Goal: Task Accomplishment & Management: Complete application form

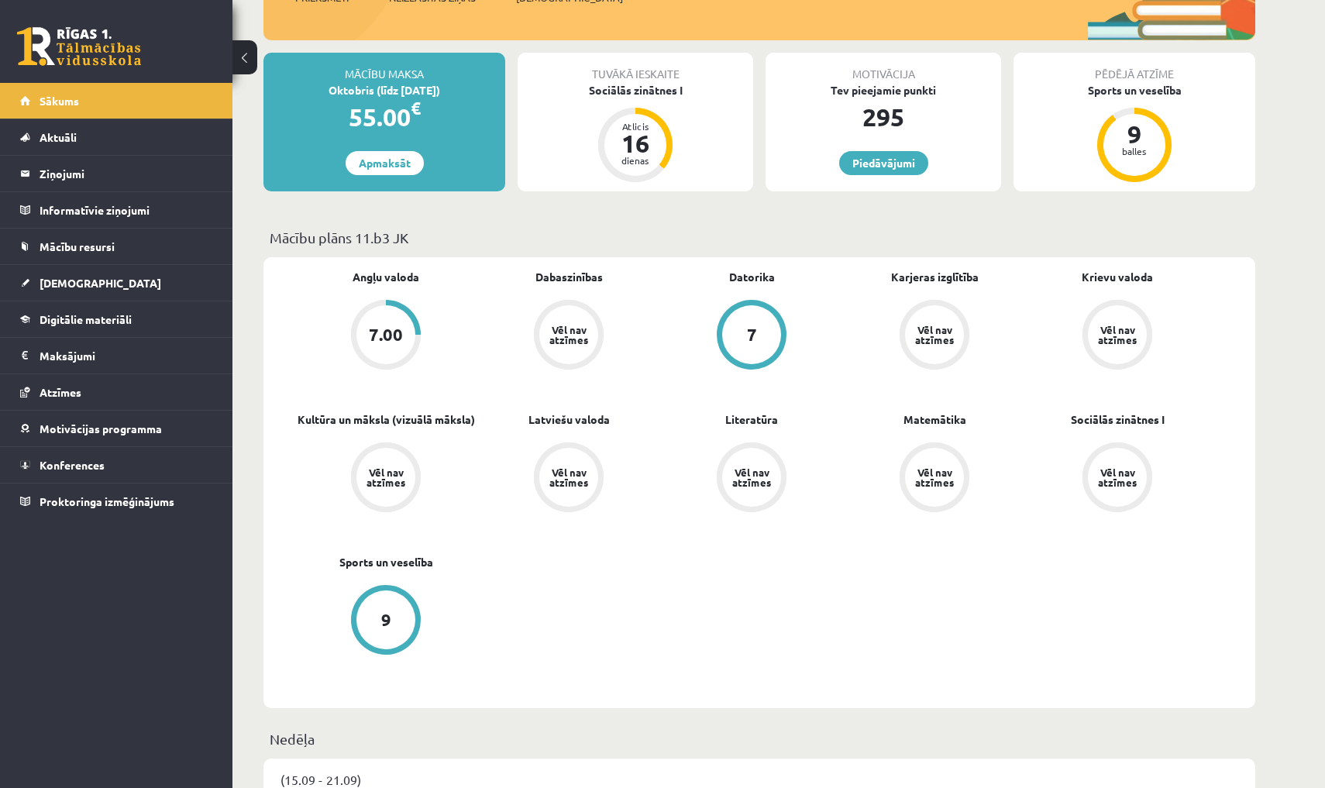
scroll to position [239, 0]
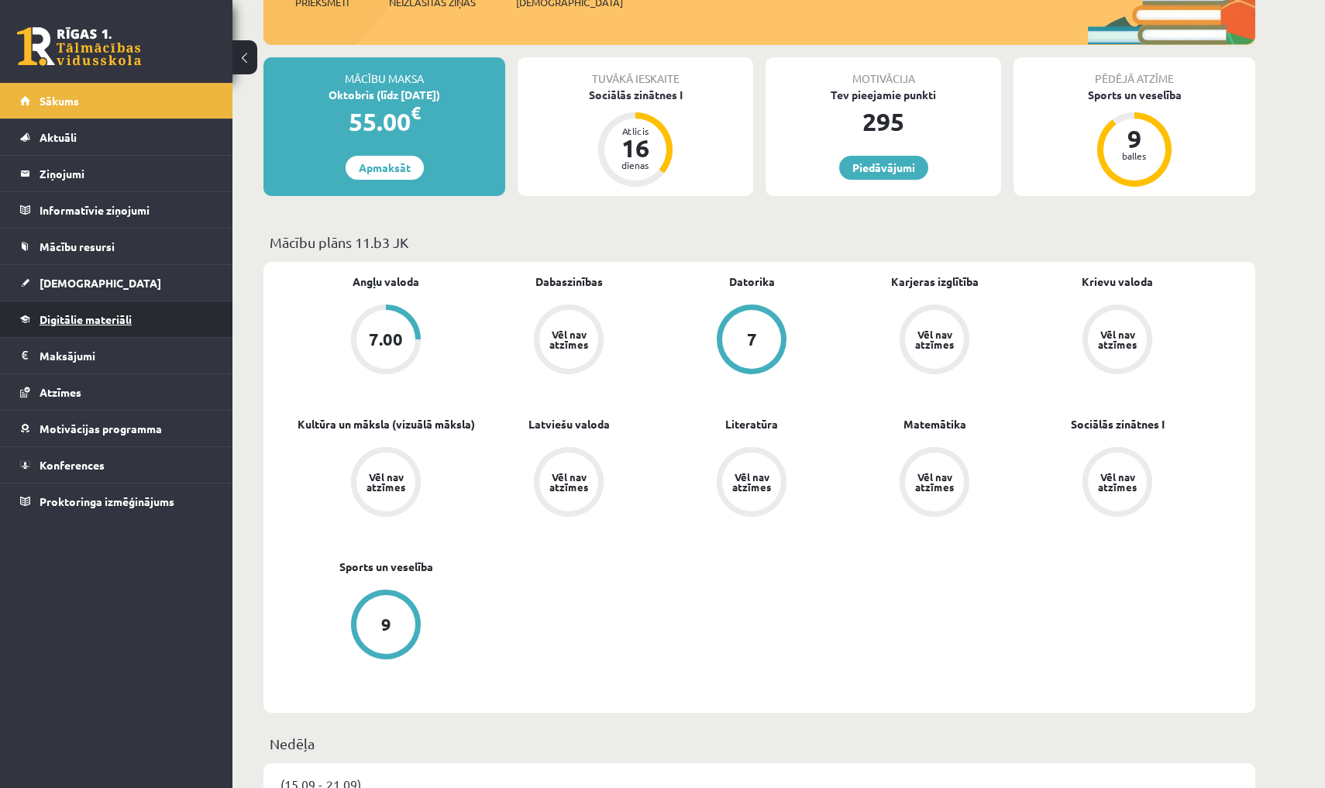
click at [91, 325] on link "Digitālie materiāli" at bounding box center [116, 319] width 193 height 36
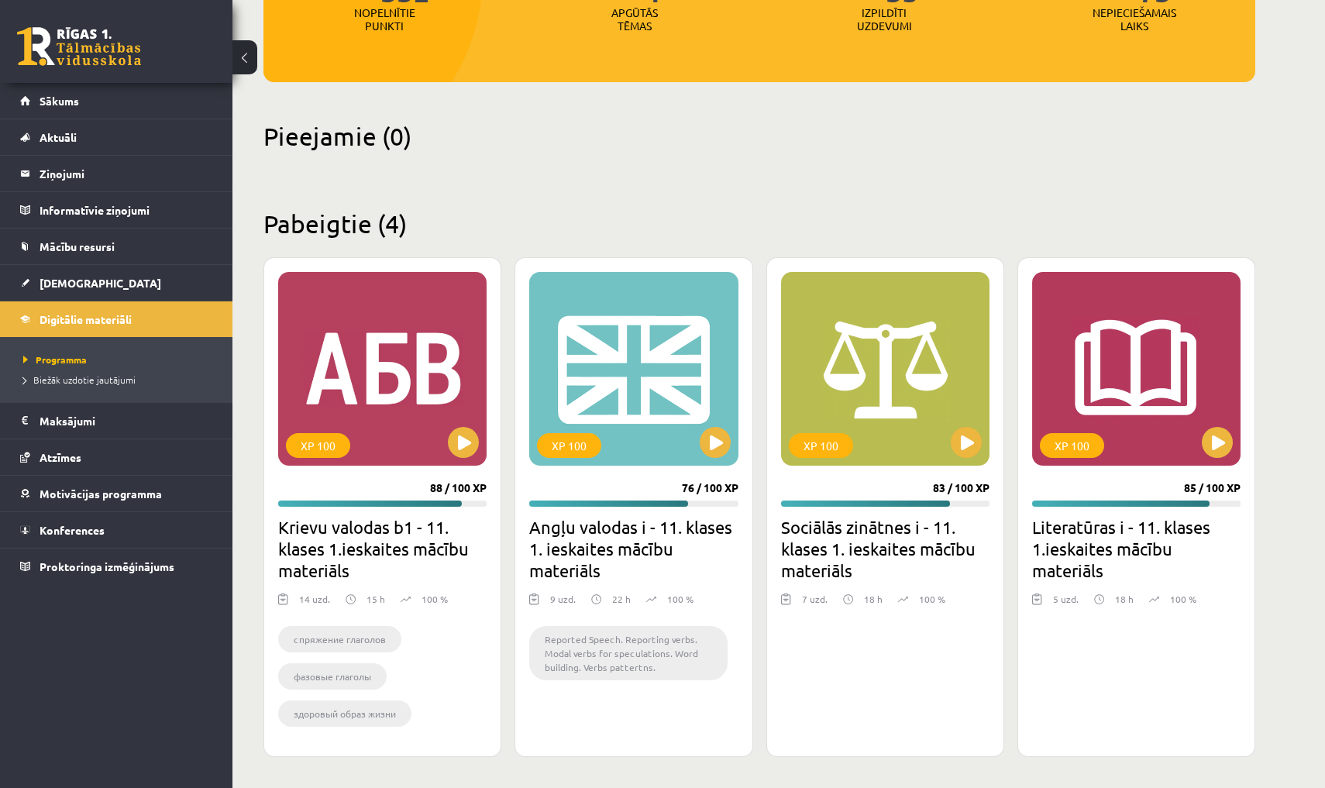
scroll to position [272, 0]
click at [961, 448] on button at bounding box center [965, 442] width 31 height 31
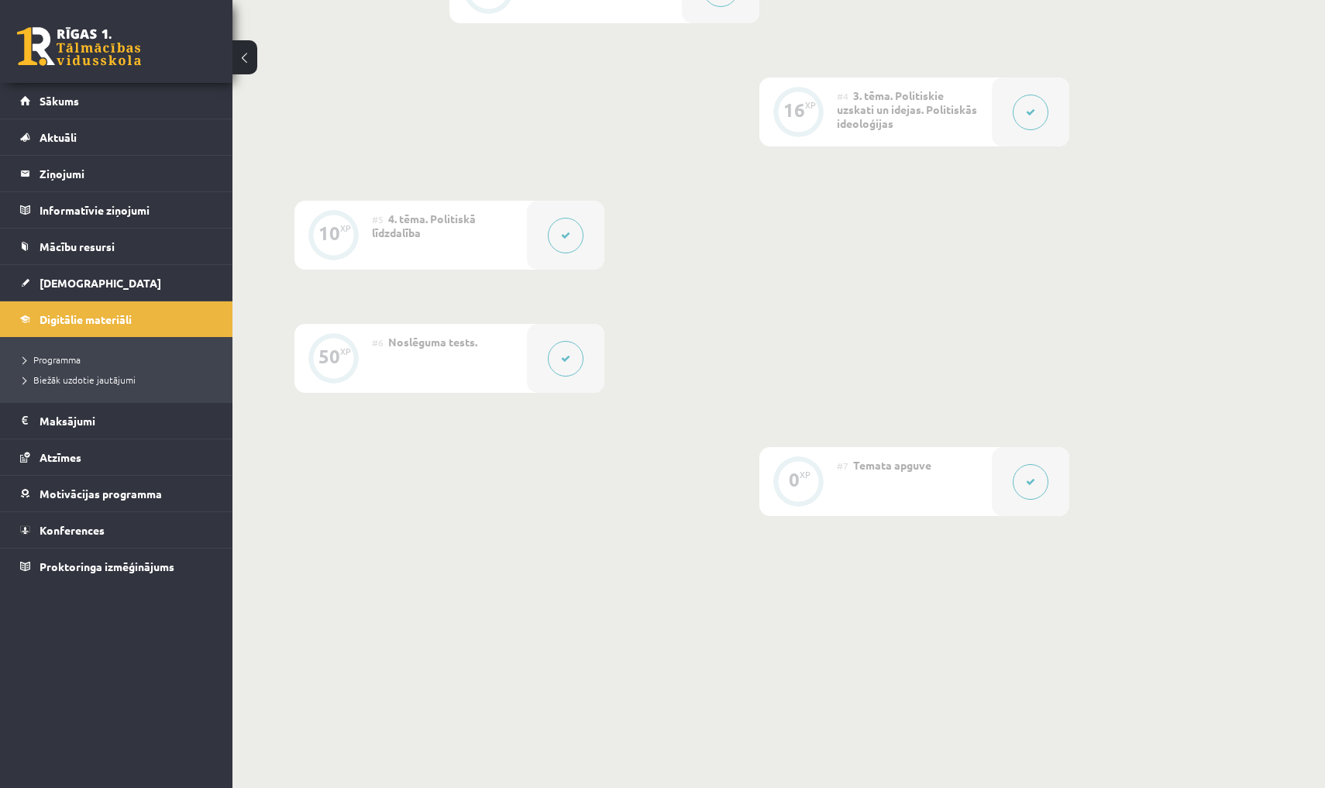
scroll to position [709, 0]
click at [98, 274] on link "[DEMOGRAPHIC_DATA]" at bounding box center [116, 283] width 193 height 36
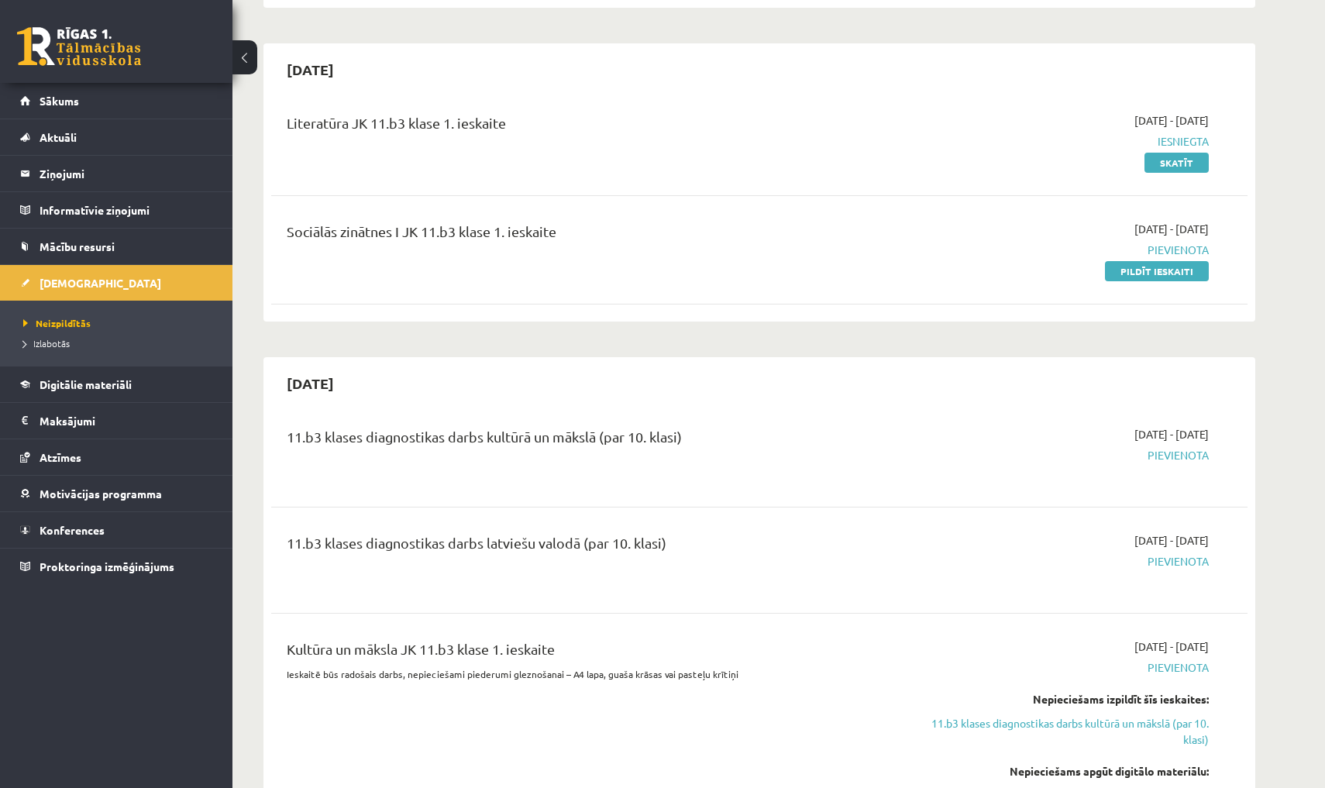
scroll to position [314, 0]
click at [1118, 279] on link "Pildīt ieskaiti" at bounding box center [1157, 272] width 104 height 20
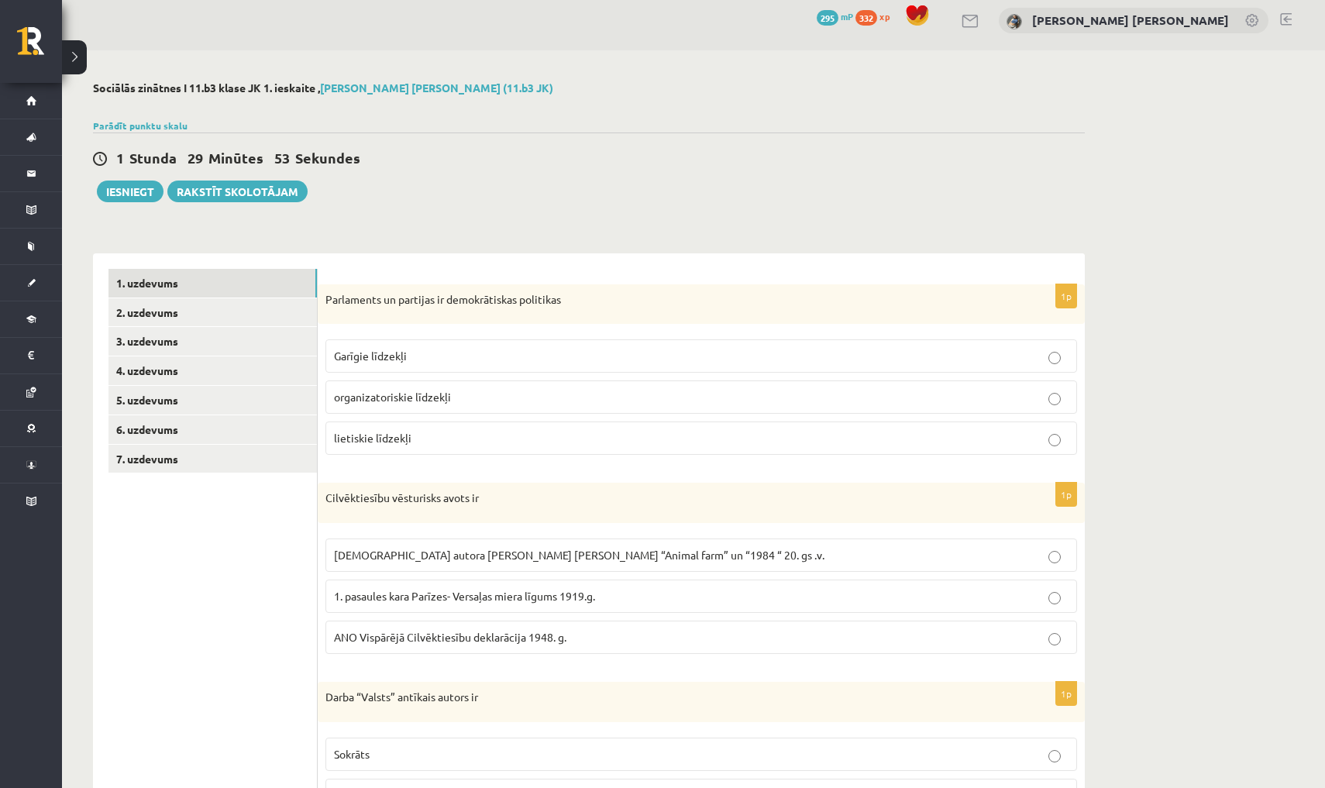
scroll to position [19, 0]
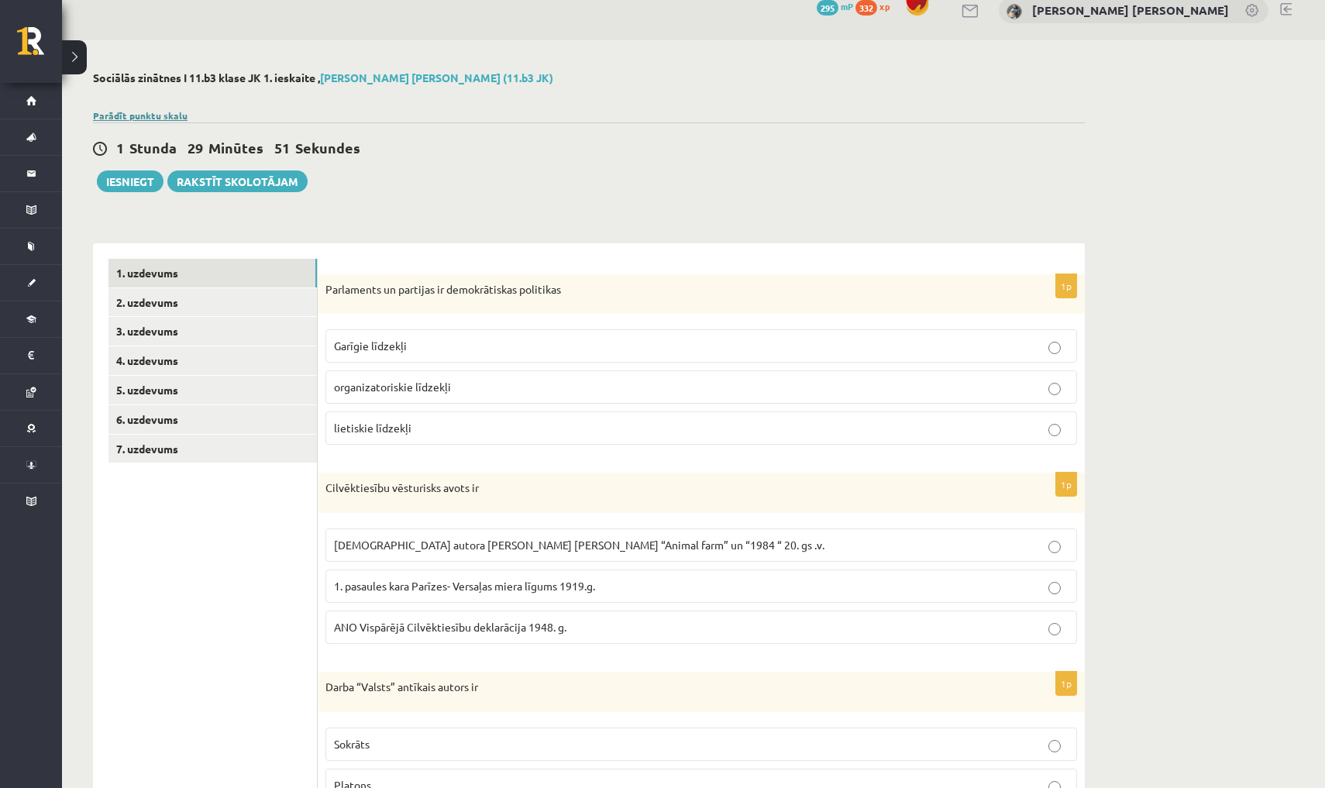
click at [170, 119] on link "Parādīt punktu skalu" at bounding box center [140, 115] width 94 height 12
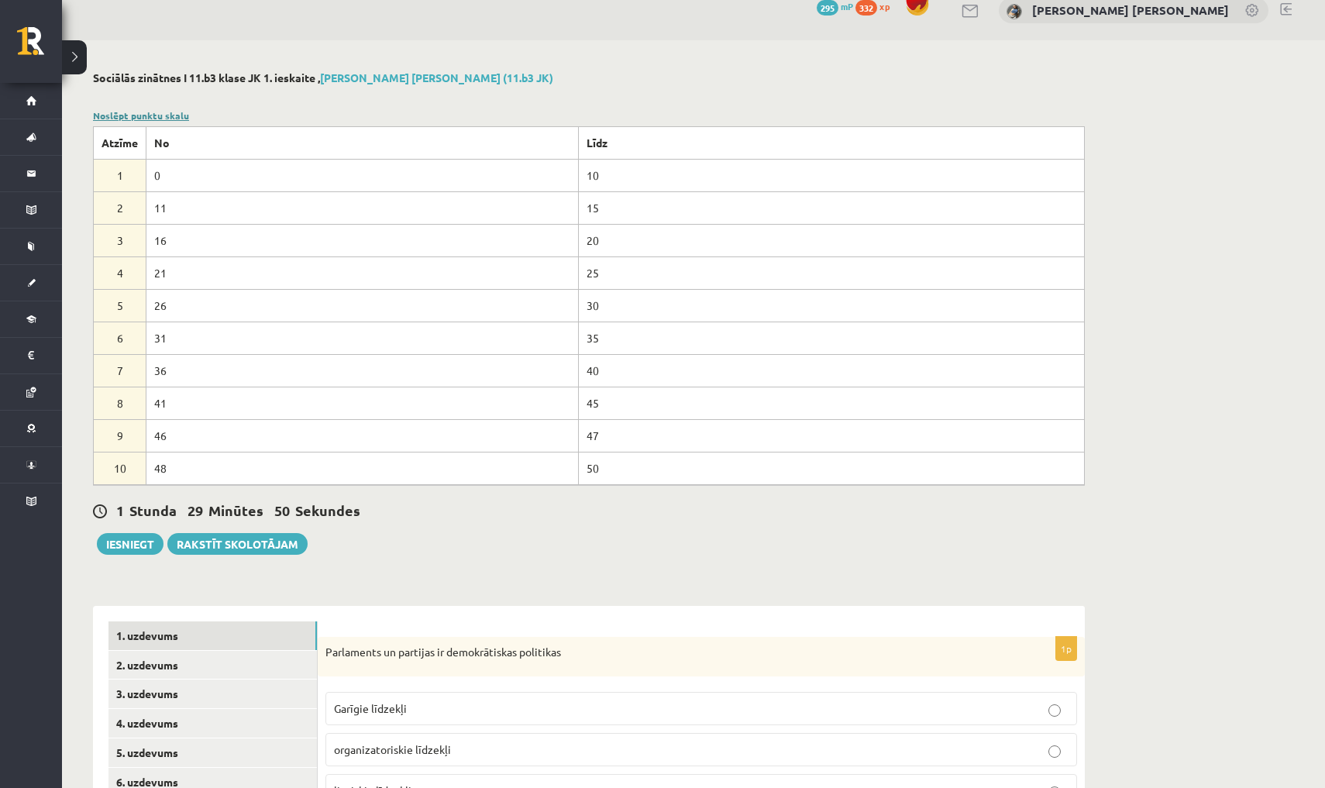
click at [170, 119] on link "Noslēpt punktu skalu" at bounding box center [141, 115] width 96 height 12
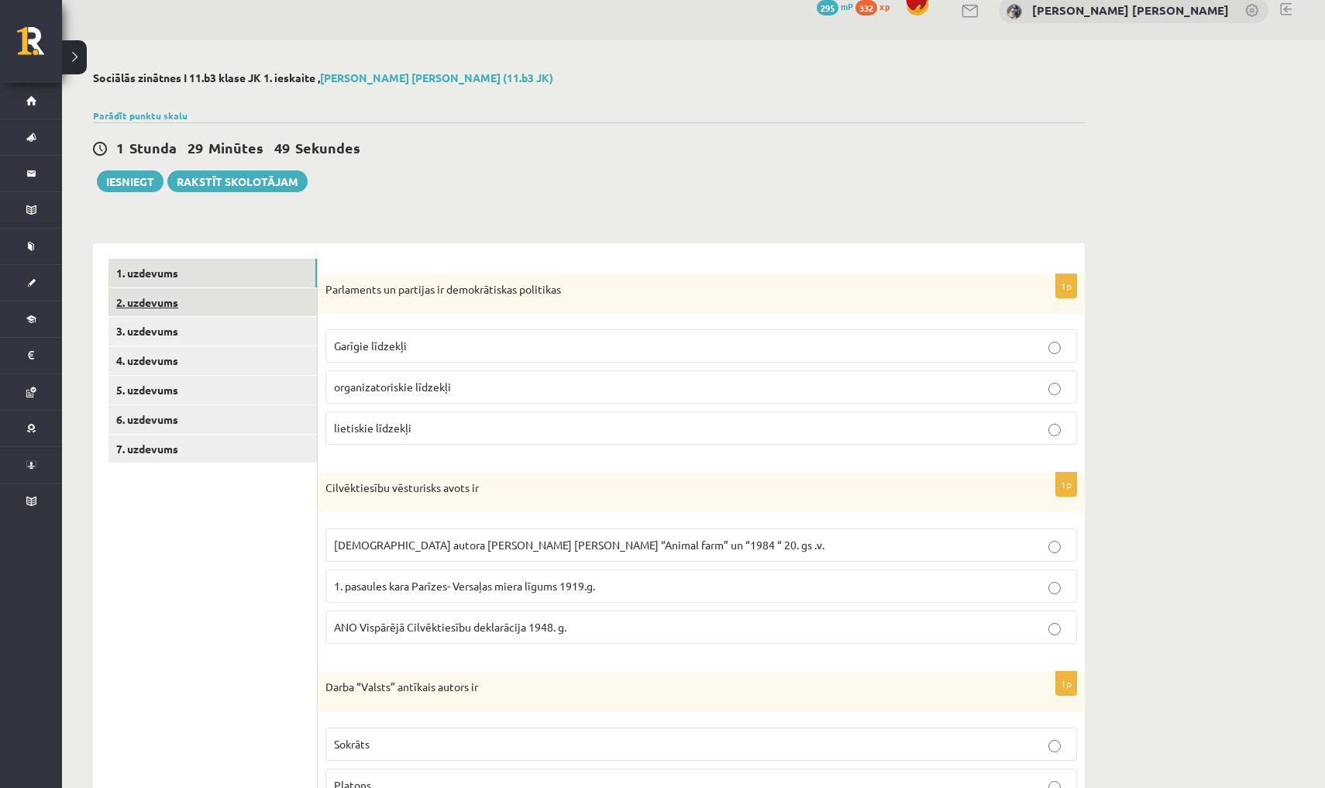
click at [196, 302] on link "2. uzdevums" at bounding box center [212, 302] width 208 height 29
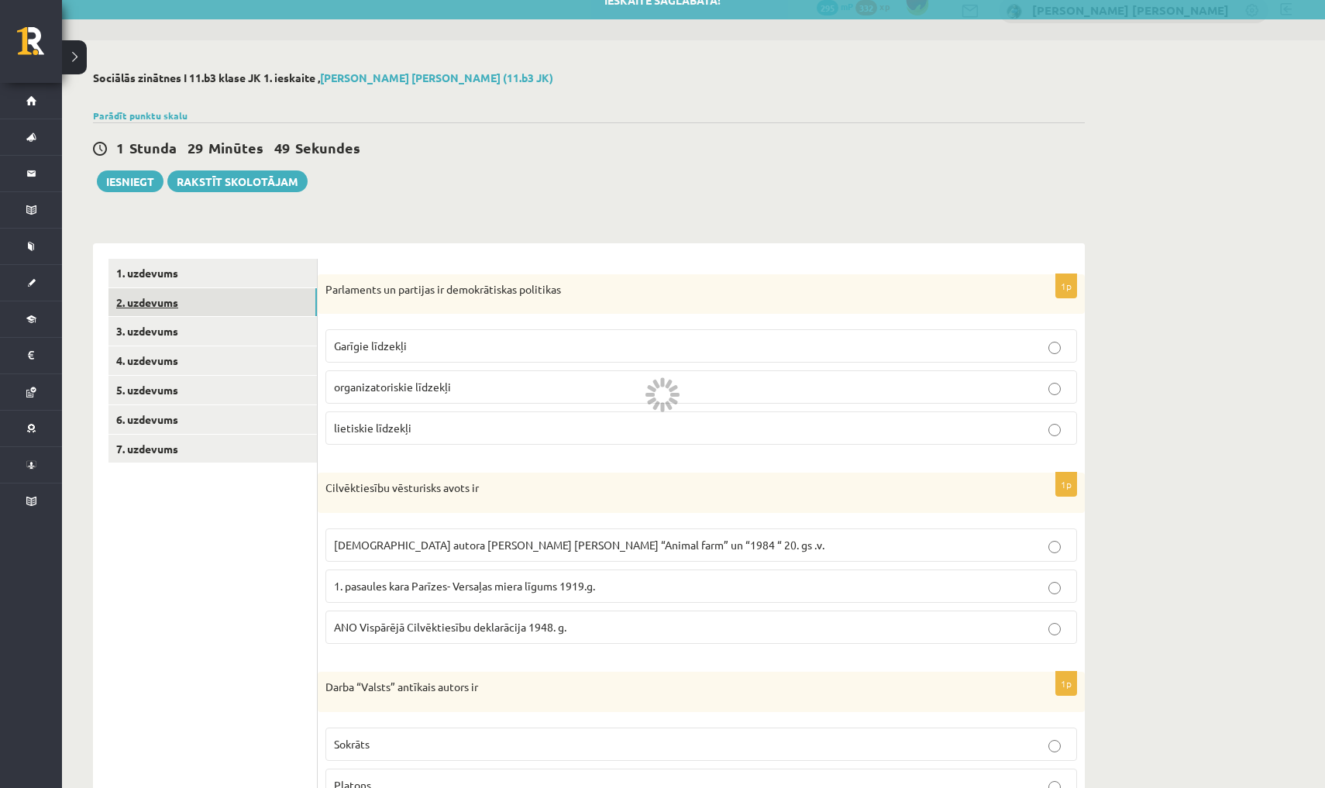
scroll to position [0, 0]
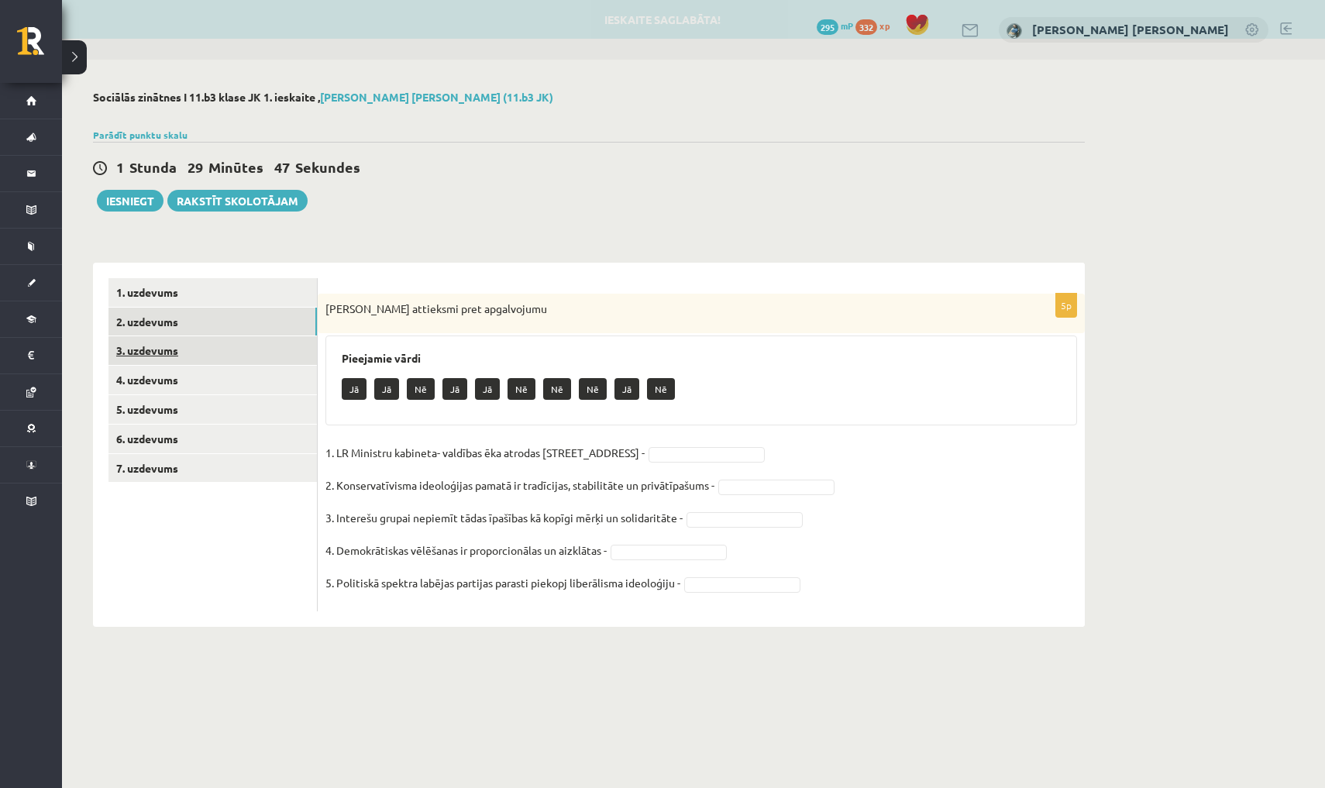
click at [205, 355] on link "3. uzdevums" at bounding box center [212, 350] width 208 height 29
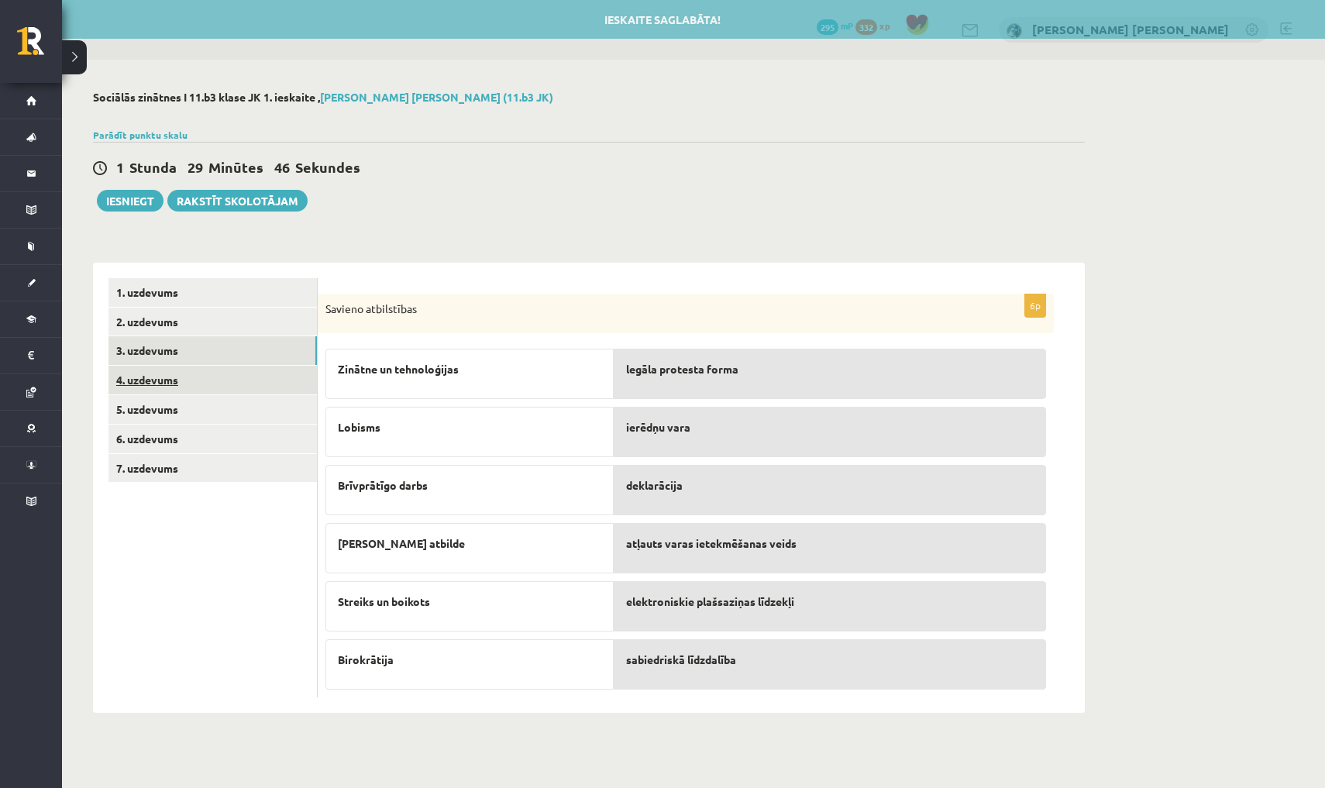
click at [207, 373] on link "4. uzdevums" at bounding box center [212, 380] width 208 height 29
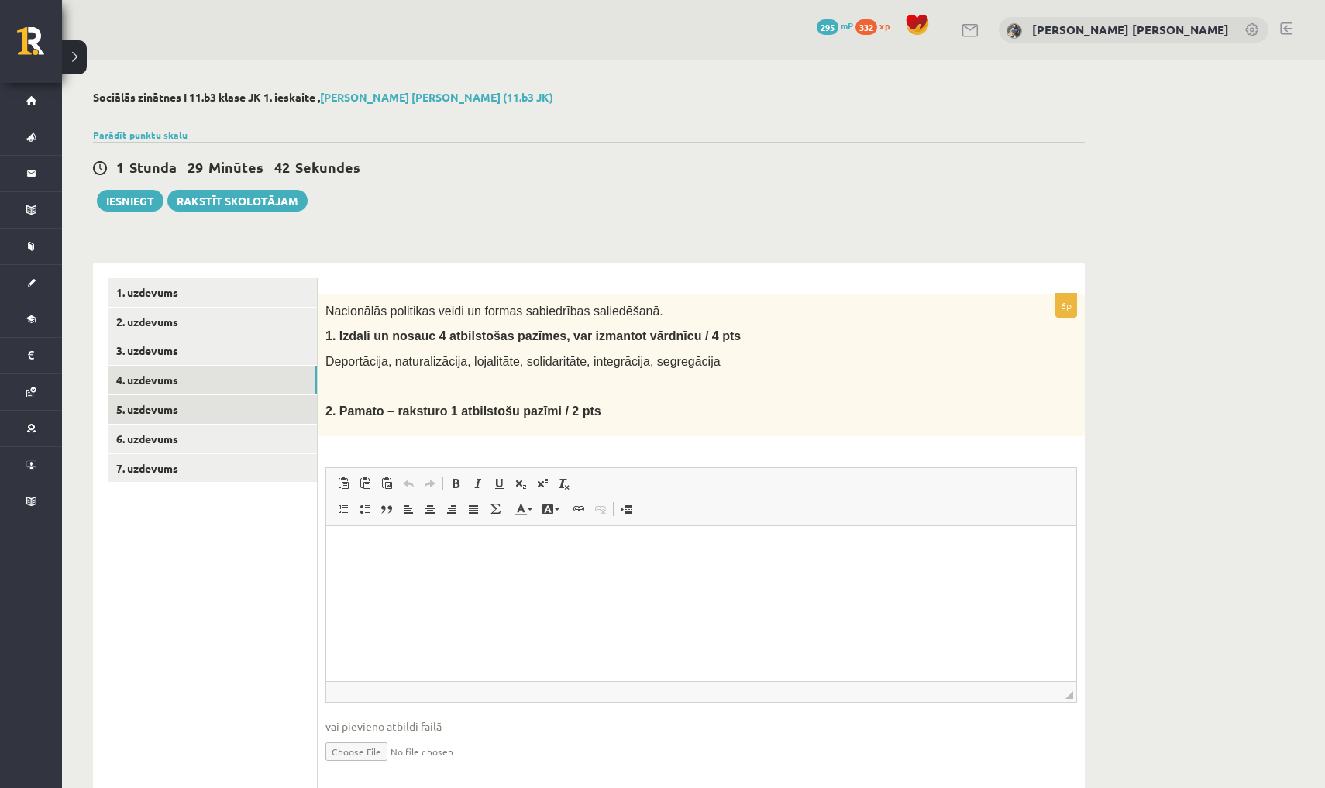
click at [211, 404] on link "5. uzdevums" at bounding box center [212, 409] width 208 height 29
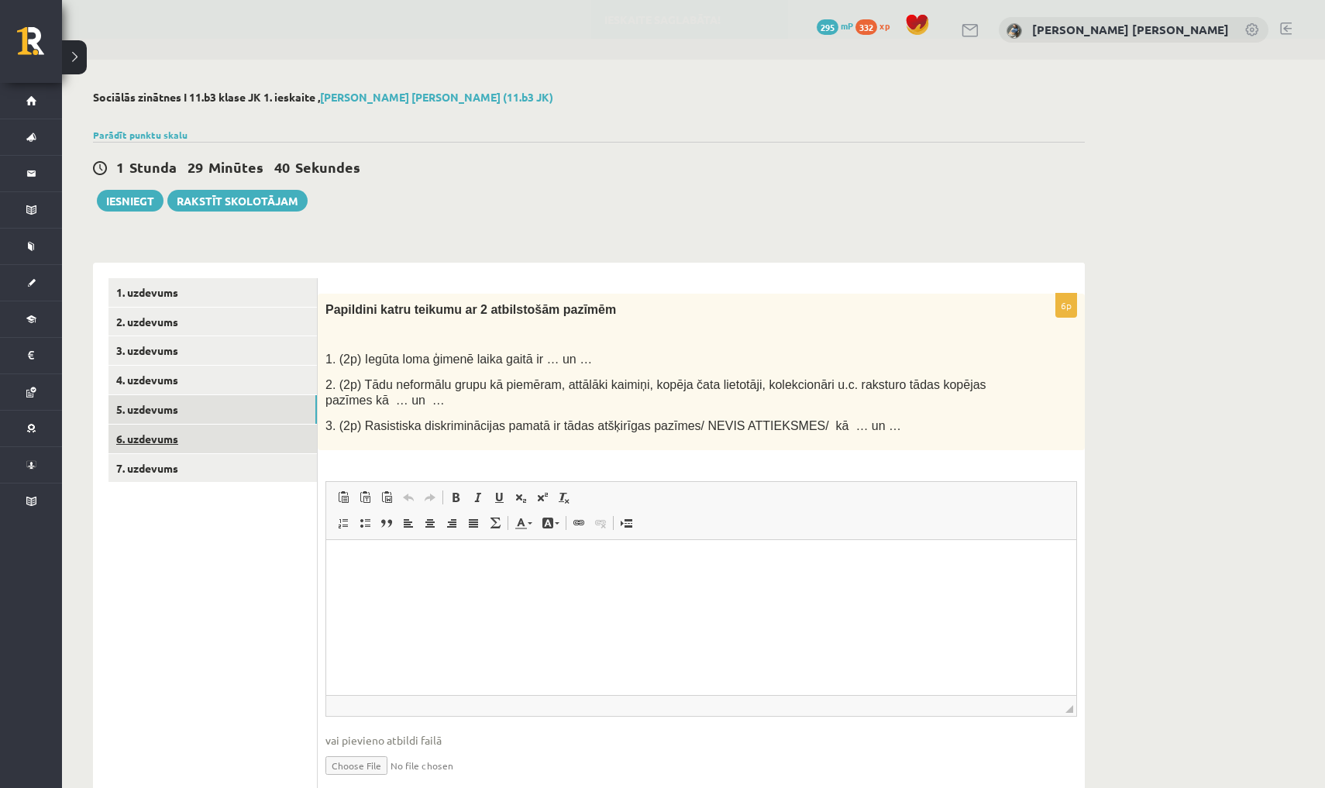
click at [215, 428] on link "6. uzdevums" at bounding box center [212, 438] width 208 height 29
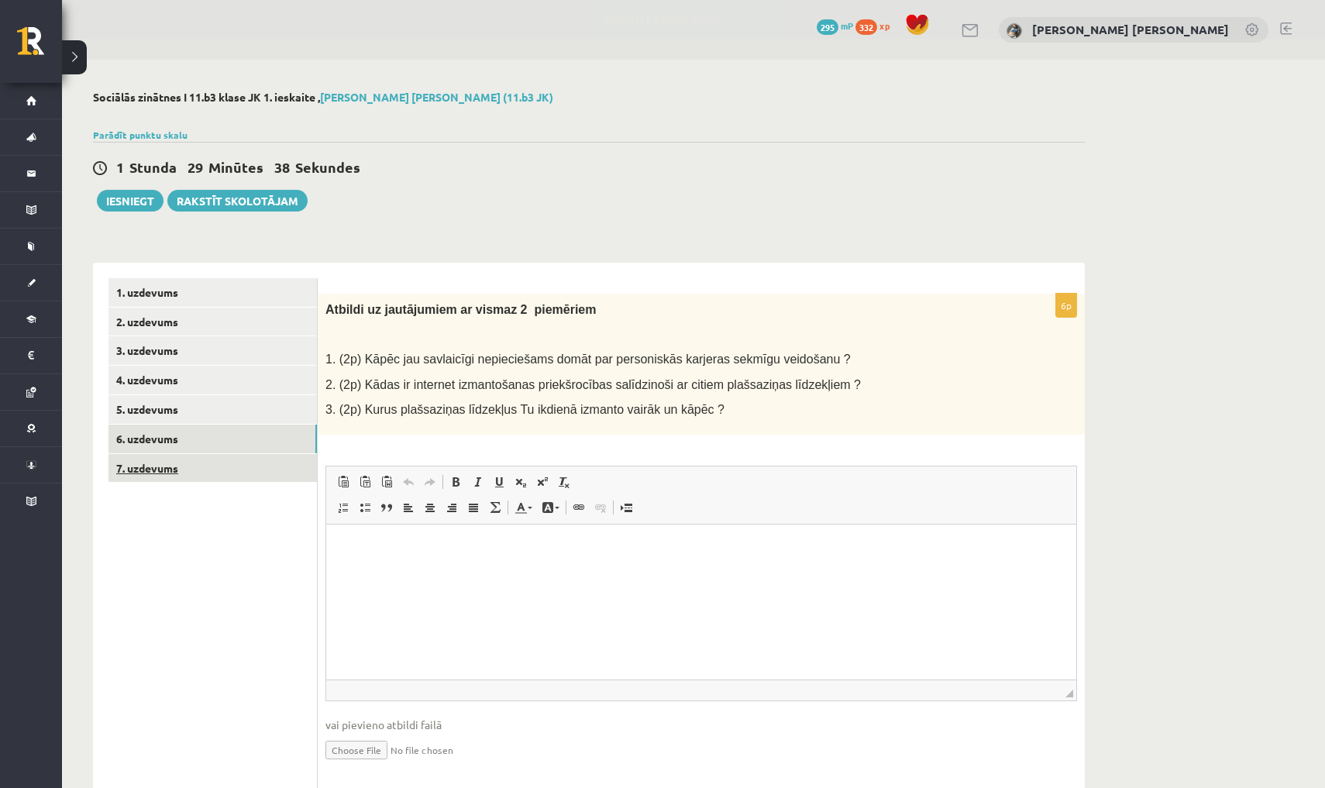
click at [219, 461] on link "7. uzdevums" at bounding box center [212, 468] width 208 height 29
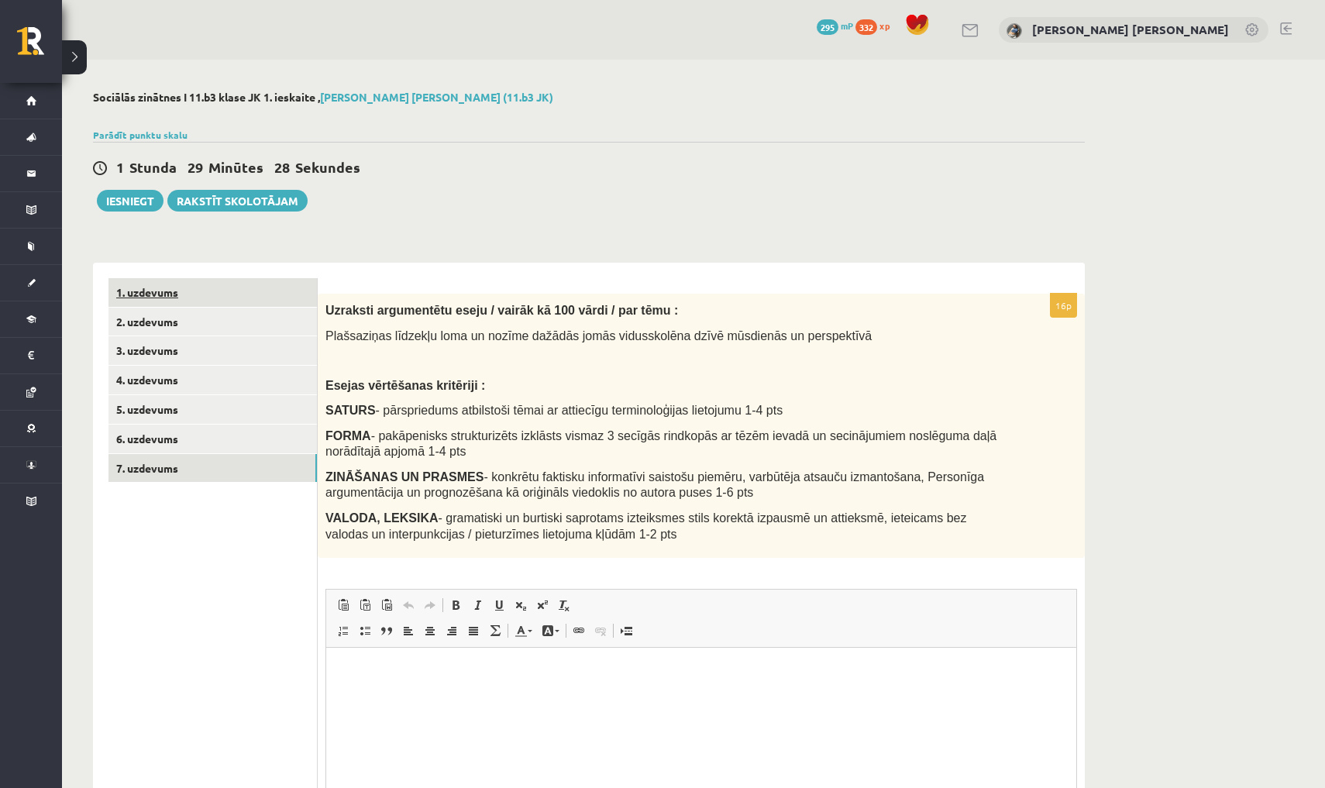
click at [194, 287] on link "1. uzdevums" at bounding box center [212, 292] width 208 height 29
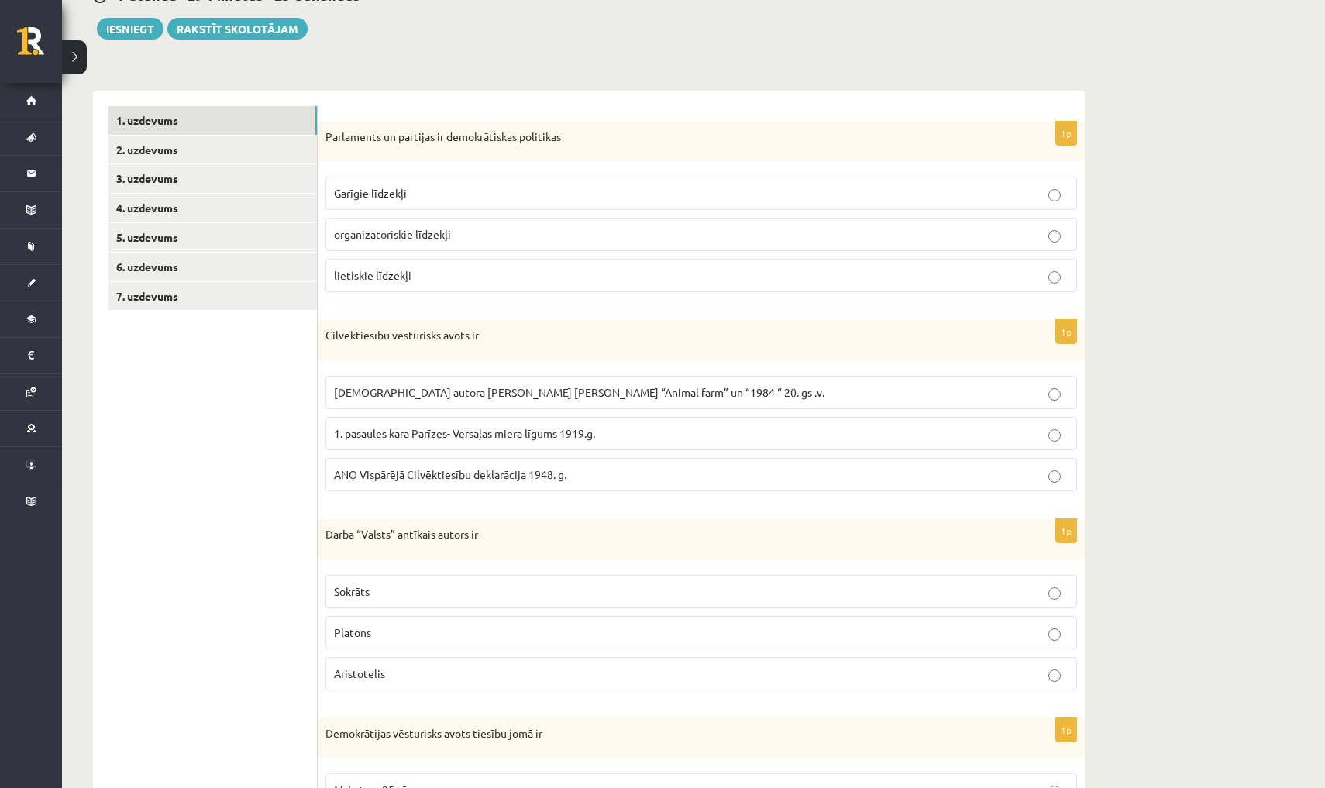
scroll to position [175, 0]
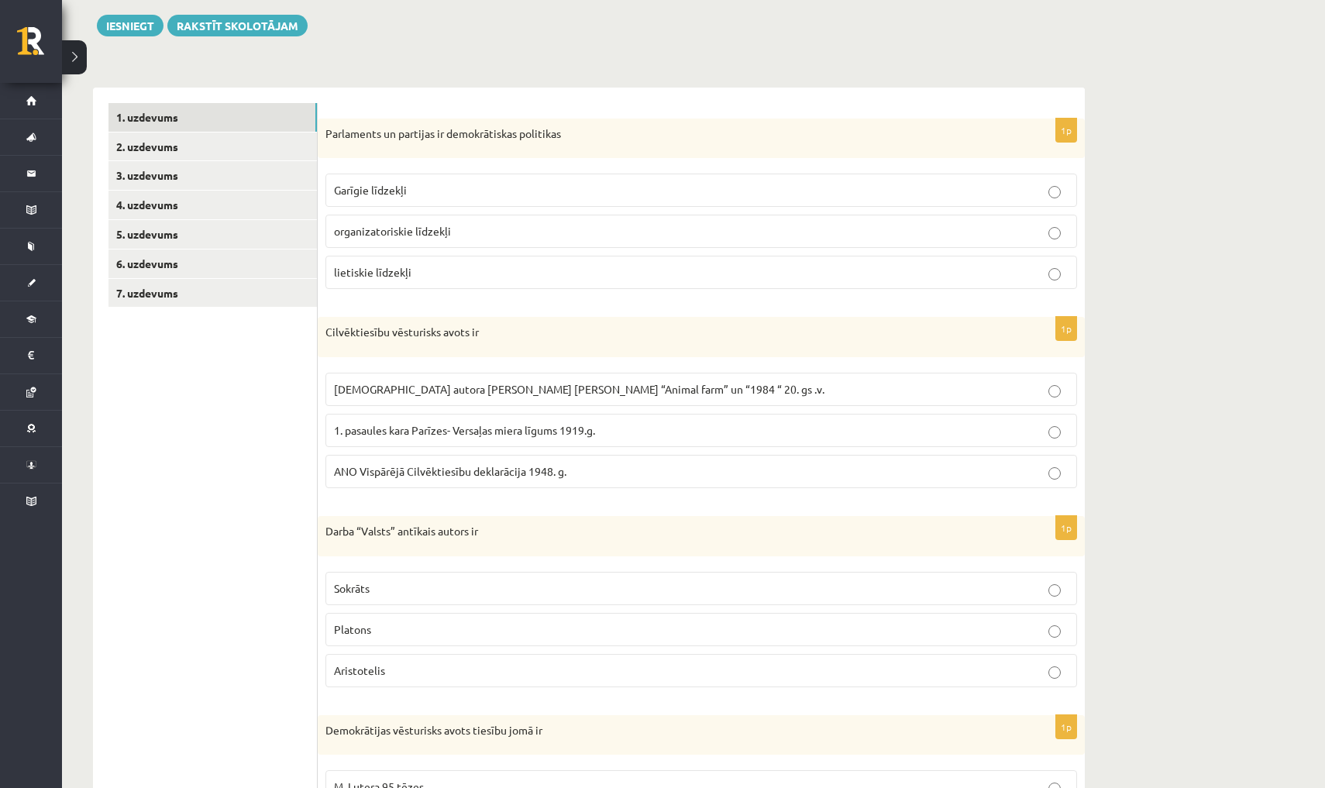
click at [452, 228] on p "organizatoriskie līdzekļi" at bounding box center [701, 231] width 734 height 16
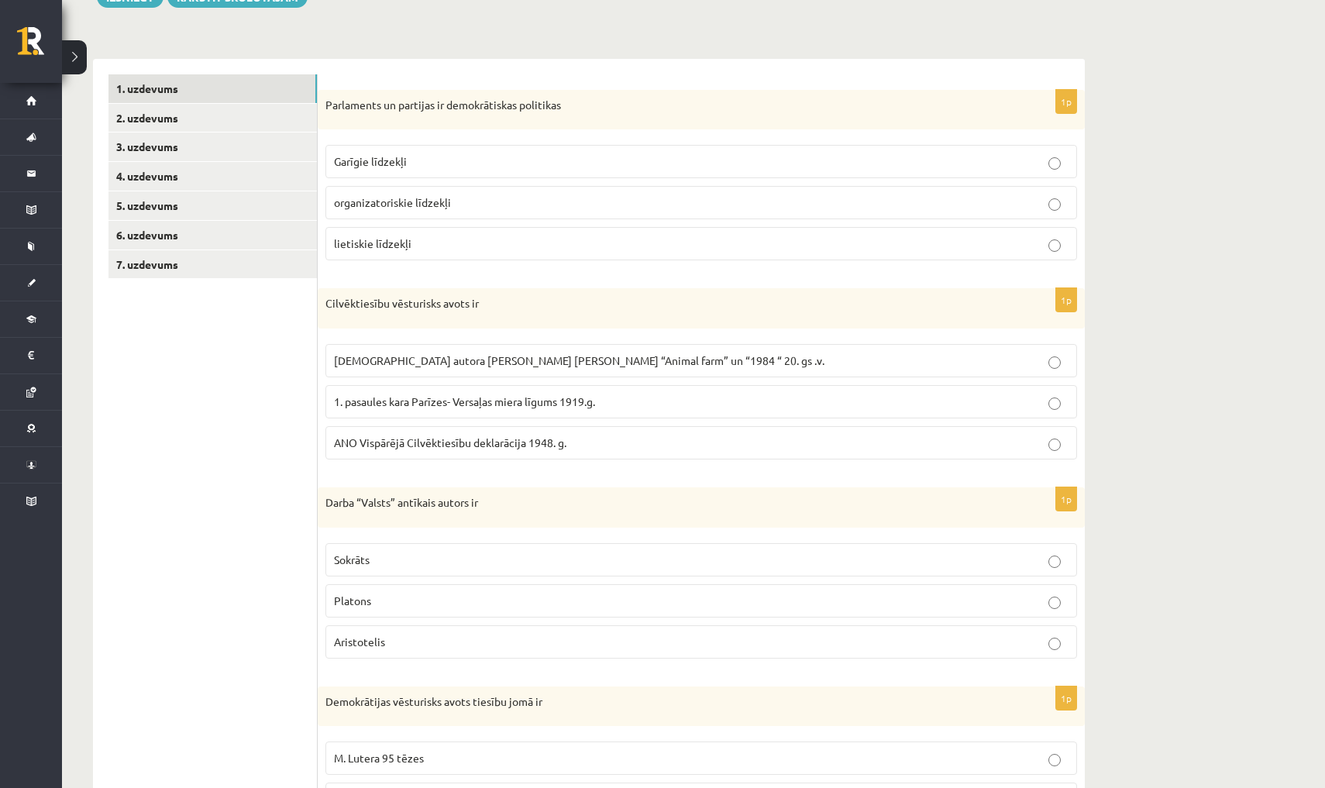
scroll to position [206, 0]
click at [447, 233] on p "lietiskie līdzekļi" at bounding box center [701, 241] width 734 height 16
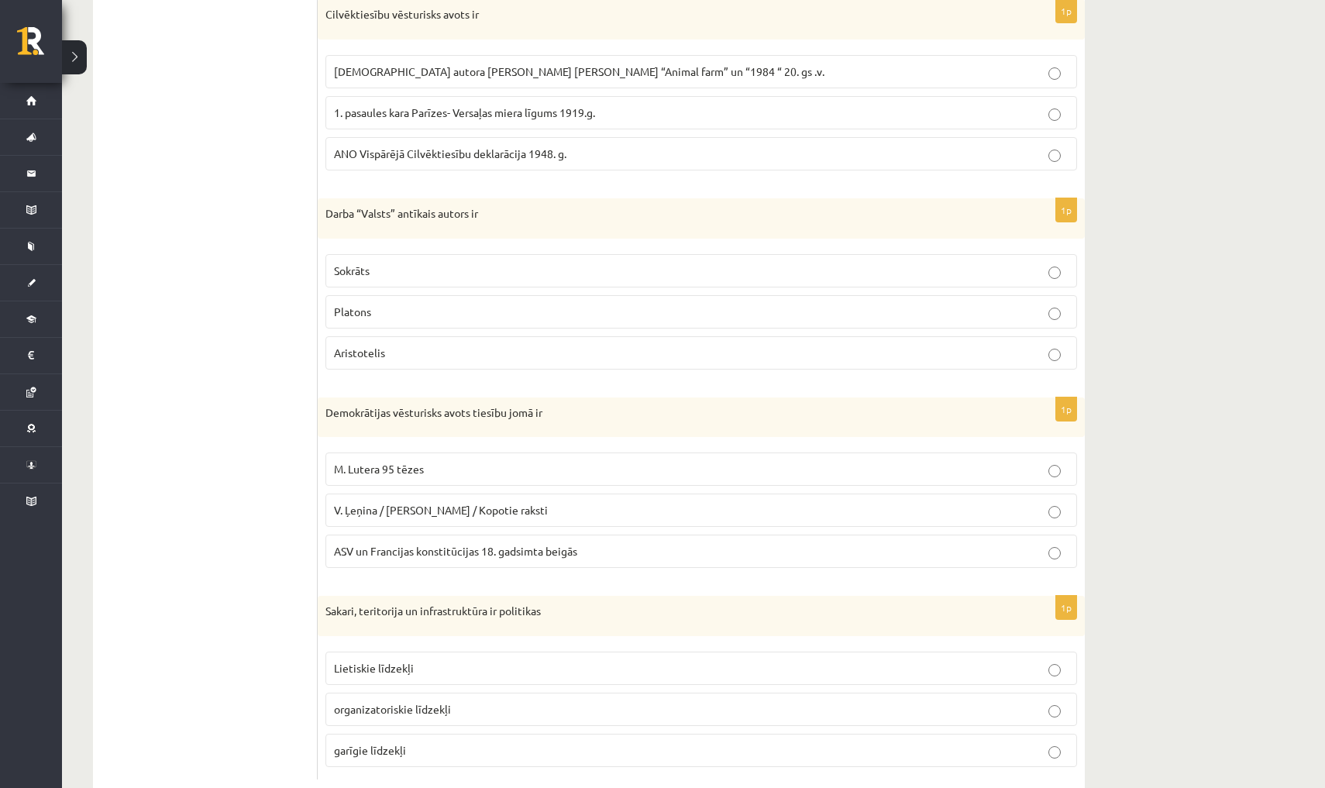
scroll to position [493, 0]
click at [626, 139] on label "ANO Vispārējā Cilvēktiesību deklarācija 1948. g." at bounding box center [700, 152] width 751 height 33
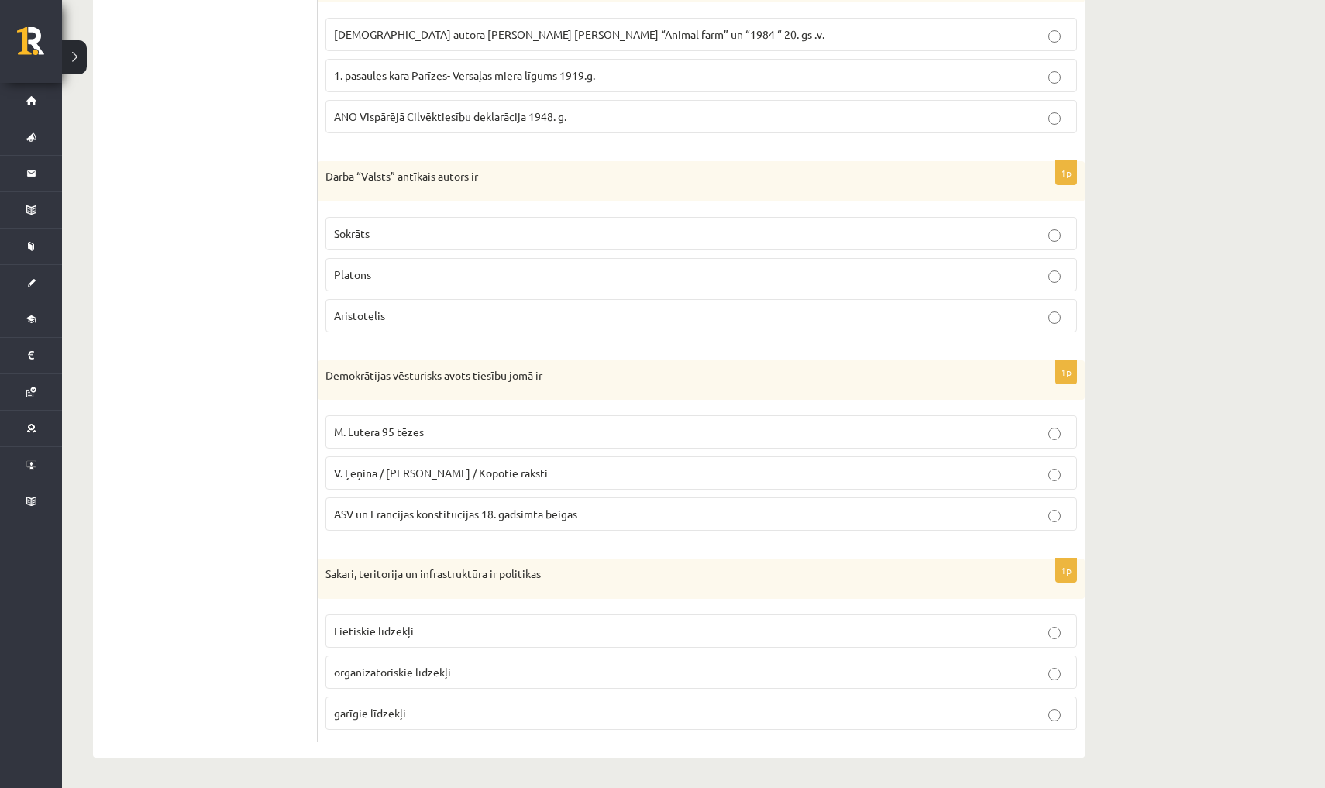
scroll to position [529, 0]
click at [738, 278] on p "Platons" at bounding box center [701, 275] width 734 height 16
click at [700, 519] on p "ASV un Francijas konstitūcijas 18. gadsimta beigās" at bounding box center [701, 515] width 734 height 16
click at [746, 633] on p "Lietiskie līdzekļi" at bounding box center [701, 632] width 734 height 16
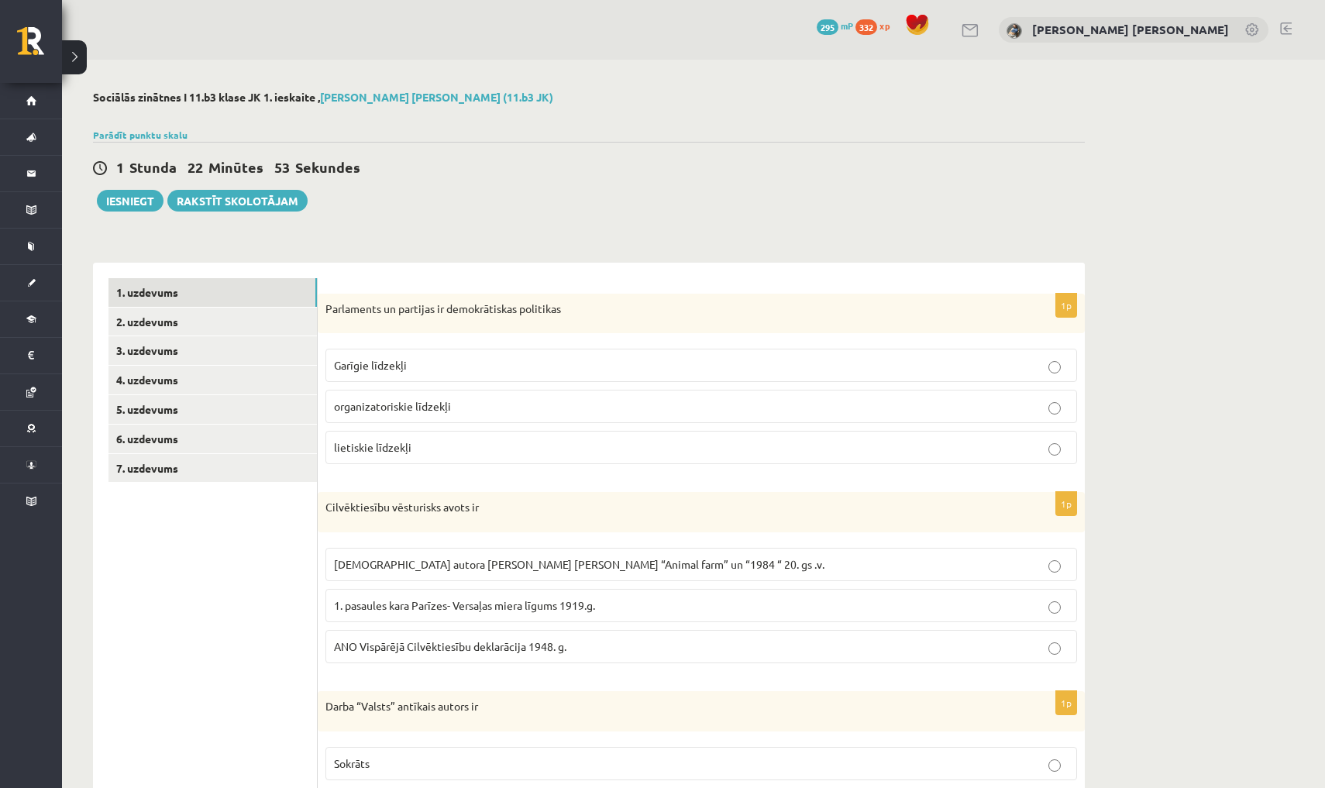
scroll to position [0, 0]
click at [385, 397] on label "organizatoriskie līdzekļi" at bounding box center [700, 406] width 751 height 33
click at [258, 325] on link "2. uzdevums" at bounding box center [212, 322] width 208 height 29
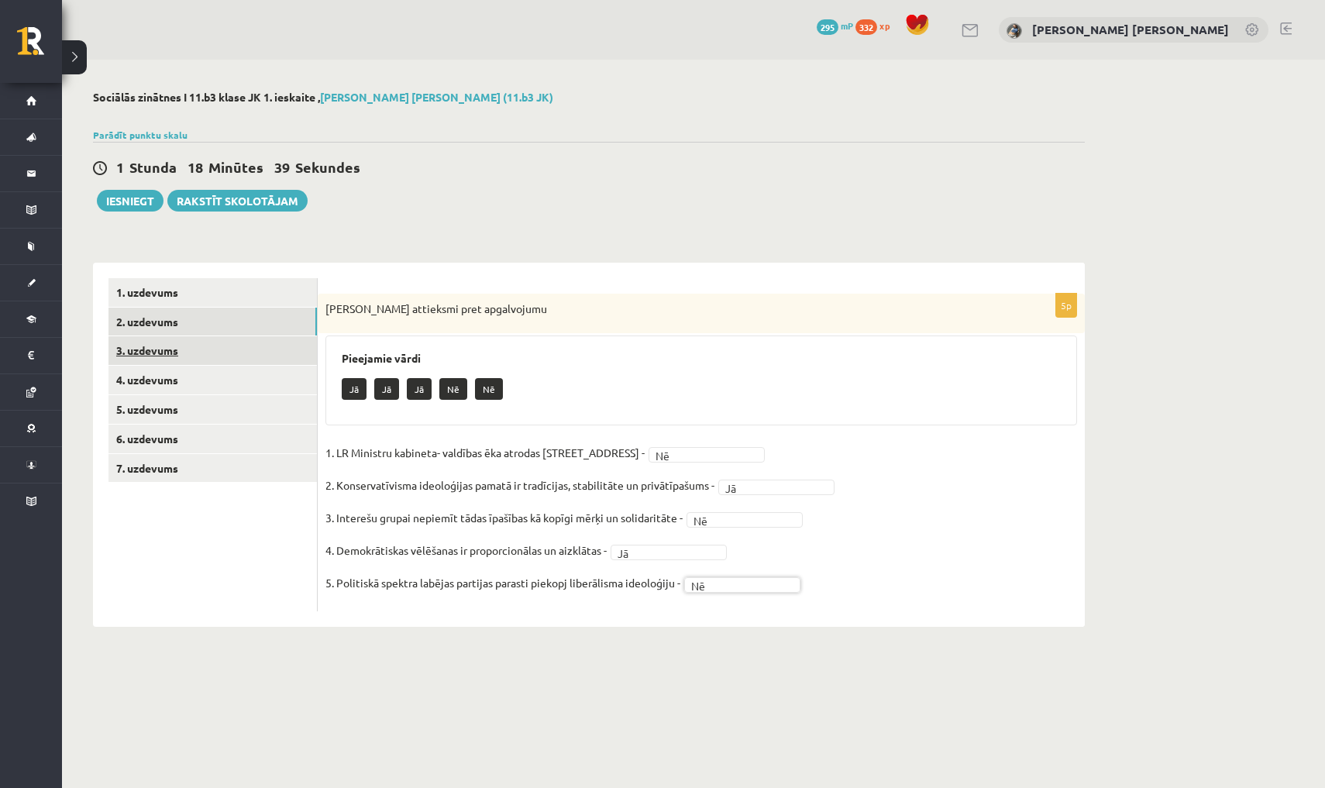
click at [201, 356] on link "3. uzdevums" at bounding box center [212, 350] width 208 height 29
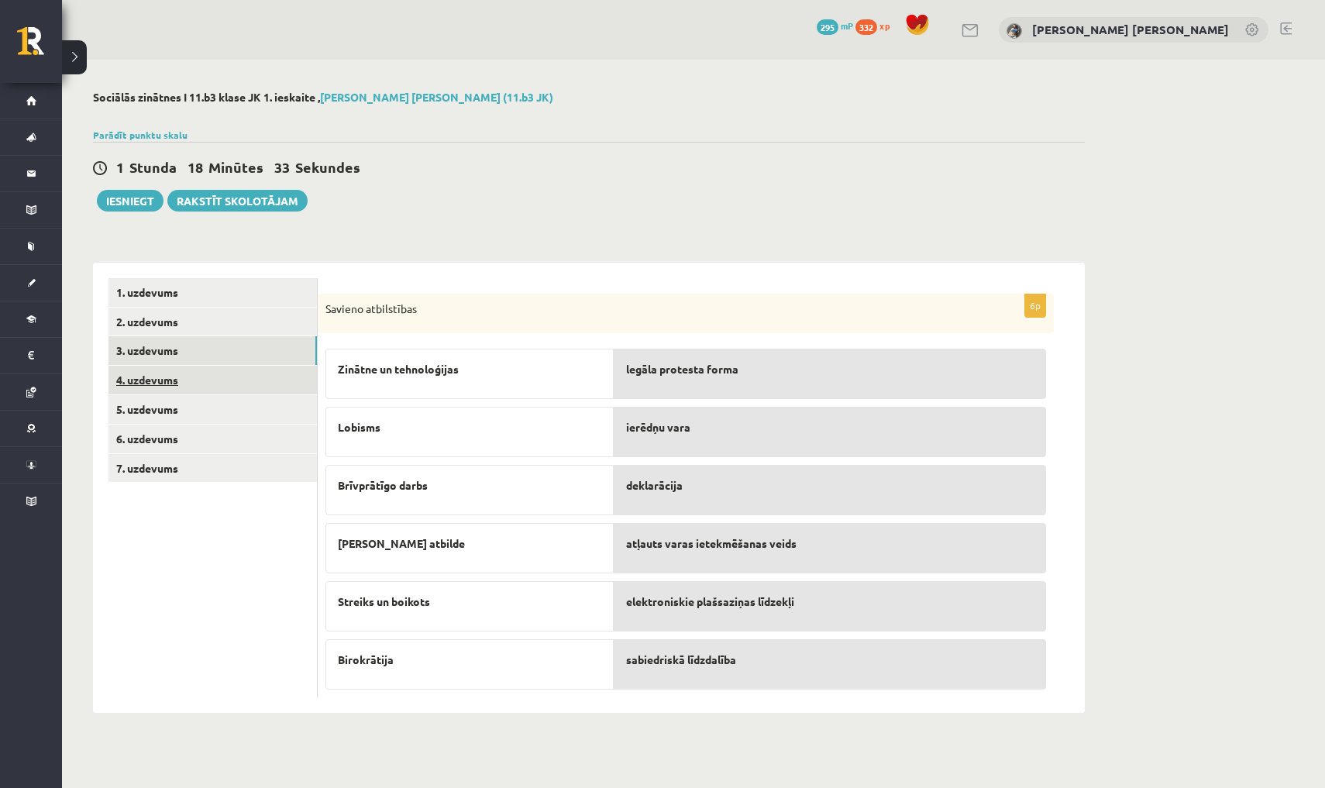
click at [253, 380] on link "4. uzdevums" at bounding box center [212, 380] width 208 height 29
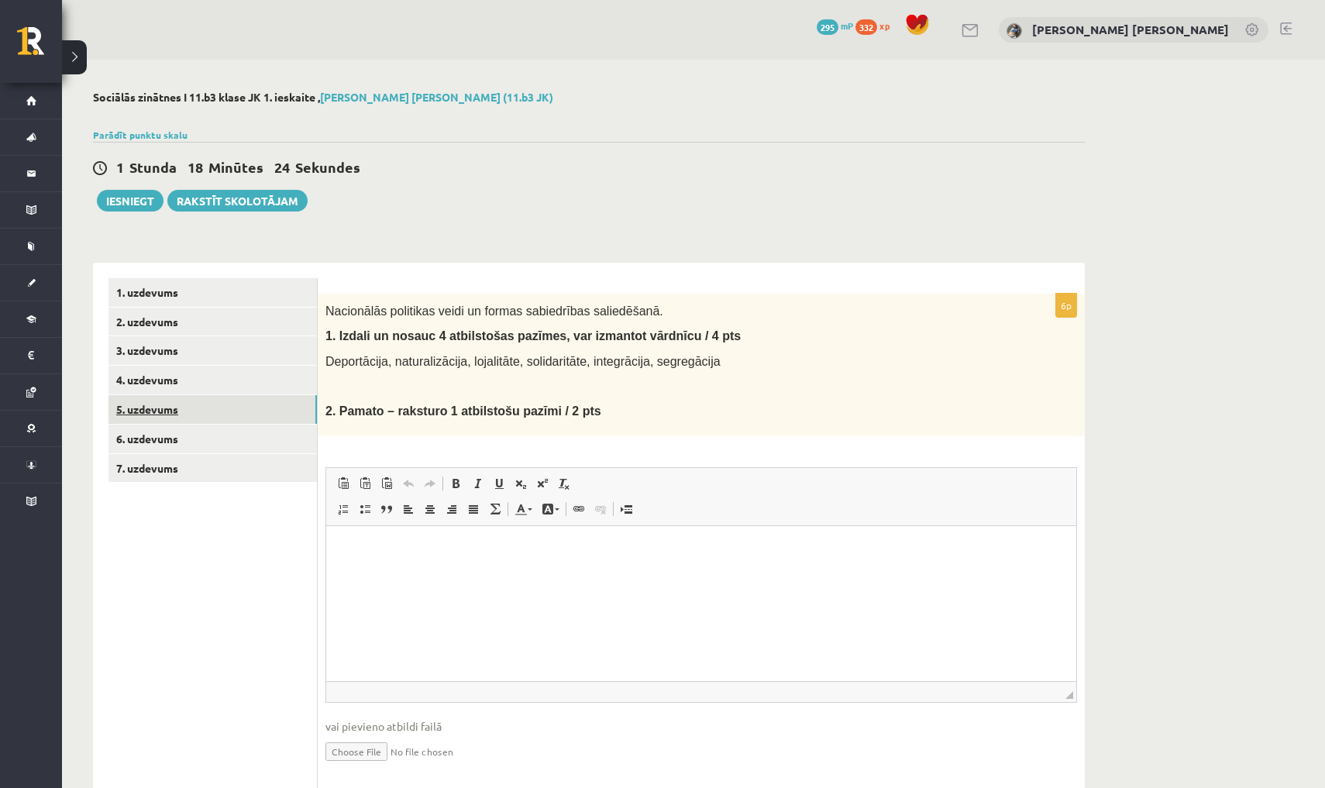
click at [254, 411] on link "5. uzdevums" at bounding box center [212, 409] width 208 height 29
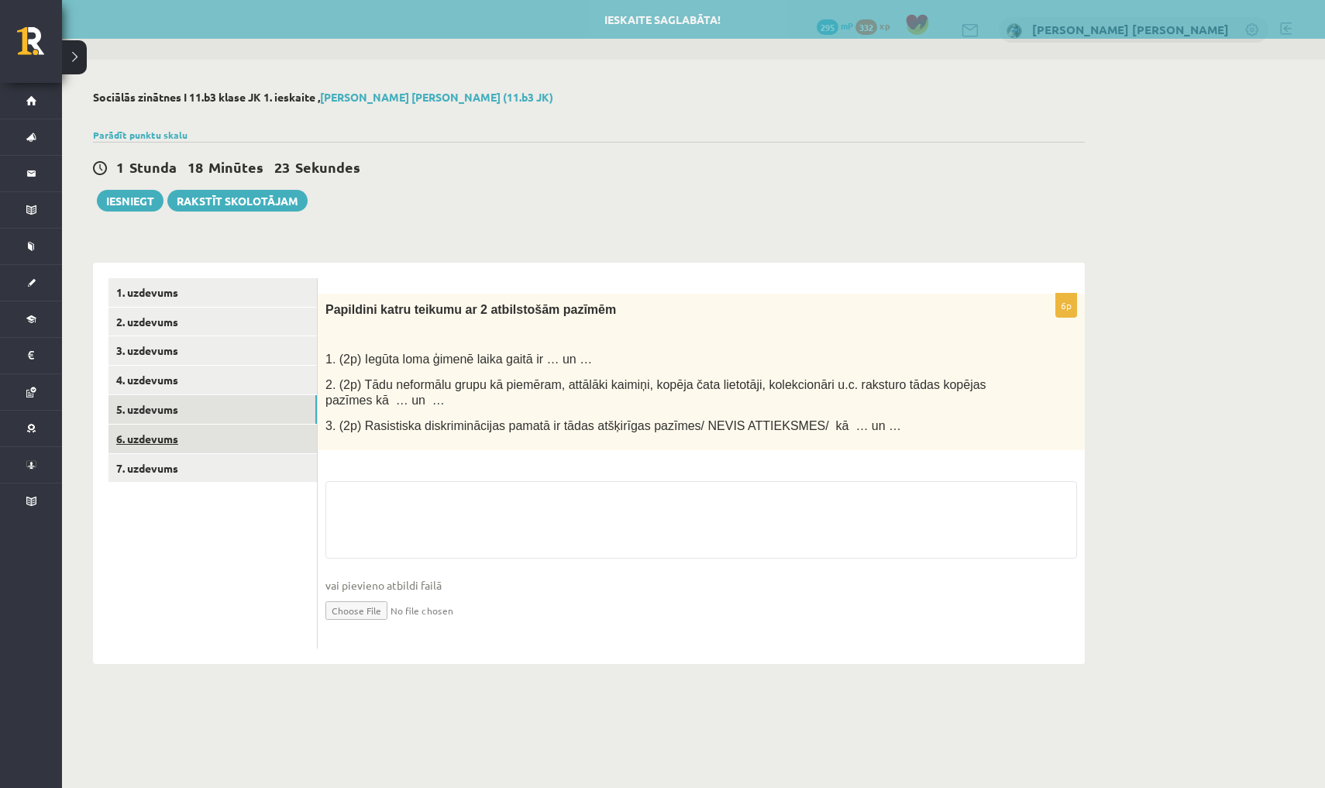
click at [253, 432] on link "6. uzdevums" at bounding box center [212, 438] width 208 height 29
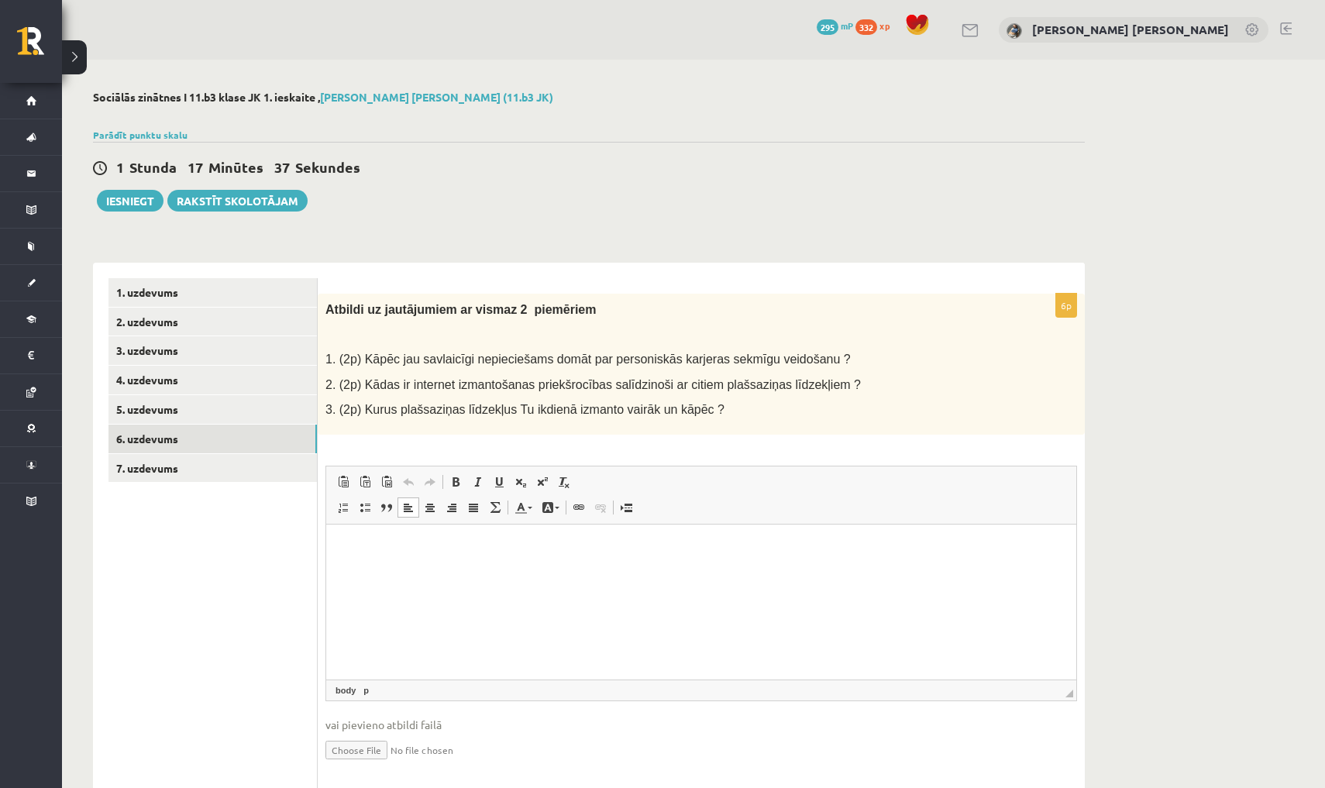
click at [376, 531] on html at bounding box center [701, 547] width 750 height 47
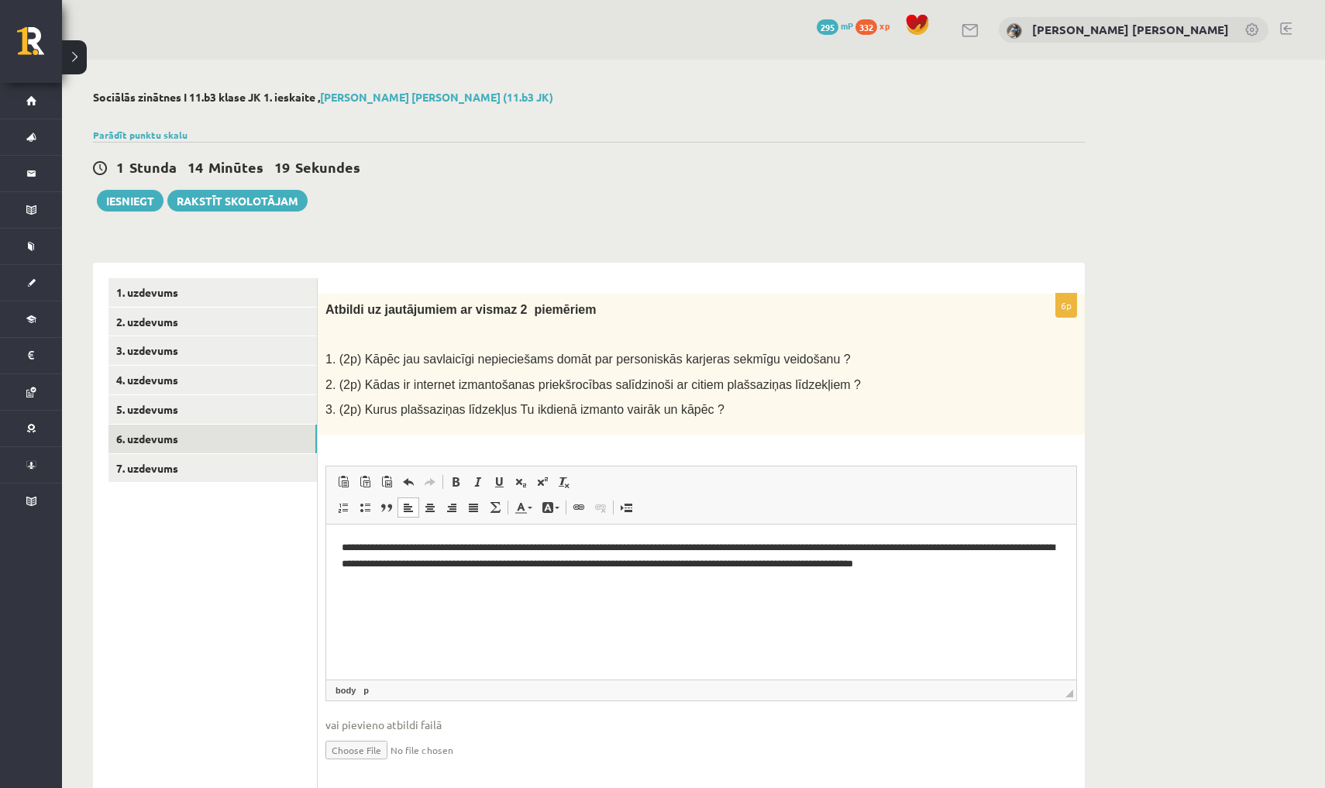
click at [335, 546] on html "**********" at bounding box center [701, 576] width 750 height 104
click at [403, 576] on p "**********" at bounding box center [701, 562] width 719 height 46
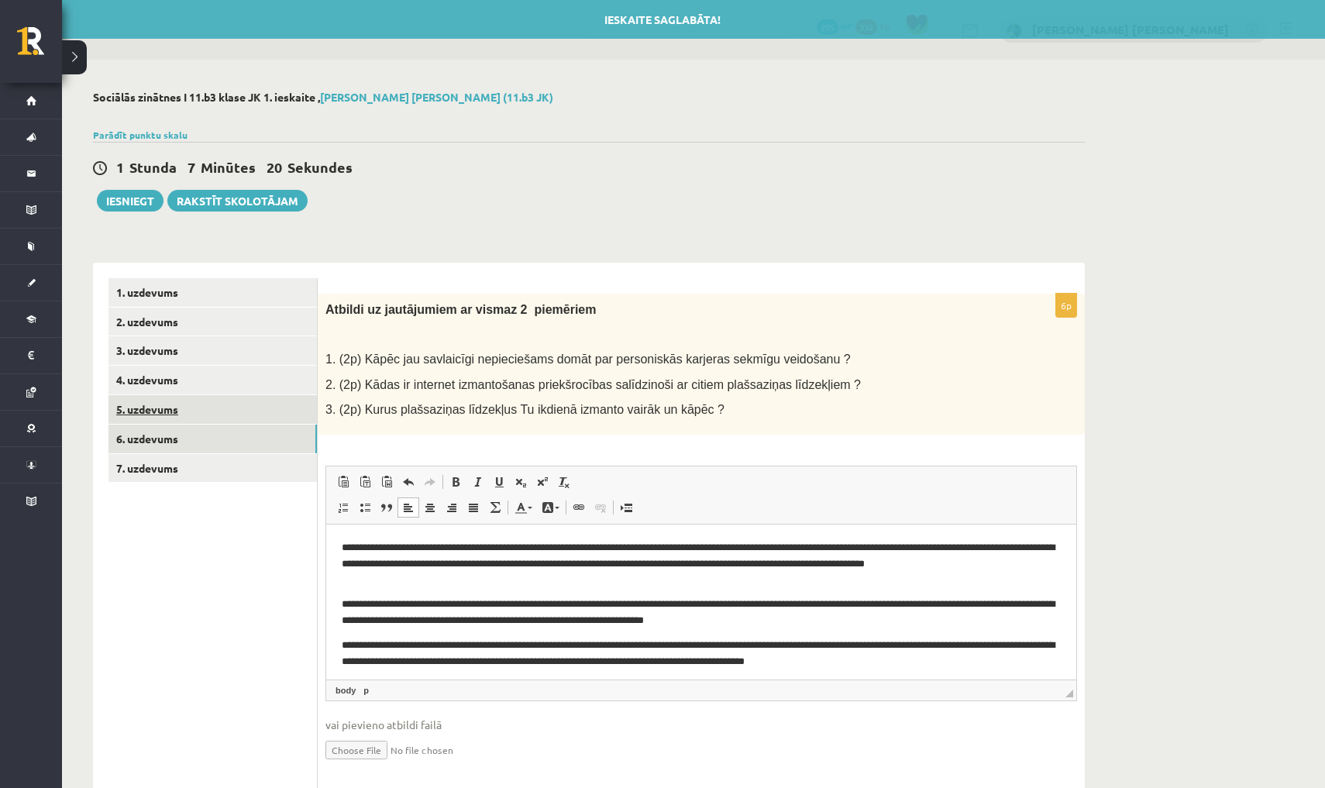
click at [287, 408] on link "5. uzdevums" at bounding box center [212, 409] width 208 height 29
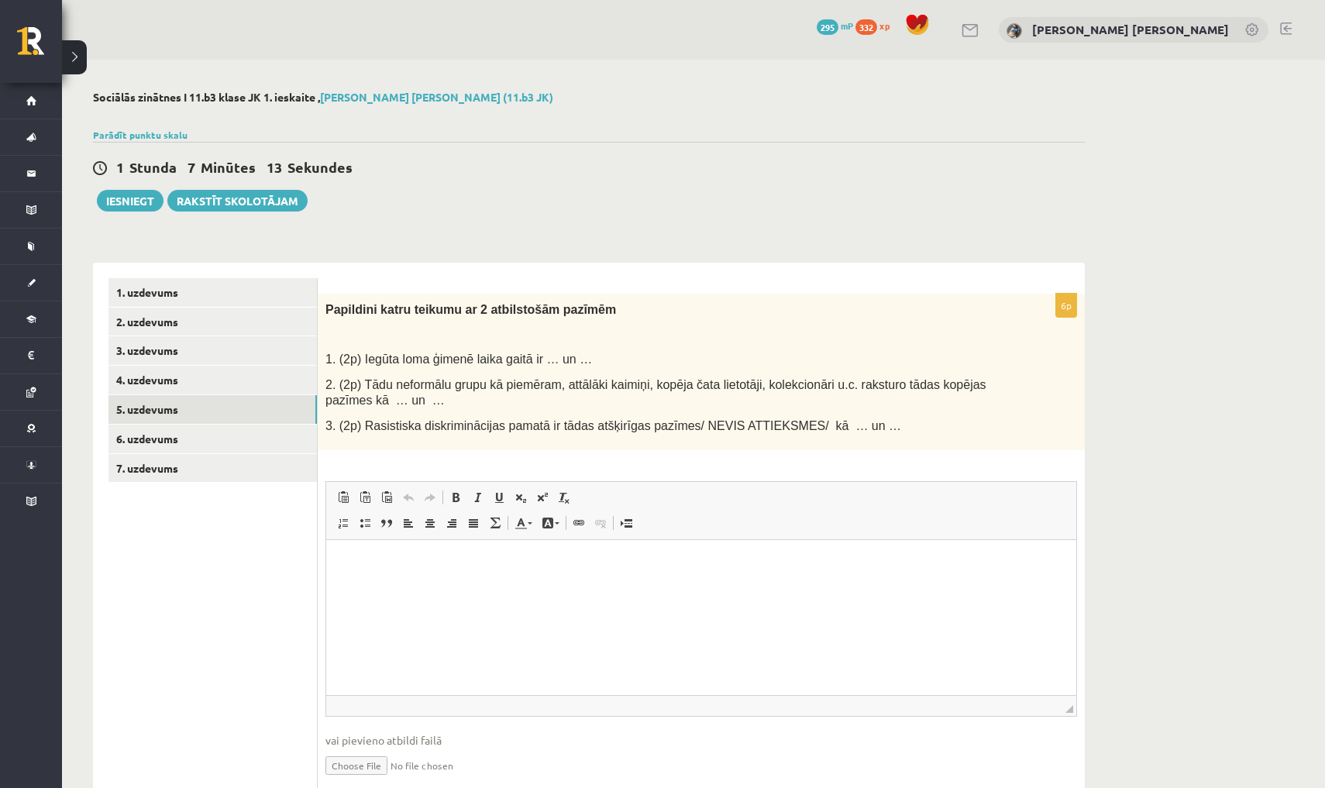
scroll to position [60, 0]
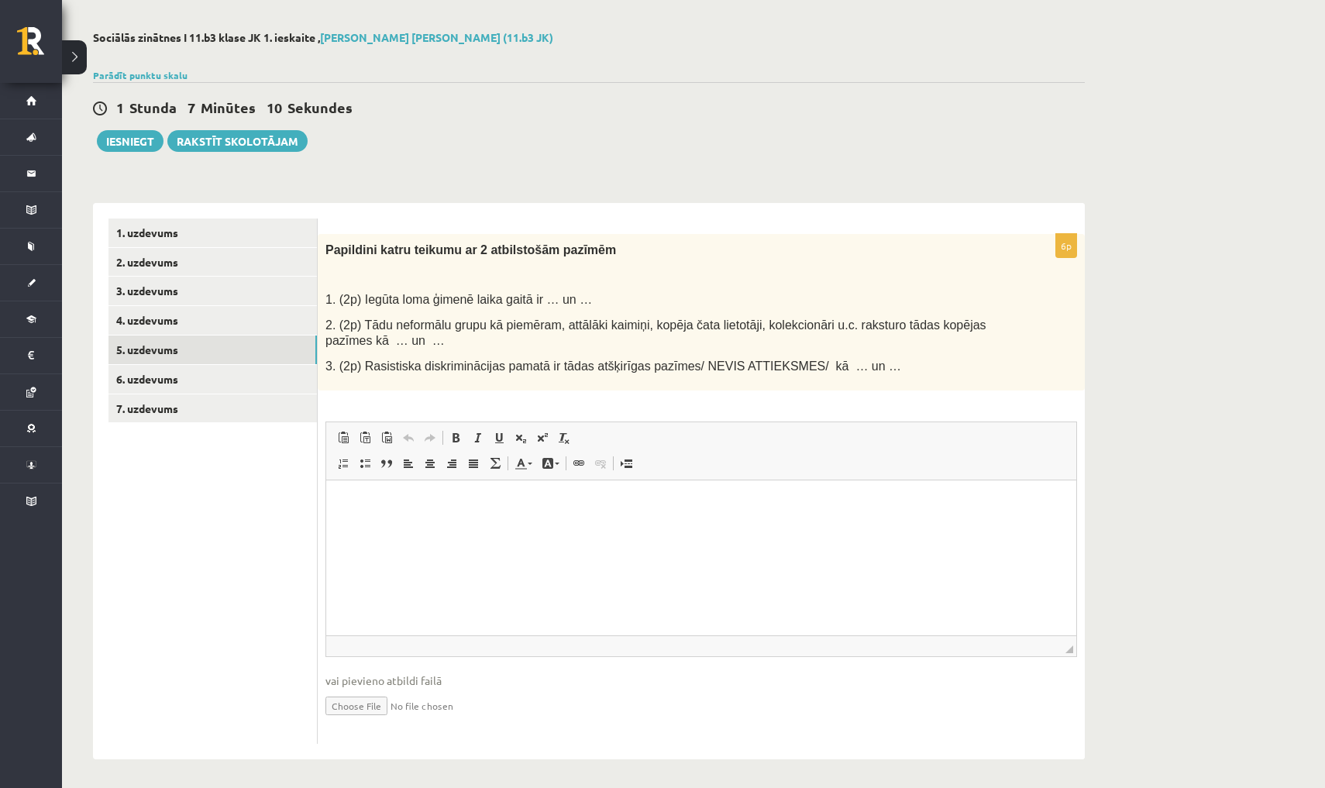
click at [421, 512] on html at bounding box center [701, 503] width 750 height 47
click at [225, 295] on link "3. uzdevums" at bounding box center [212, 291] width 208 height 29
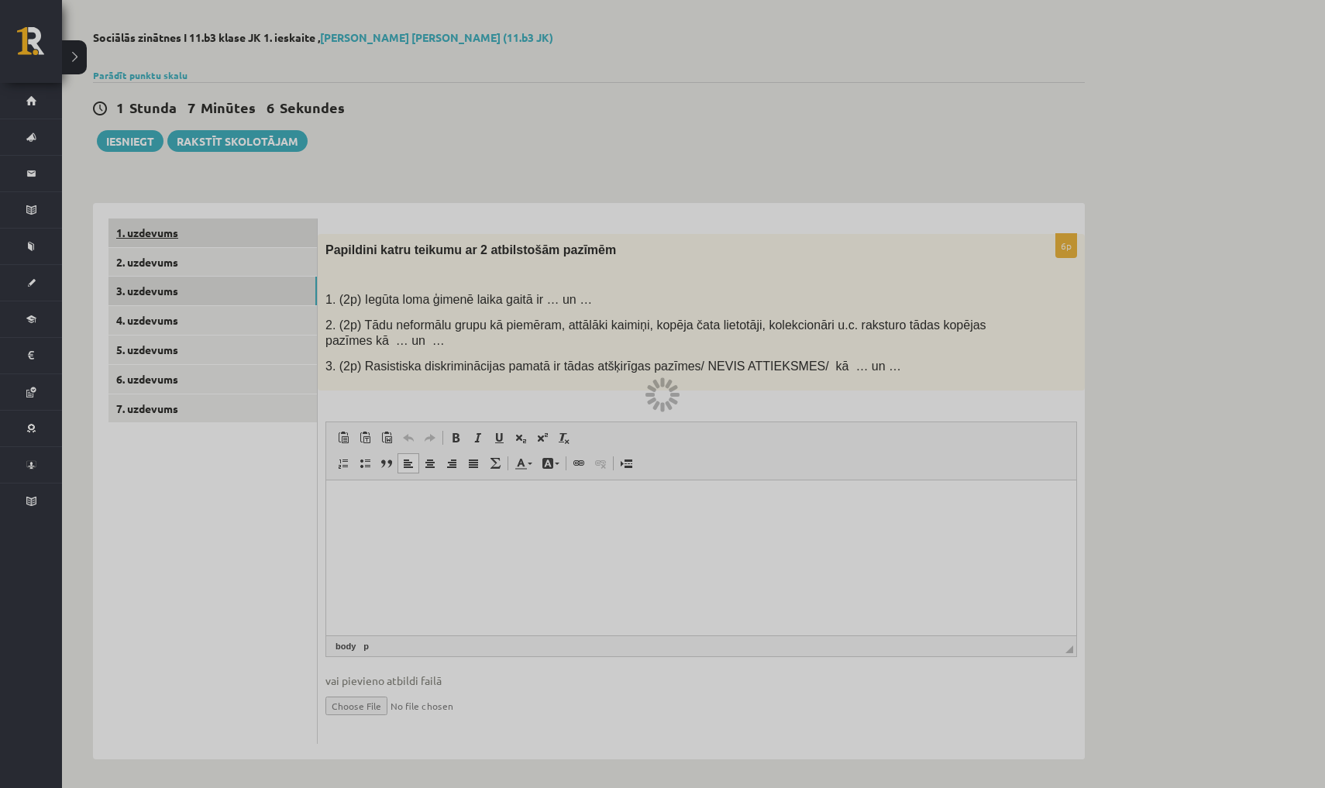
scroll to position [0, 0]
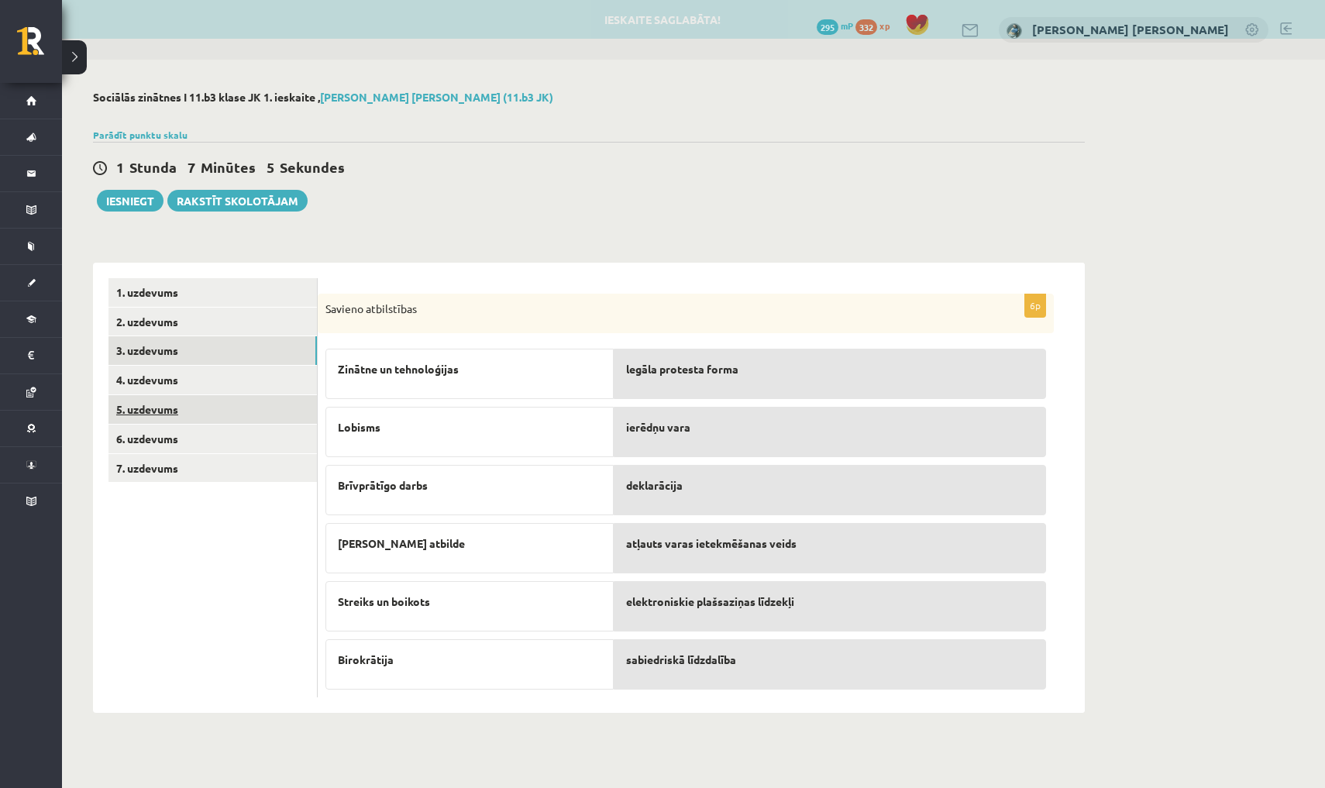
click at [230, 400] on link "5. uzdevums" at bounding box center [212, 409] width 208 height 29
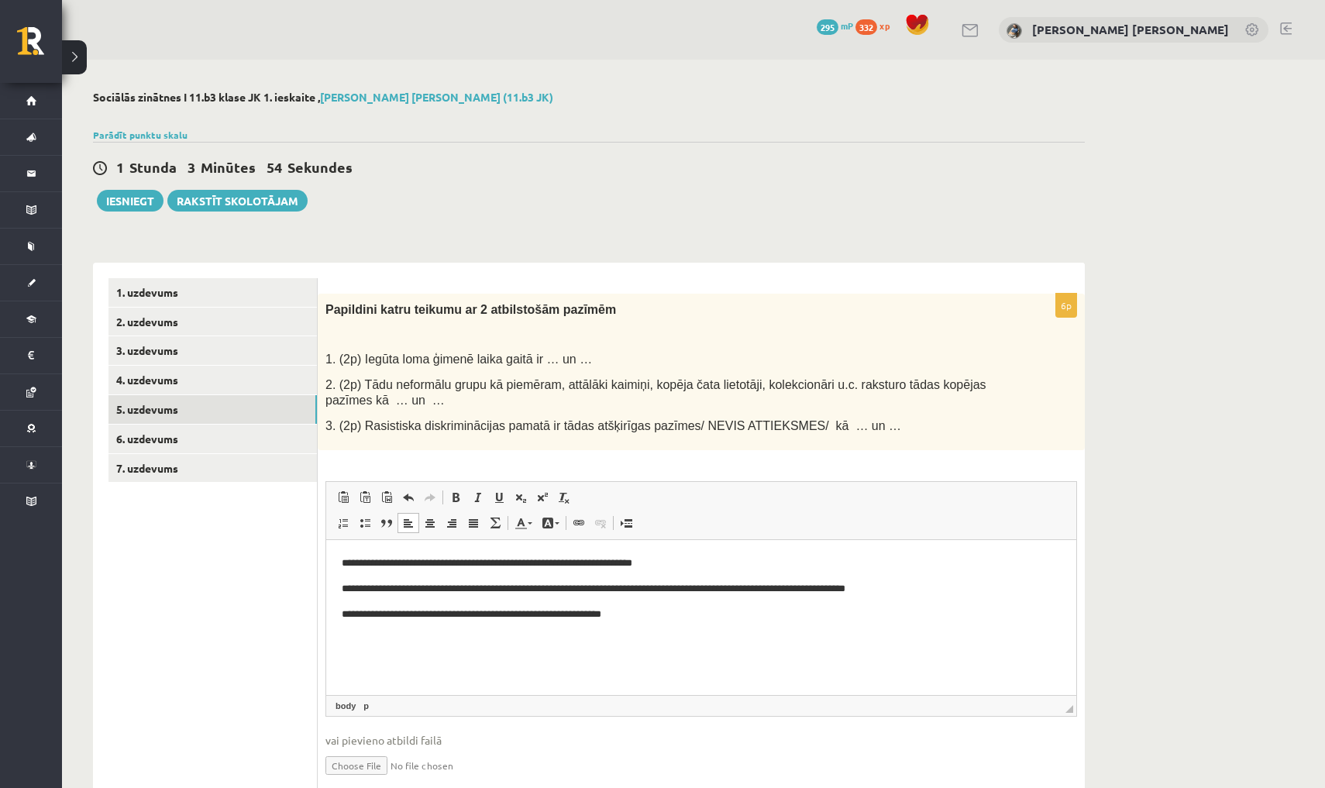
click at [948, 590] on p "**********" at bounding box center [701, 588] width 719 height 15
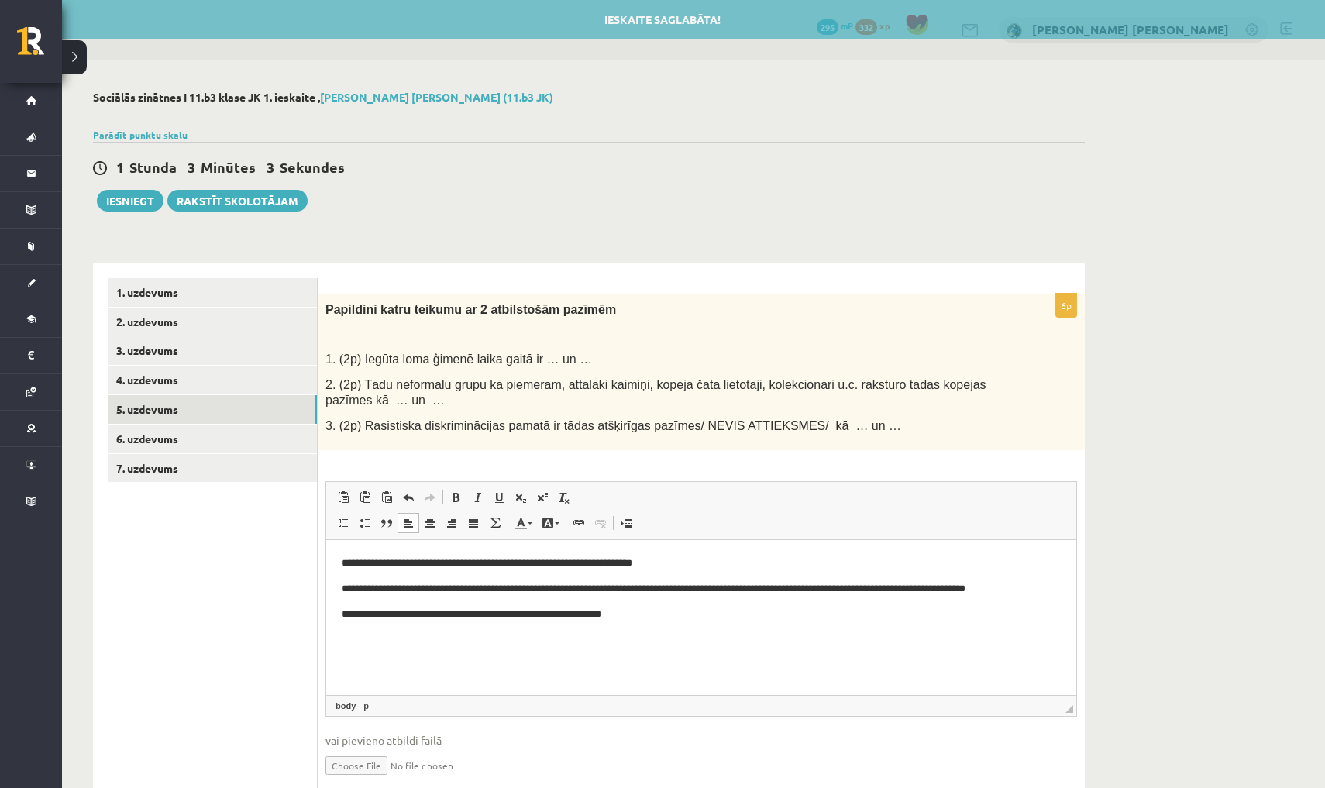
click at [938, 620] on p "**********" at bounding box center [701, 613] width 719 height 15
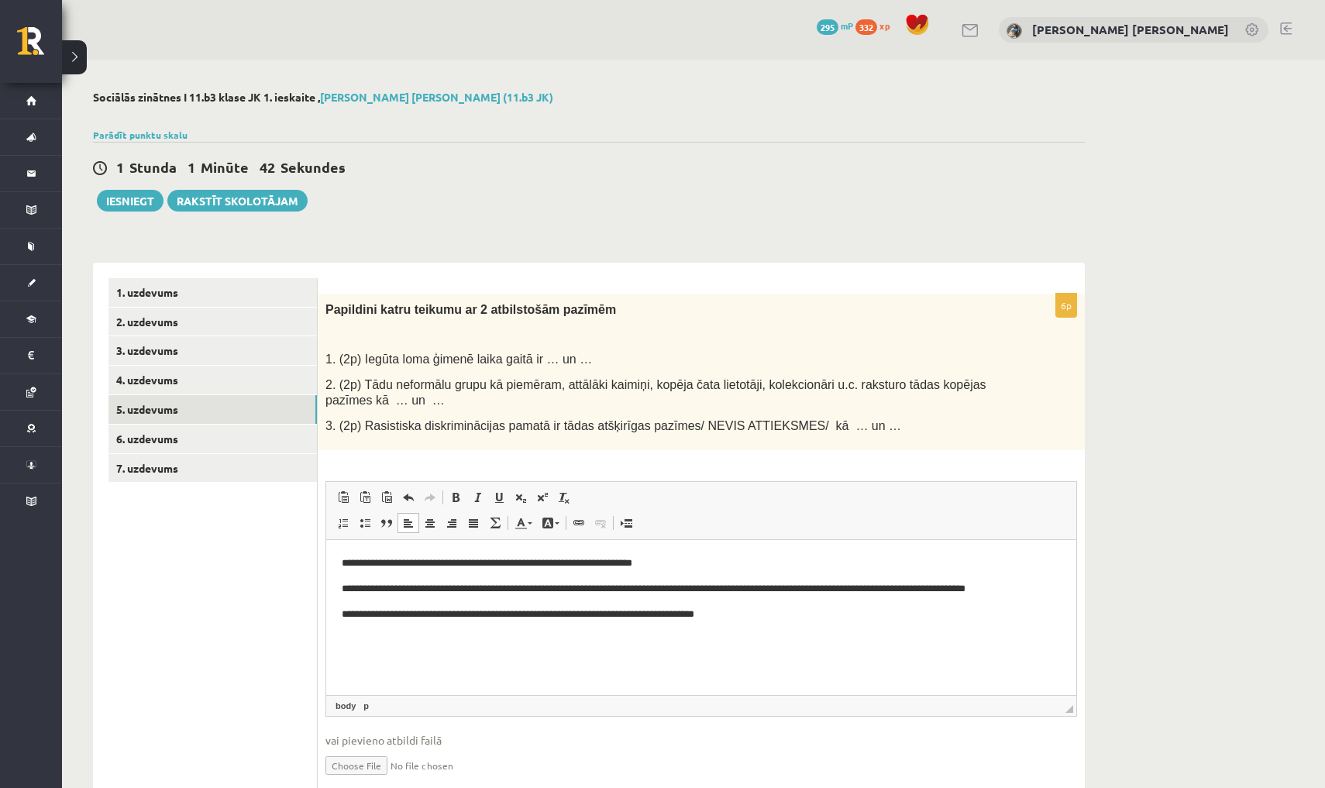
click at [708, 614] on p "**********" at bounding box center [701, 613] width 719 height 15
click at [817, 610] on p "**********" at bounding box center [701, 613] width 719 height 15
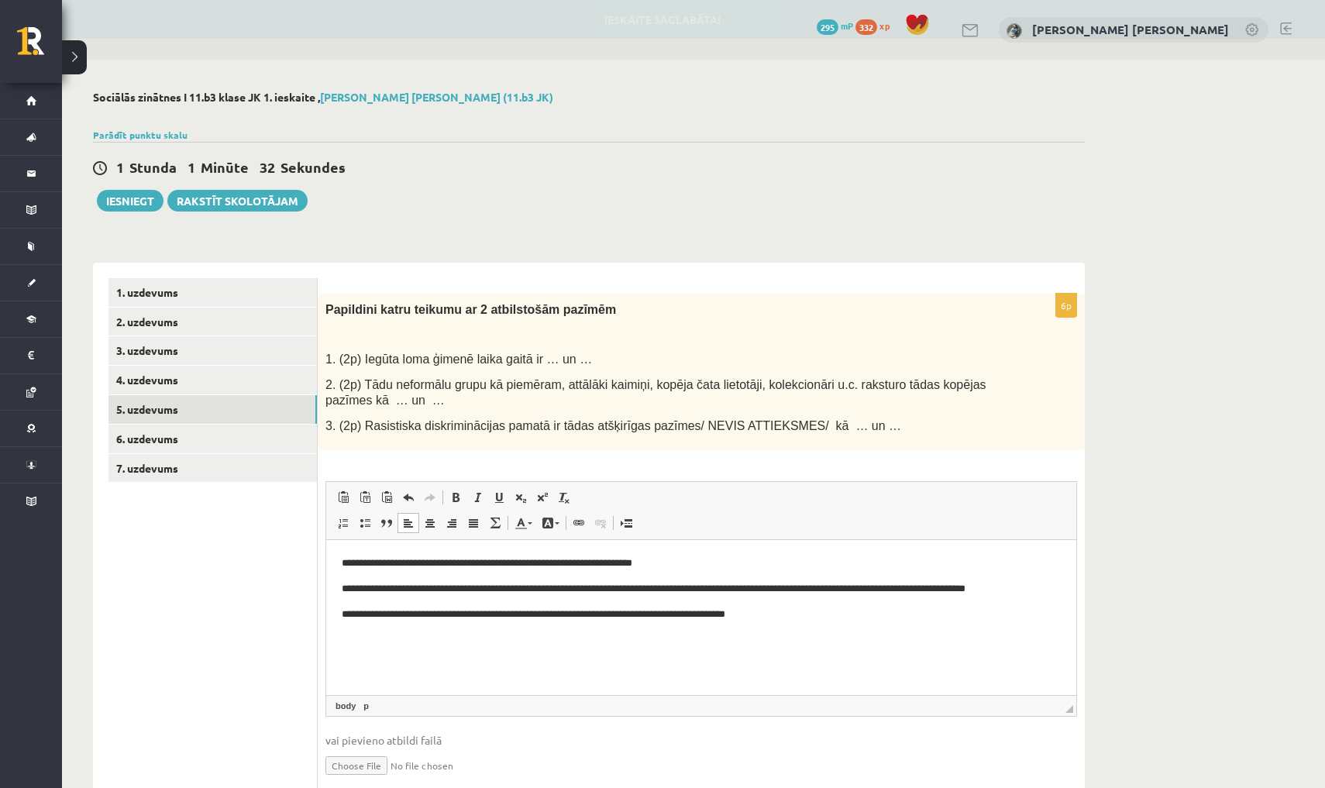
click at [1059, 588] on p "**********" at bounding box center [701, 588] width 719 height 15
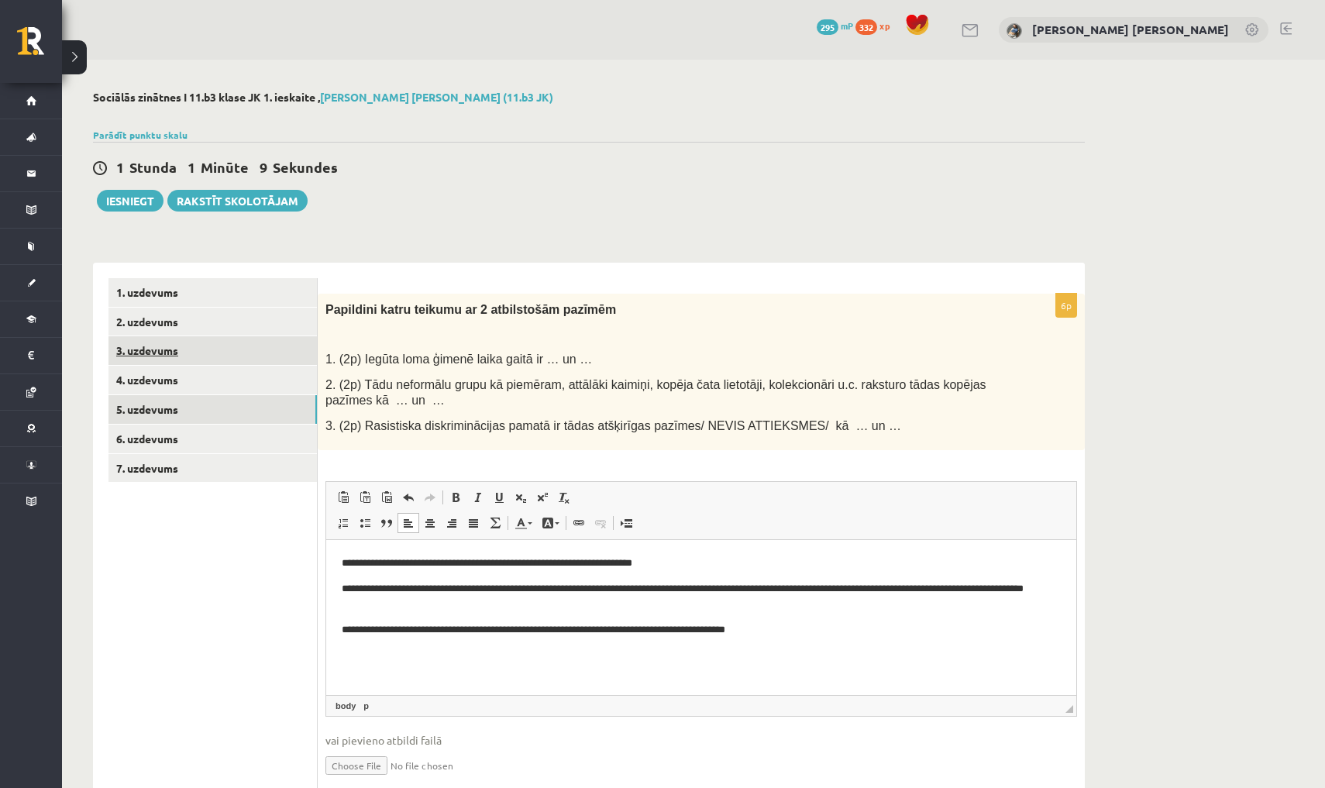
click at [234, 352] on link "3. uzdevums" at bounding box center [212, 350] width 208 height 29
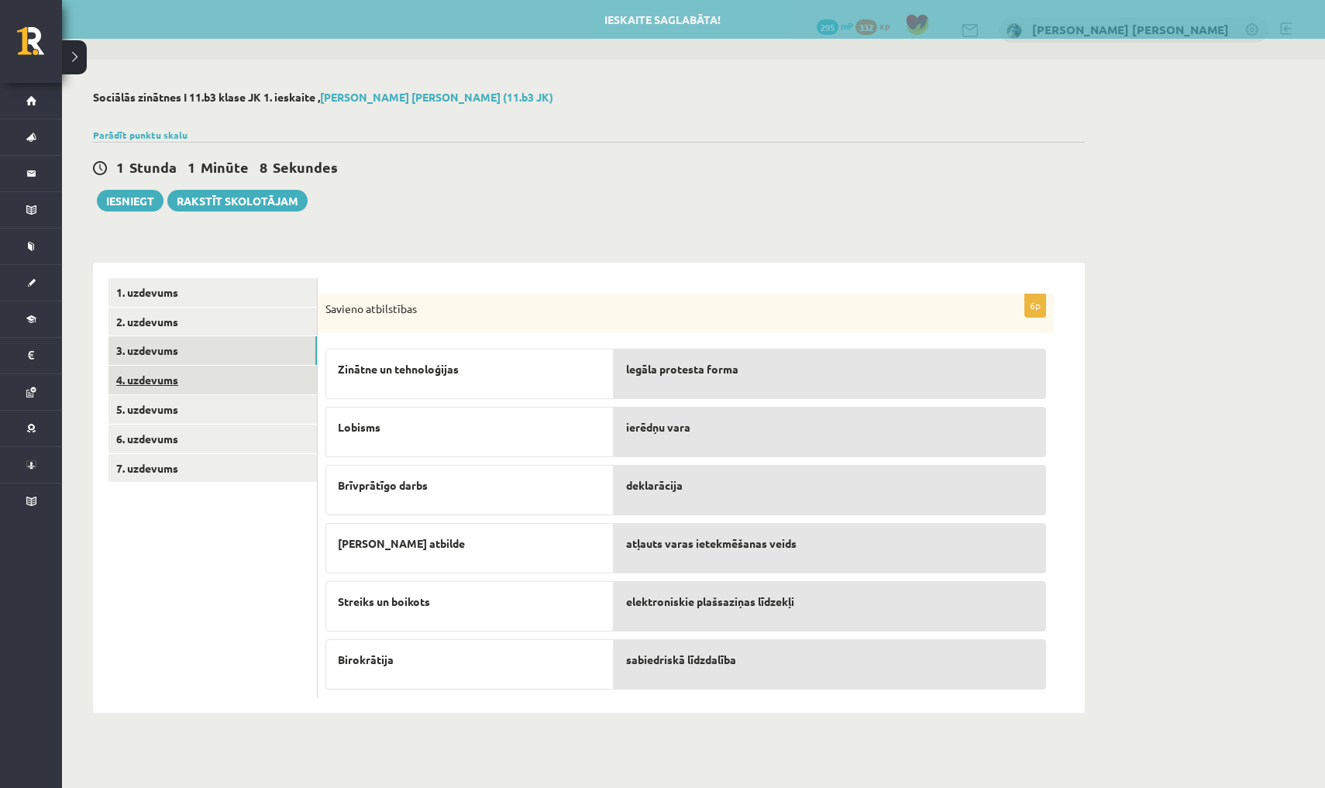
click at [233, 383] on link "4. uzdevums" at bounding box center [212, 380] width 208 height 29
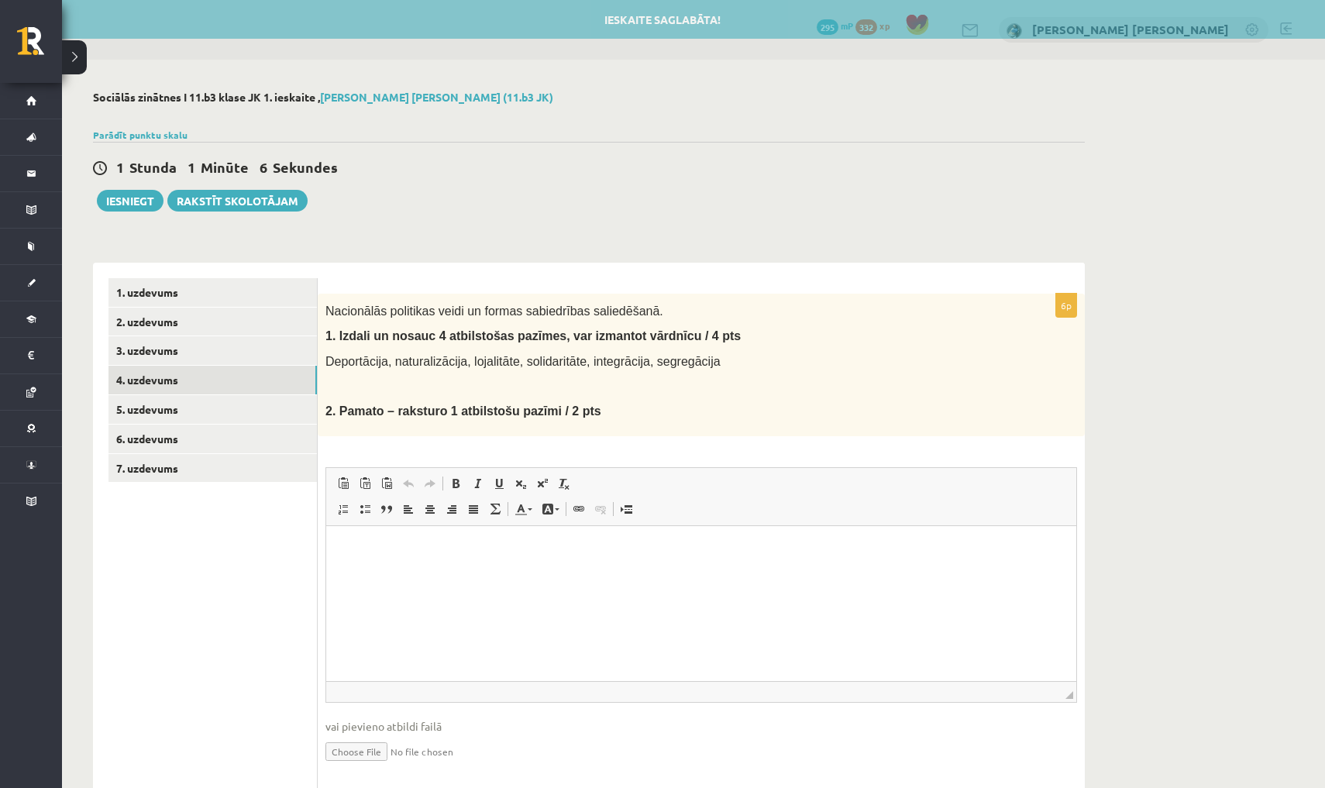
click at [383, 546] on p "Editor, wiswyg-editor-user-answer-47024906469320" at bounding box center [701, 549] width 719 height 16
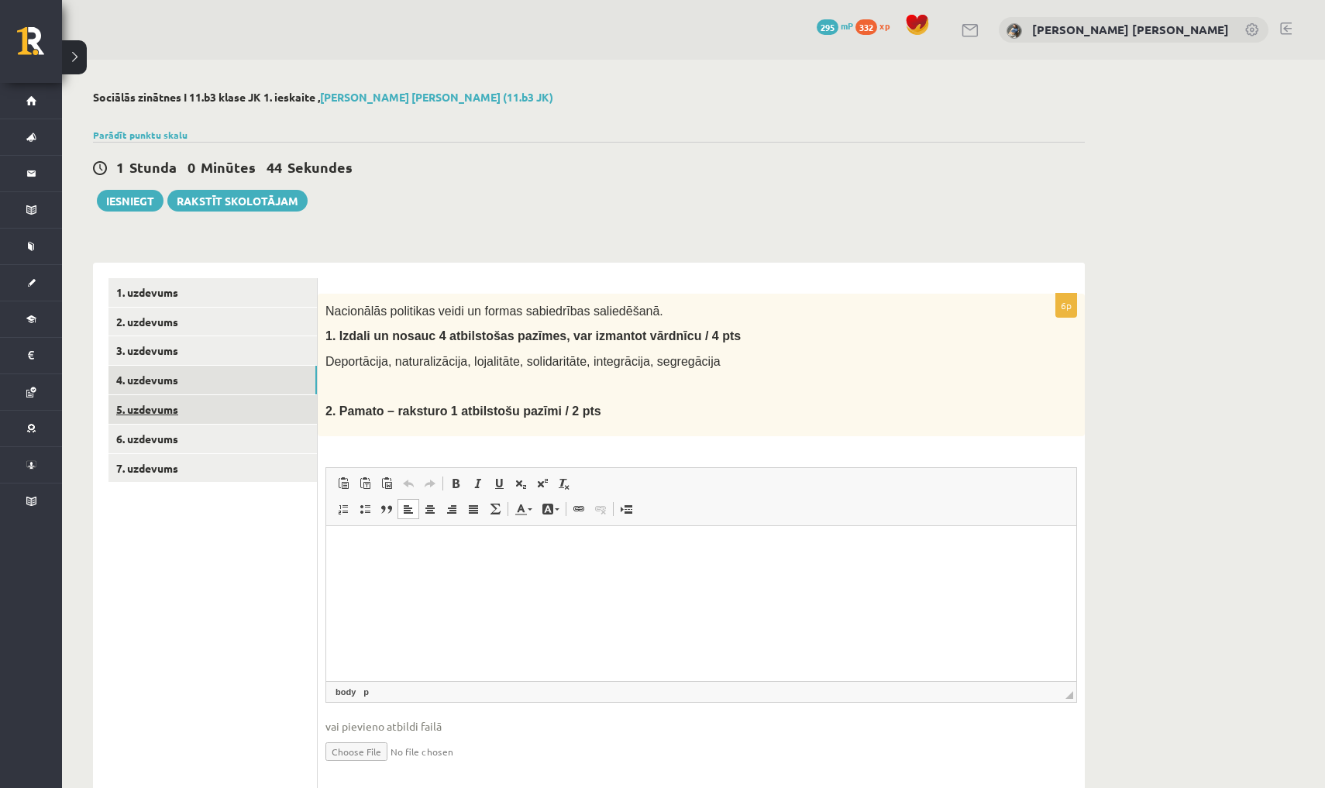
click at [222, 410] on link "5. uzdevums" at bounding box center [212, 409] width 208 height 29
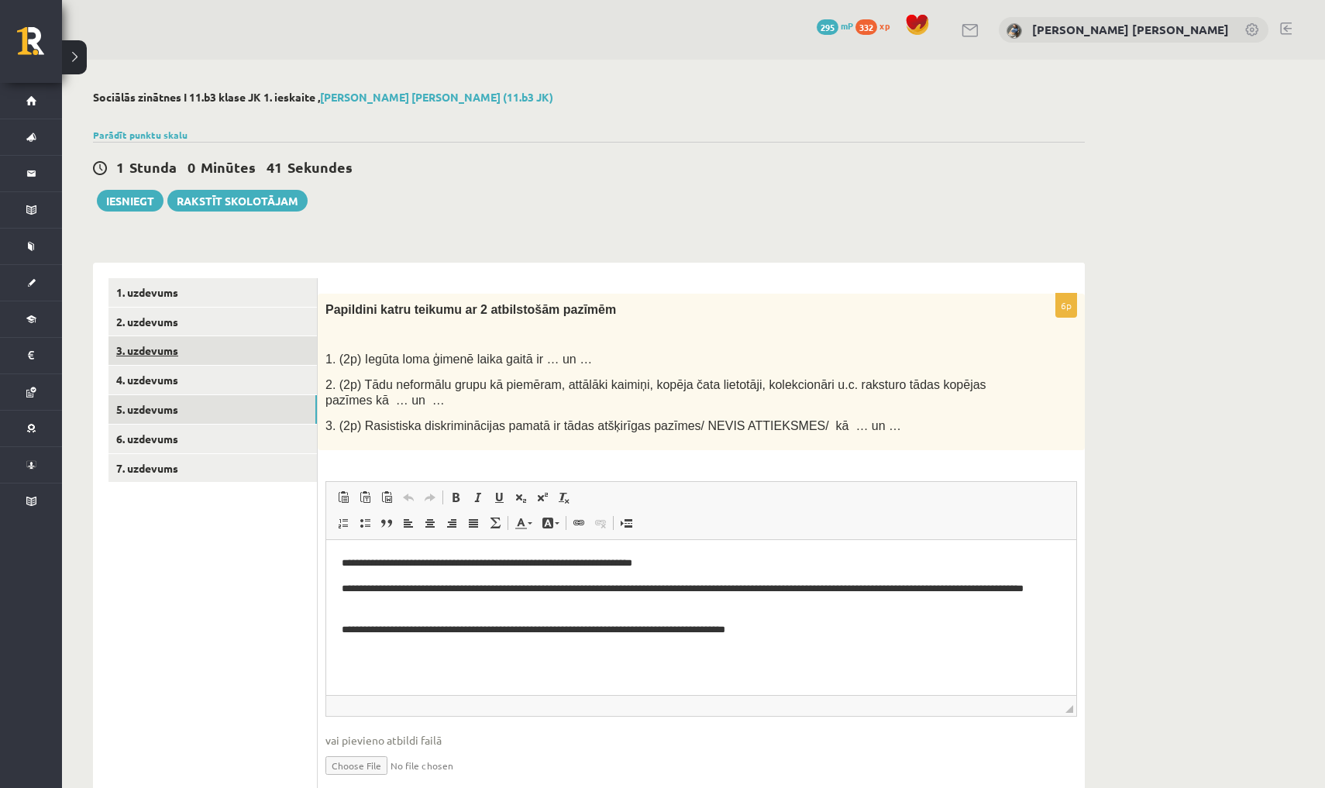
click at [202, 356] on link "3. uzdevums" at bounding box center [212, 350] width 208 height 29
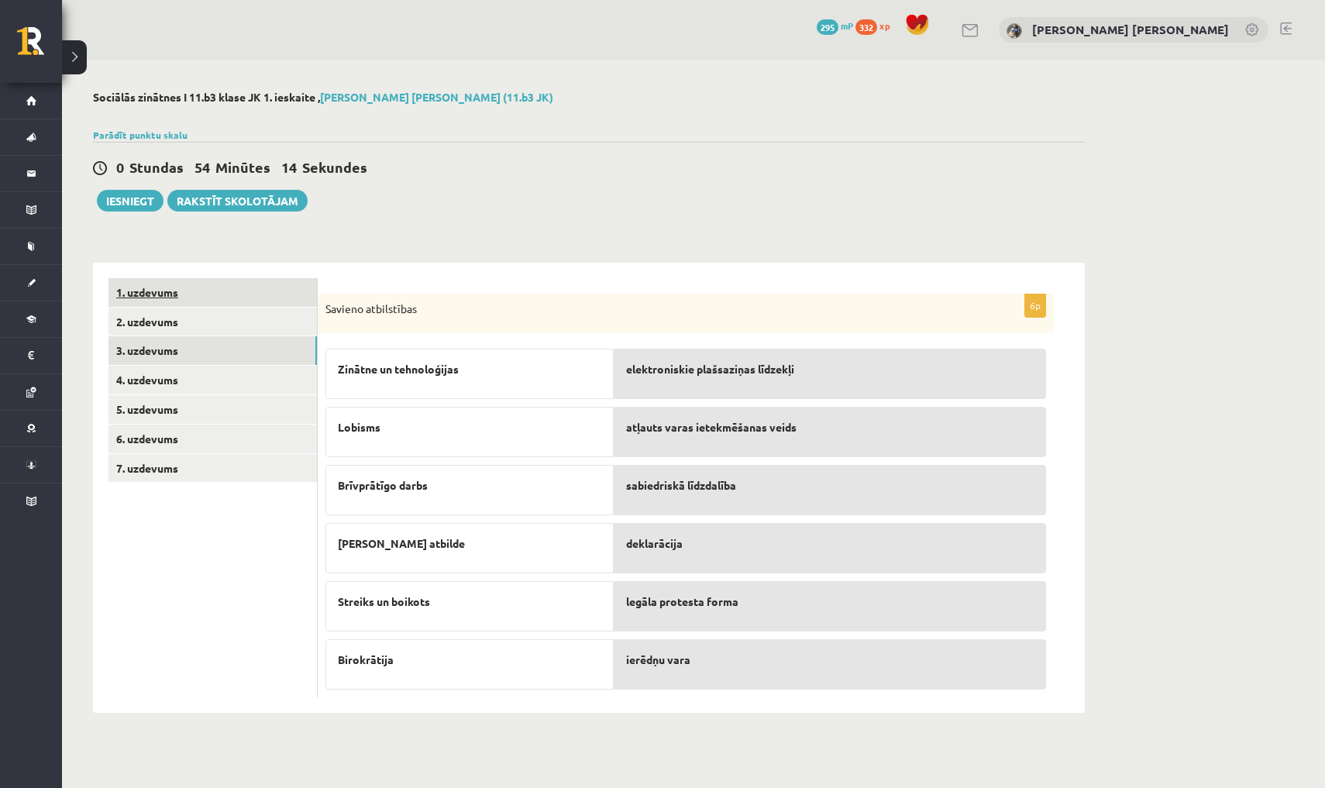
click at [254, 283] on link "1. uzdevums" at bounding box center [212, 292] width 208 height 29
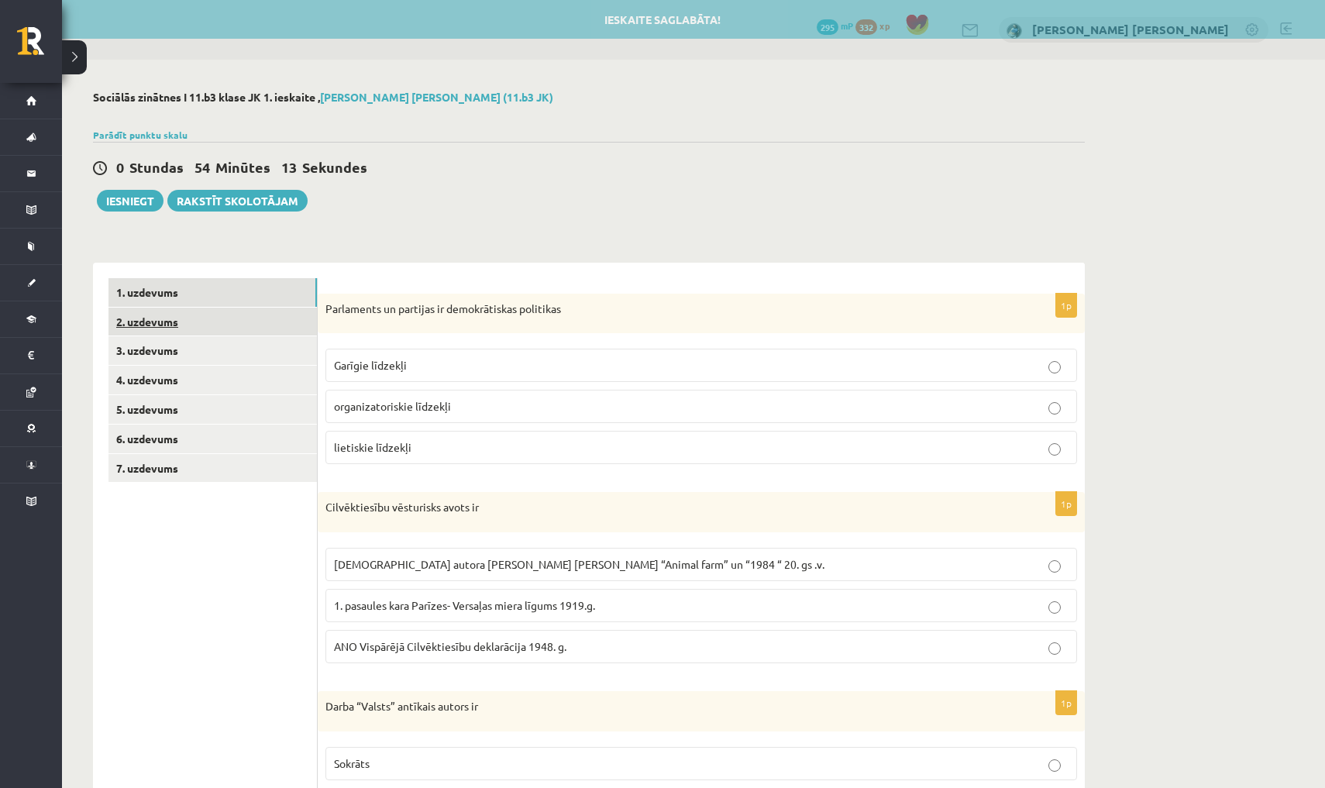
click at [241, 319] on link "2. uzdevums" at bounding box center [212, 322] width 208 height 29
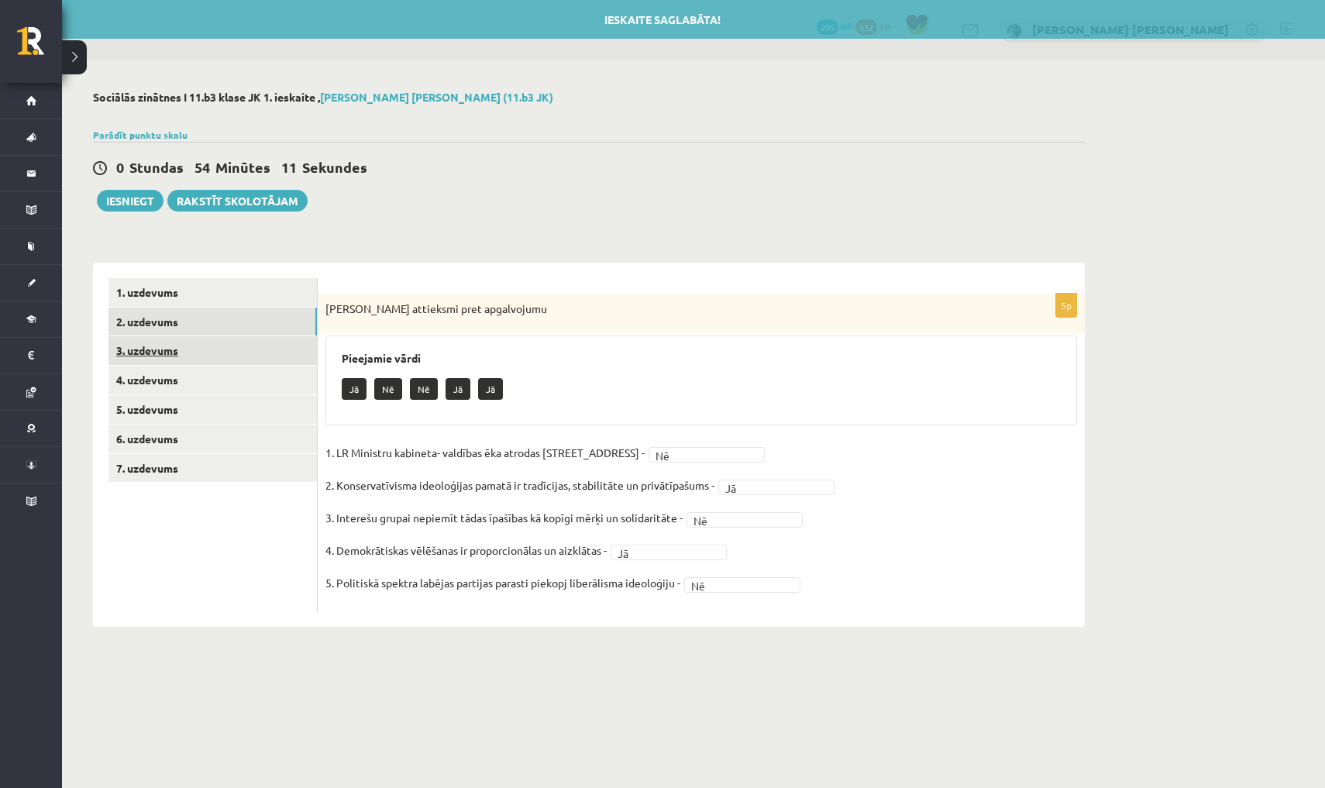
click at [230, 344] on link "3. uzdevums" at bounding box center [212, 350] width 208 height 29
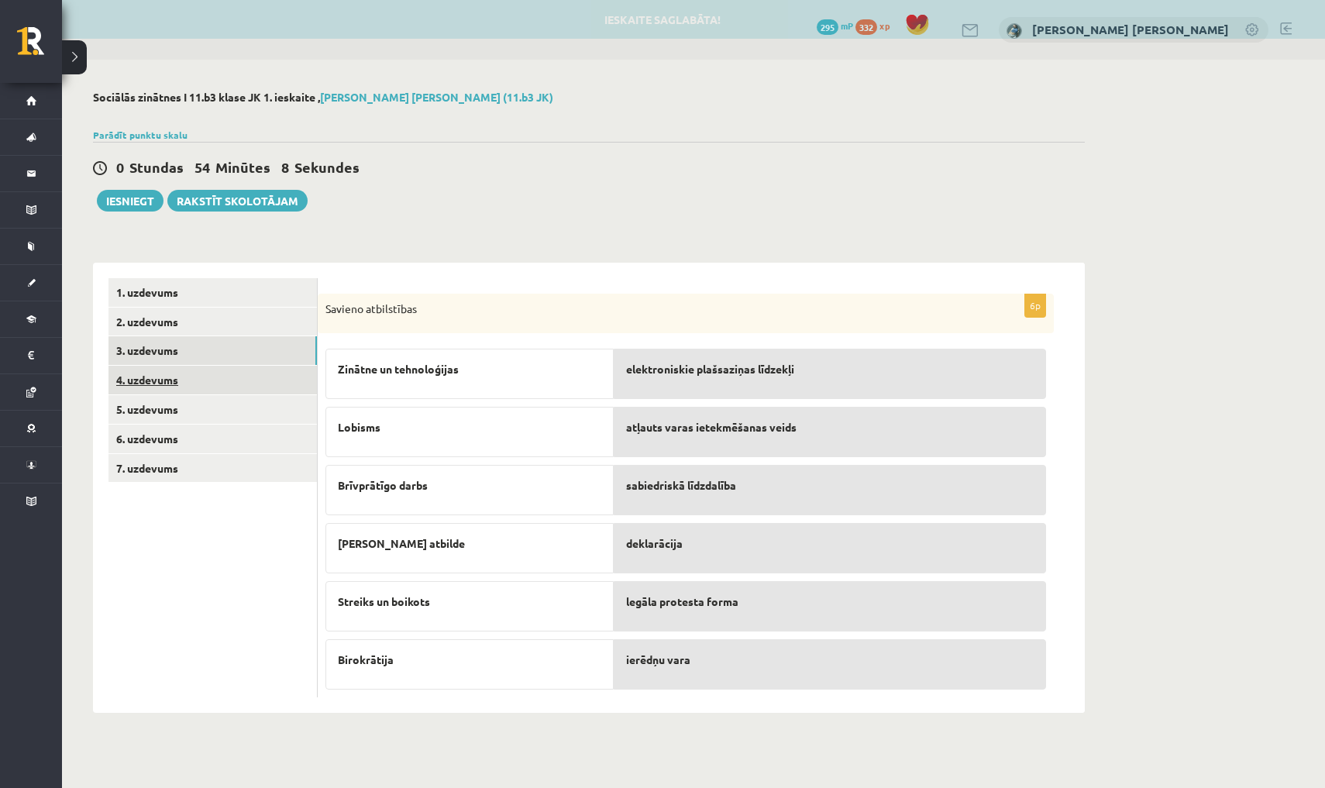
click at [216, 380] on link "4. uzdevums" at bounding box center [212, 380] width 208 height 29
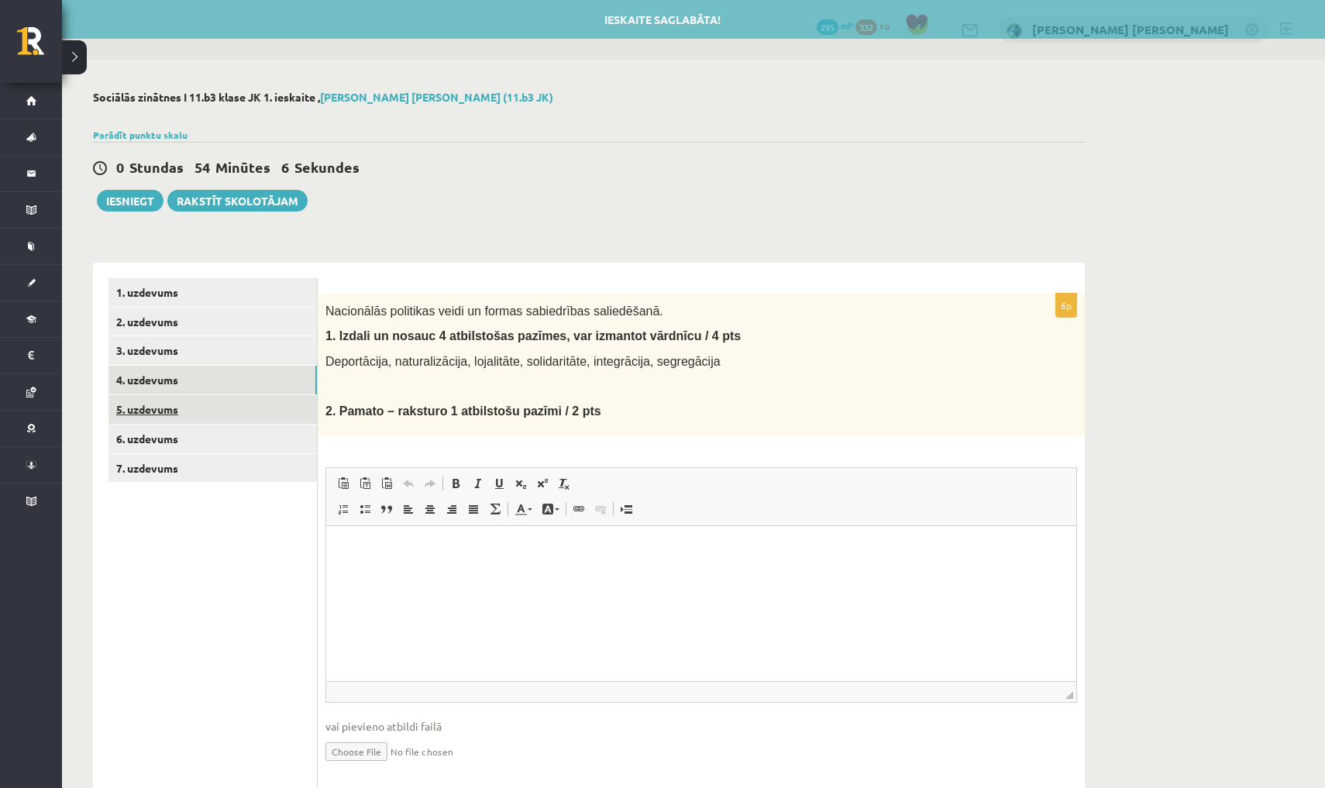
click at [201, 411] on link "5. uzdevums" at bounding box center [212, 409] width 208 height 29
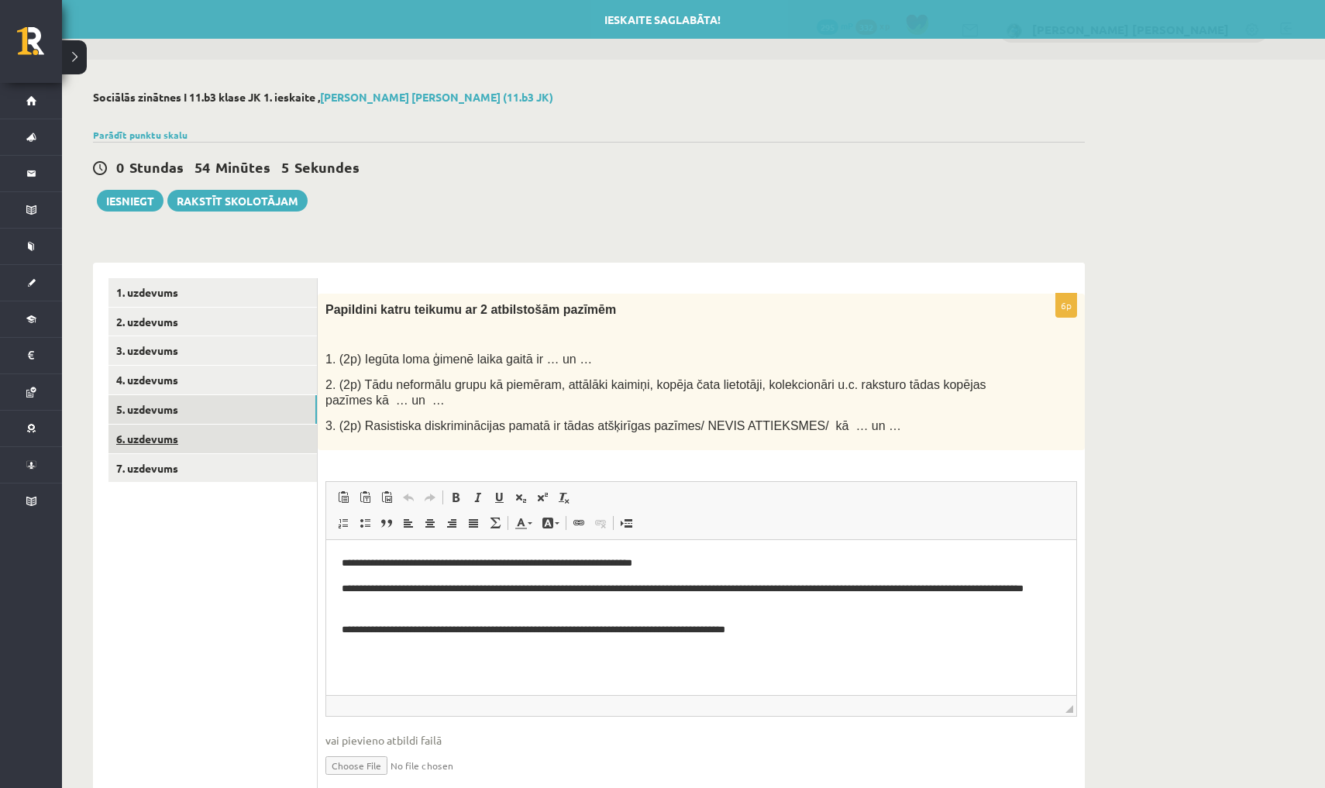
click at [196, 430] on link "6. uzdevums" at bounding box center [212, 438] width 208 height 29
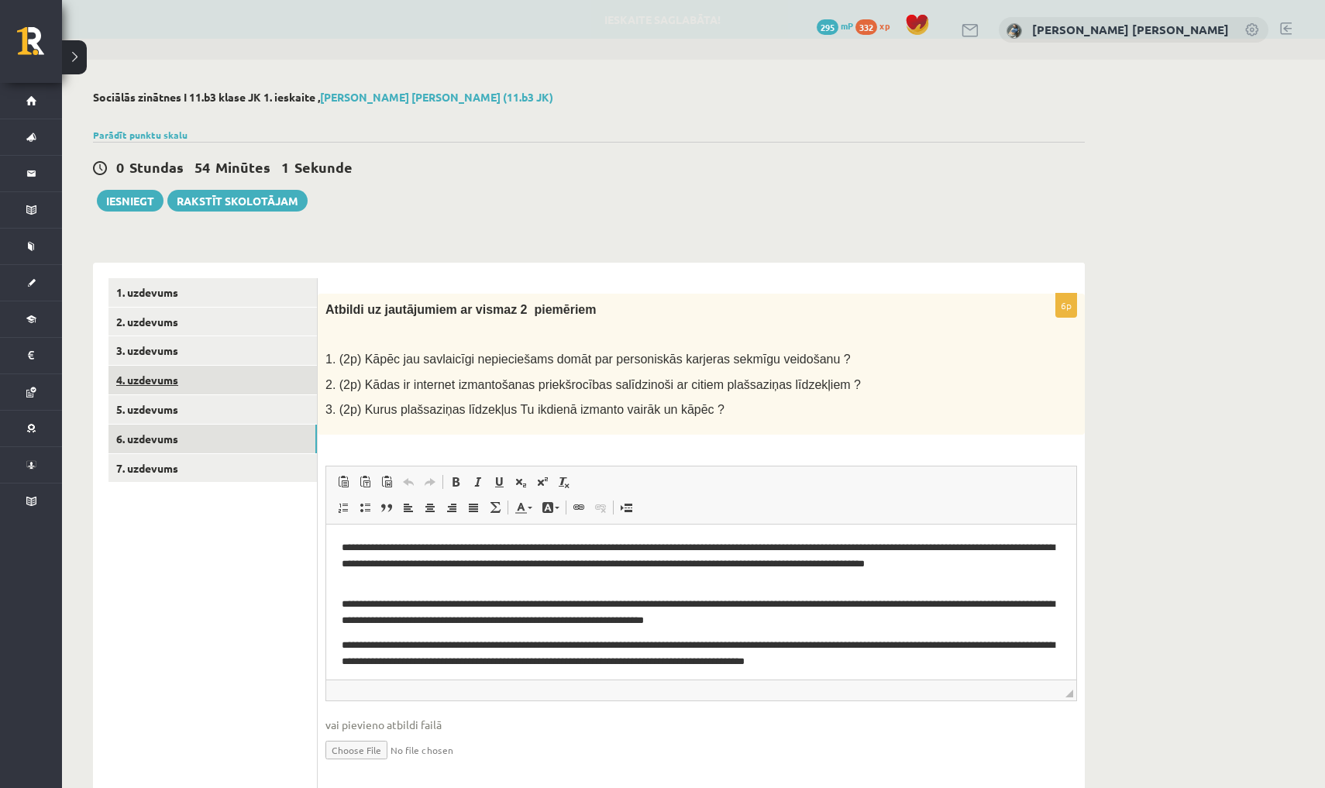
click at [211, 382] on link "4. uzdevums" at bounding box center [212, 380] width 208 height 29
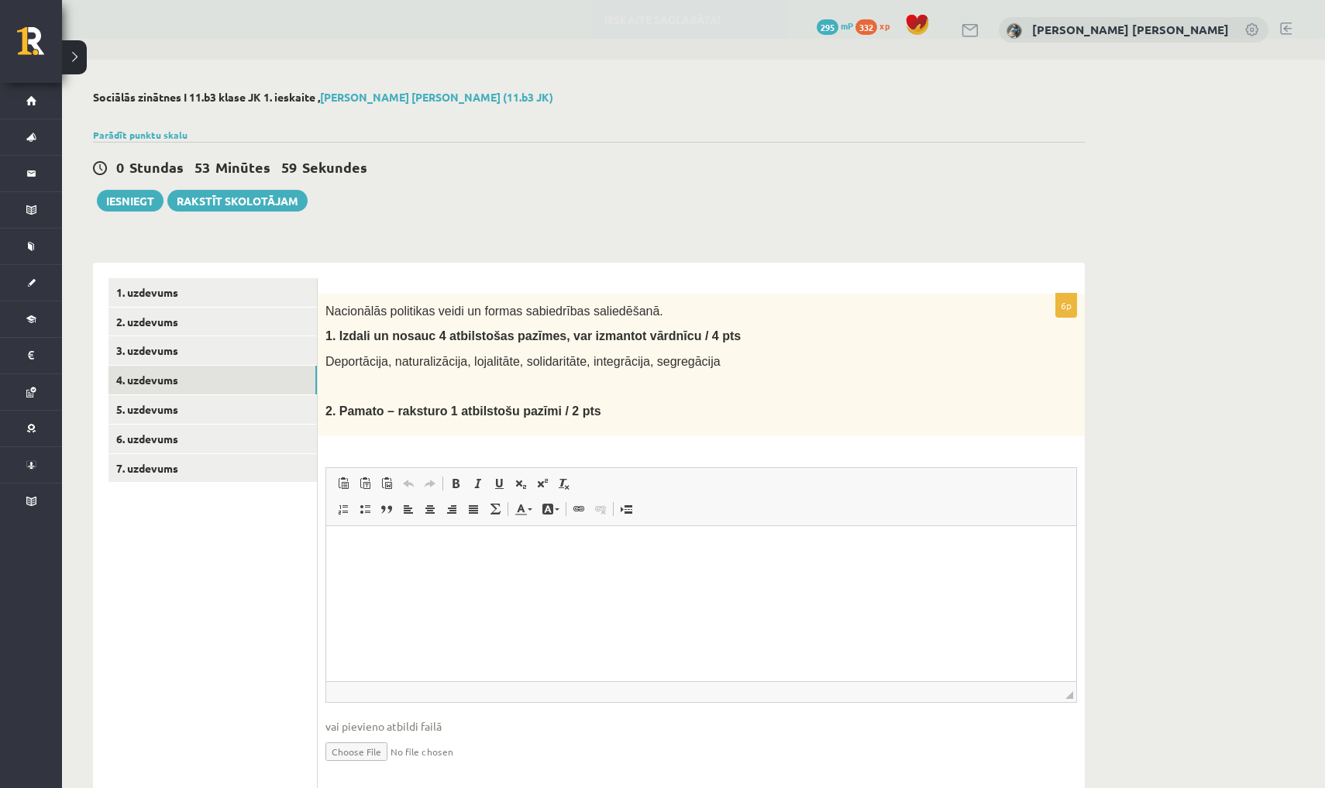
click at [380, 559] on html at bounding box center [701, 548] width 750 height 47
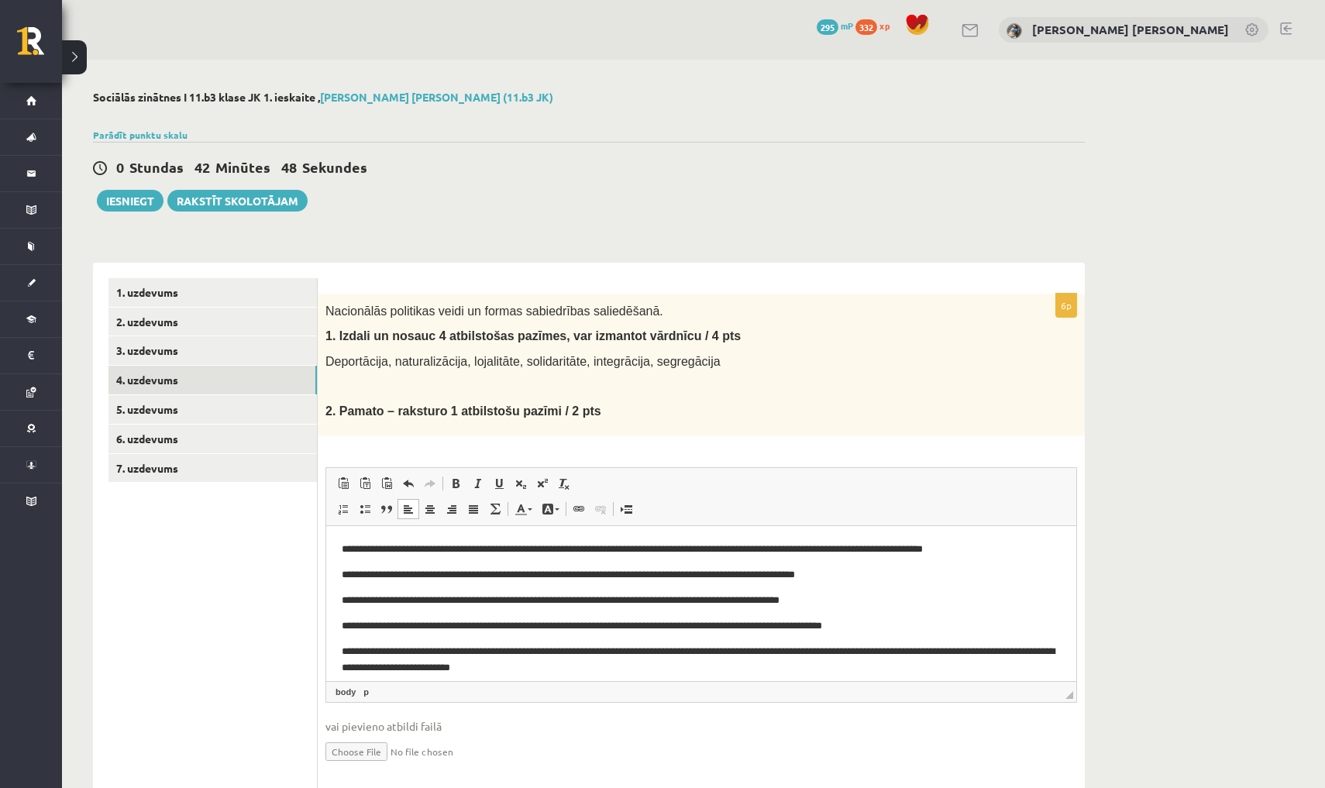
scroll to position [17, 0]
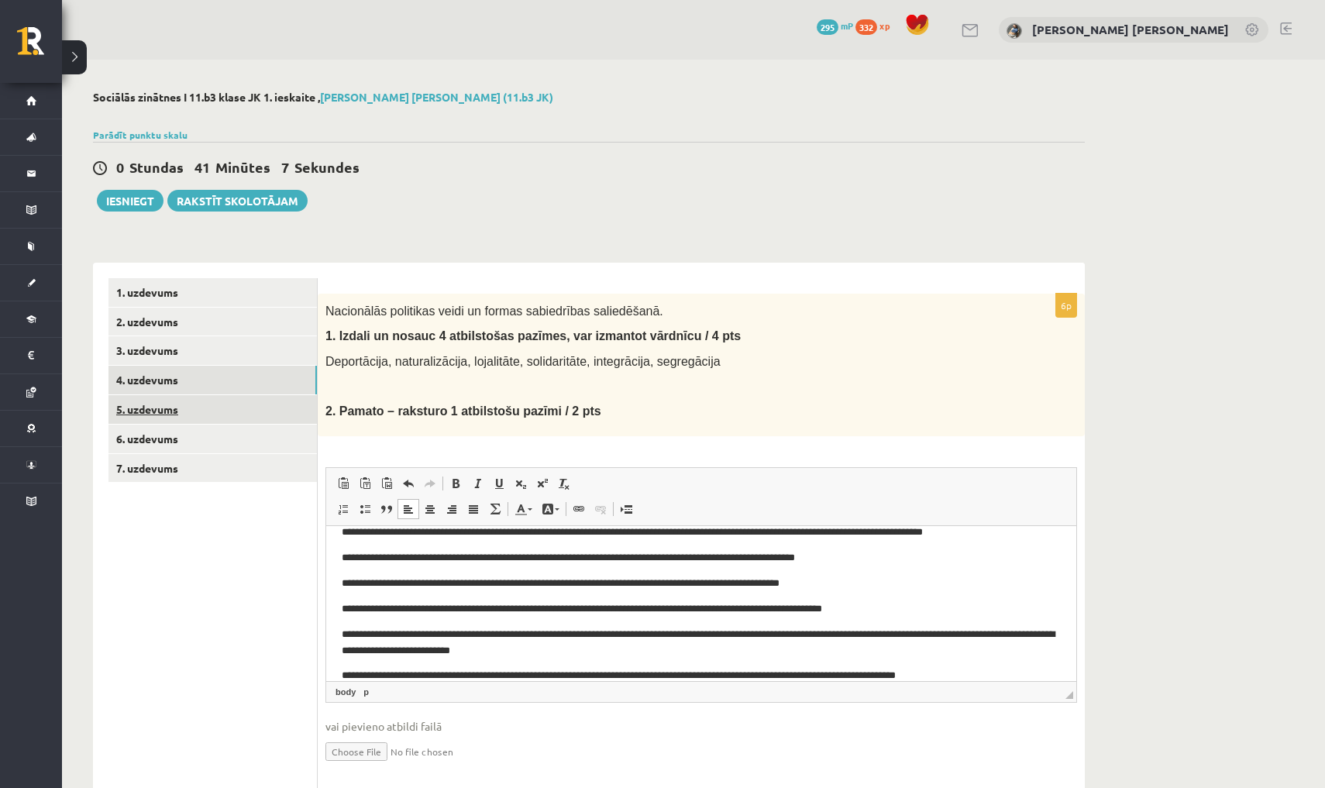
click at [184, 401] on link "5. uzdevums" at bounding box center [212, 409] width 208 height 29
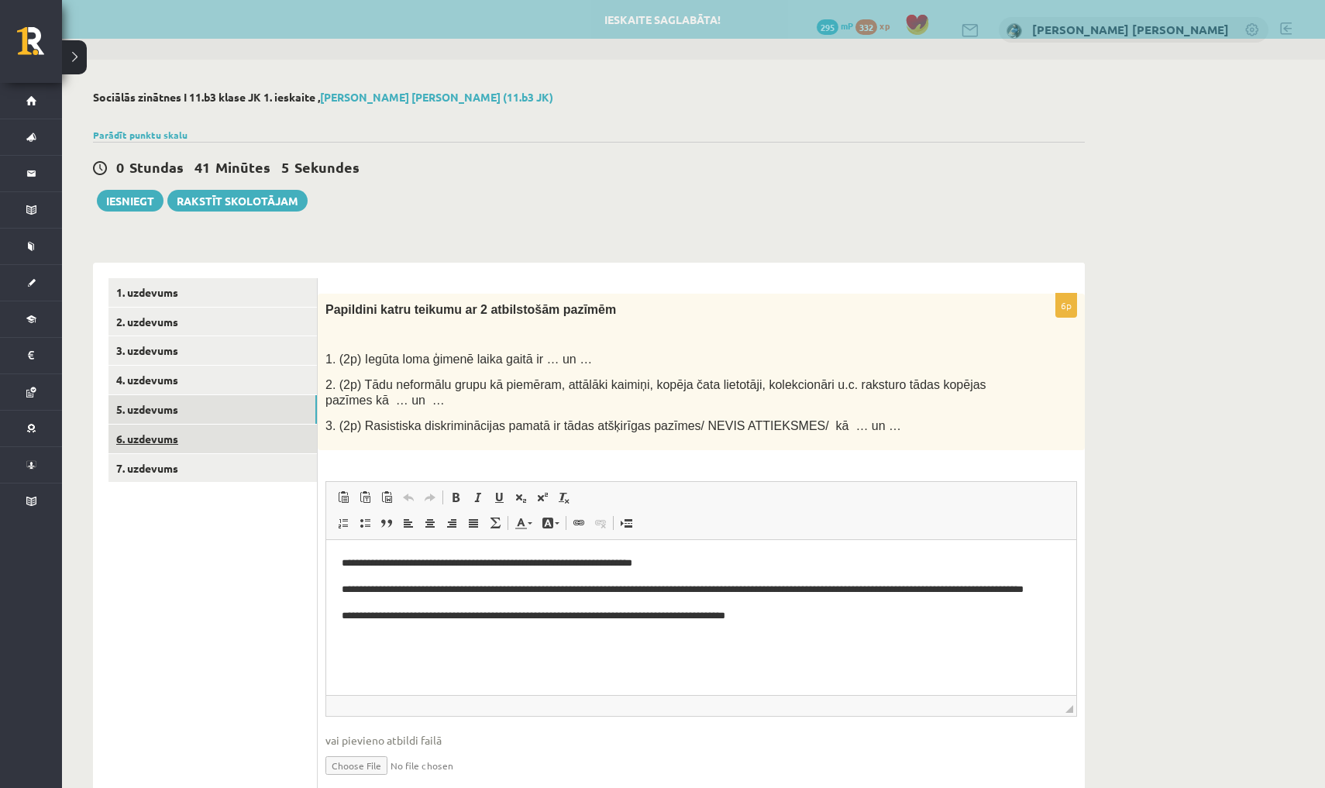
scroll to position [0, 0]
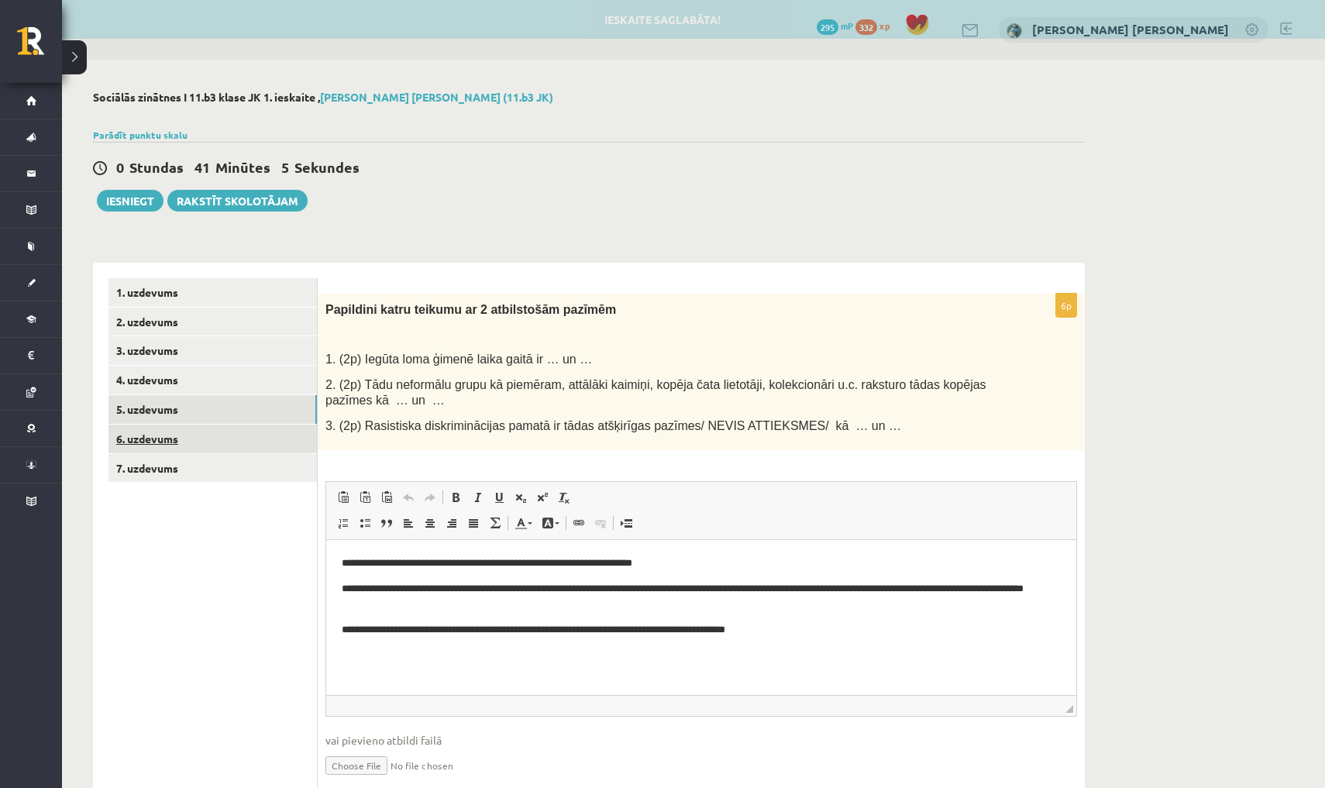
click at [190, 433] on link "6. uzdevums" at bounding box center [212, 438] width 208 height 29
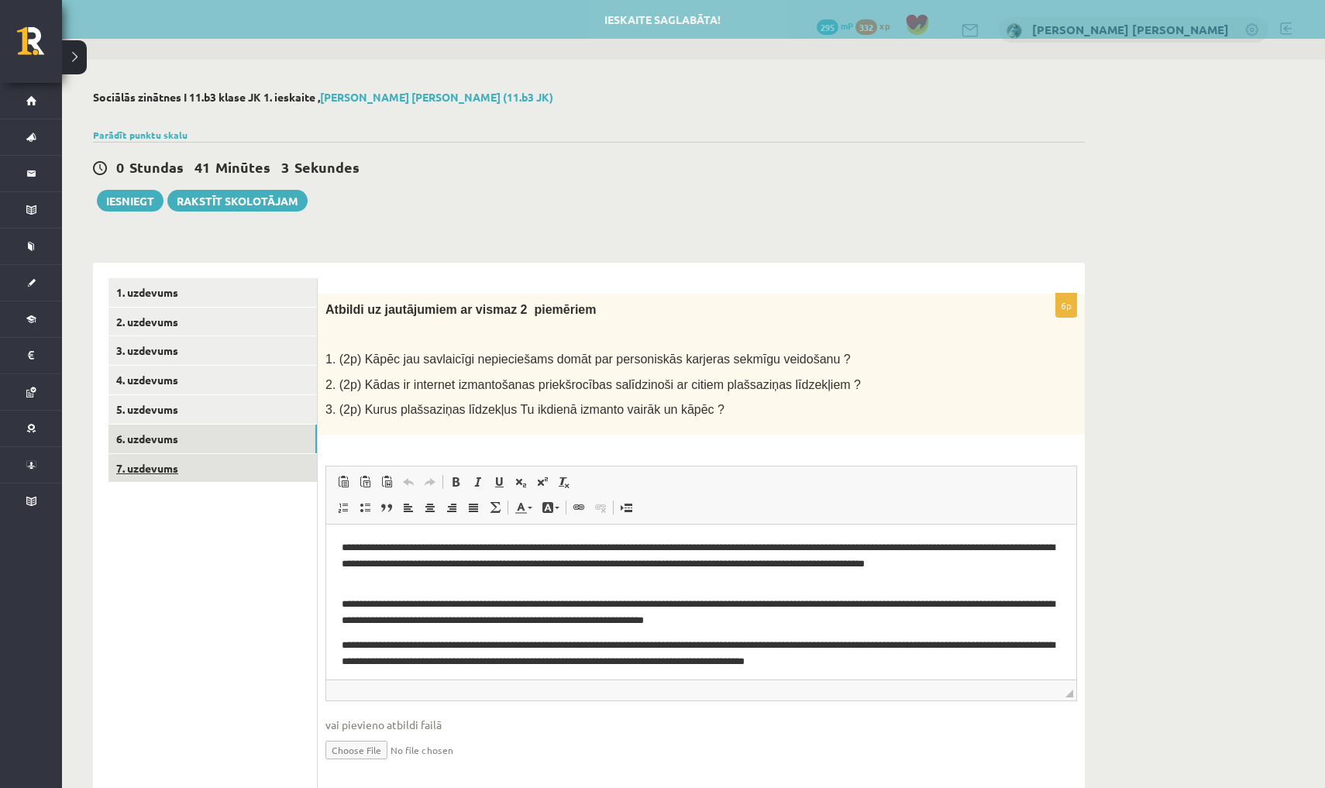
click at [194, 469] on link "7. uzdevums" at bounding box center [212, 468] width 208 height 29
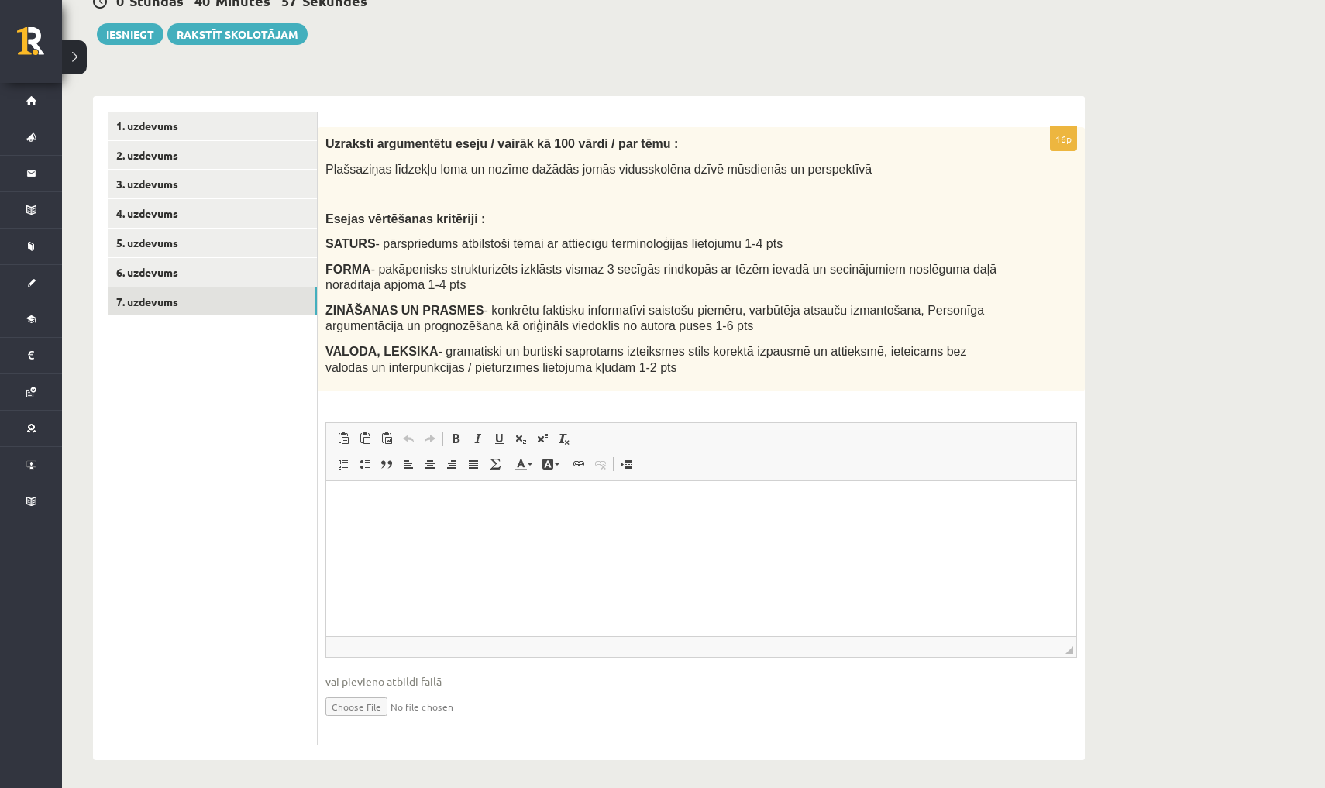
scroll to position [165, 0]
click at [640, 518] on html at bounding box center [701, 506] width 750 height 47
click at [597, 503] on p "Editor, wiswyg-editor-user-answer-47024782267900" at bounding box center [701, 506] width 719 height 16
click at [433, 464] on span at bounding box center [430, 465] width 12 height 12
click at [409, 465] on span at bounding box center [408, 465] width 12 height 12
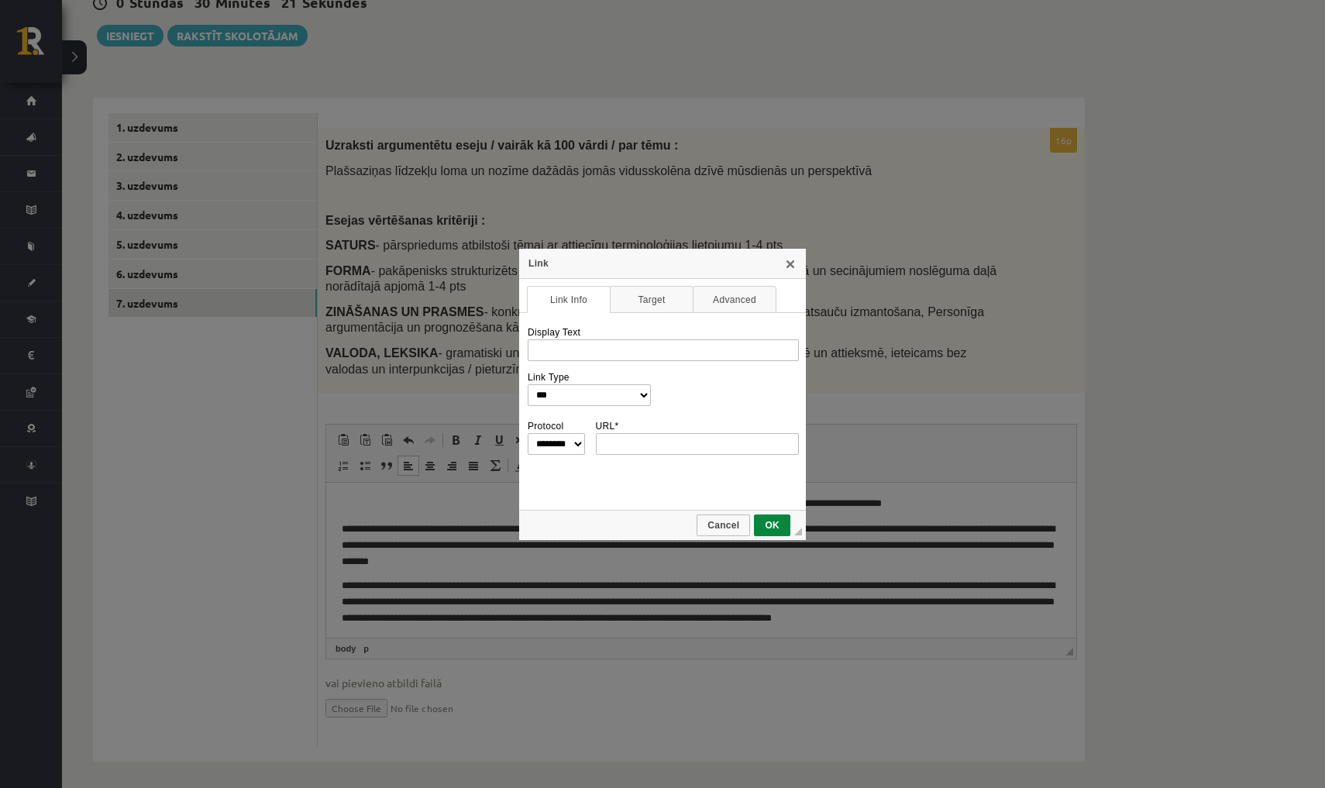
scroll to position [0, 0]
click at [723, 526] on span "Cancel" at bounding box center [723, 525] width 50 height 11
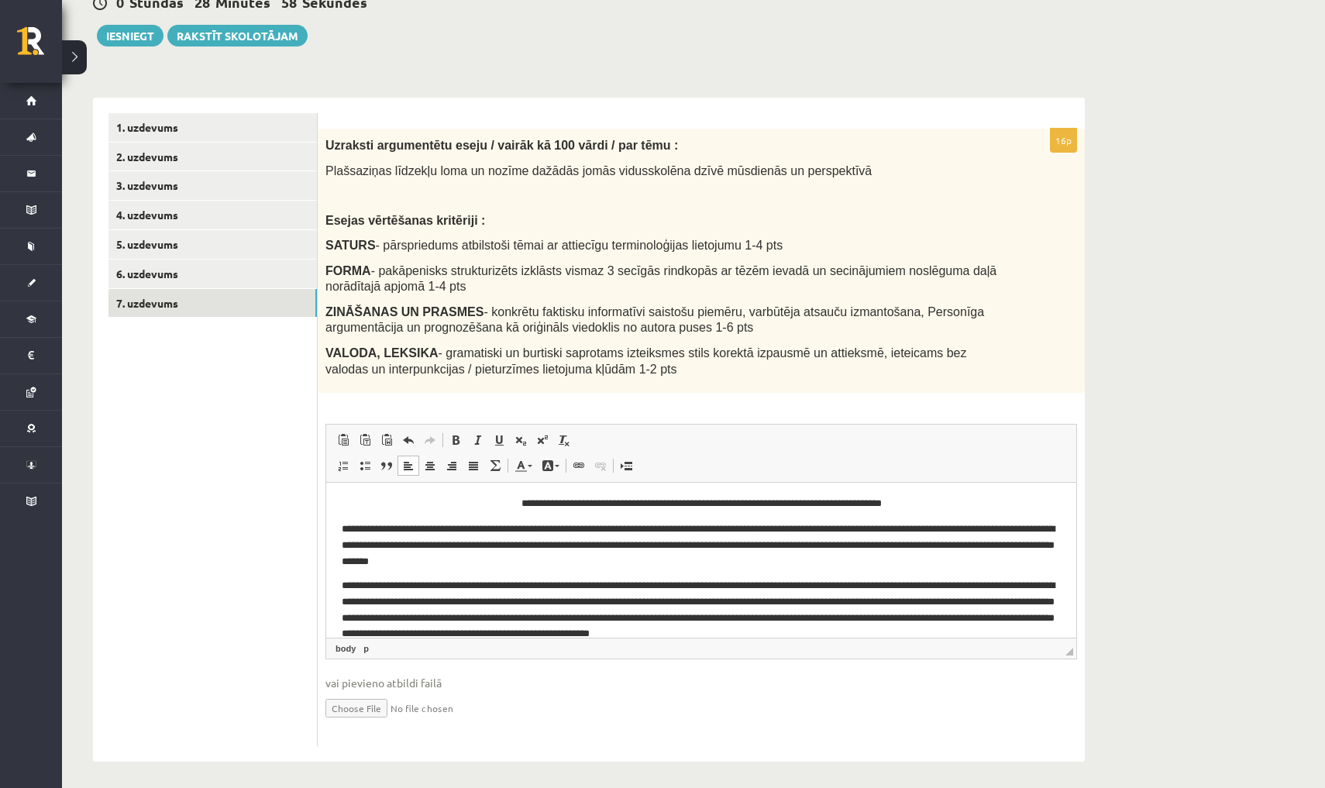
scroll to position [36, 0]
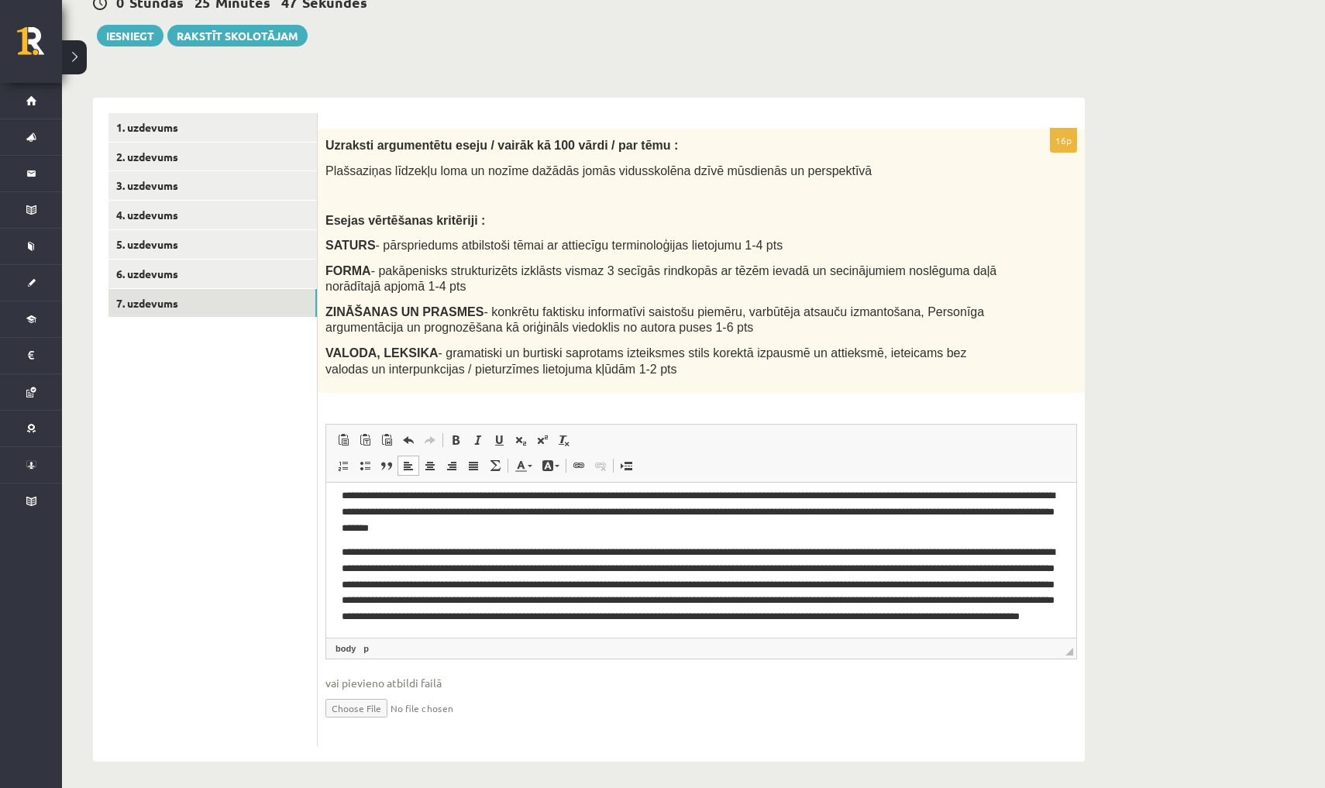
click at [987, 627] on p "**********" at bounding box center [701, 591] width 719 height 93
click at [1040, 628] on p "**********" at bounding box center [701, 591] width 719 height 93
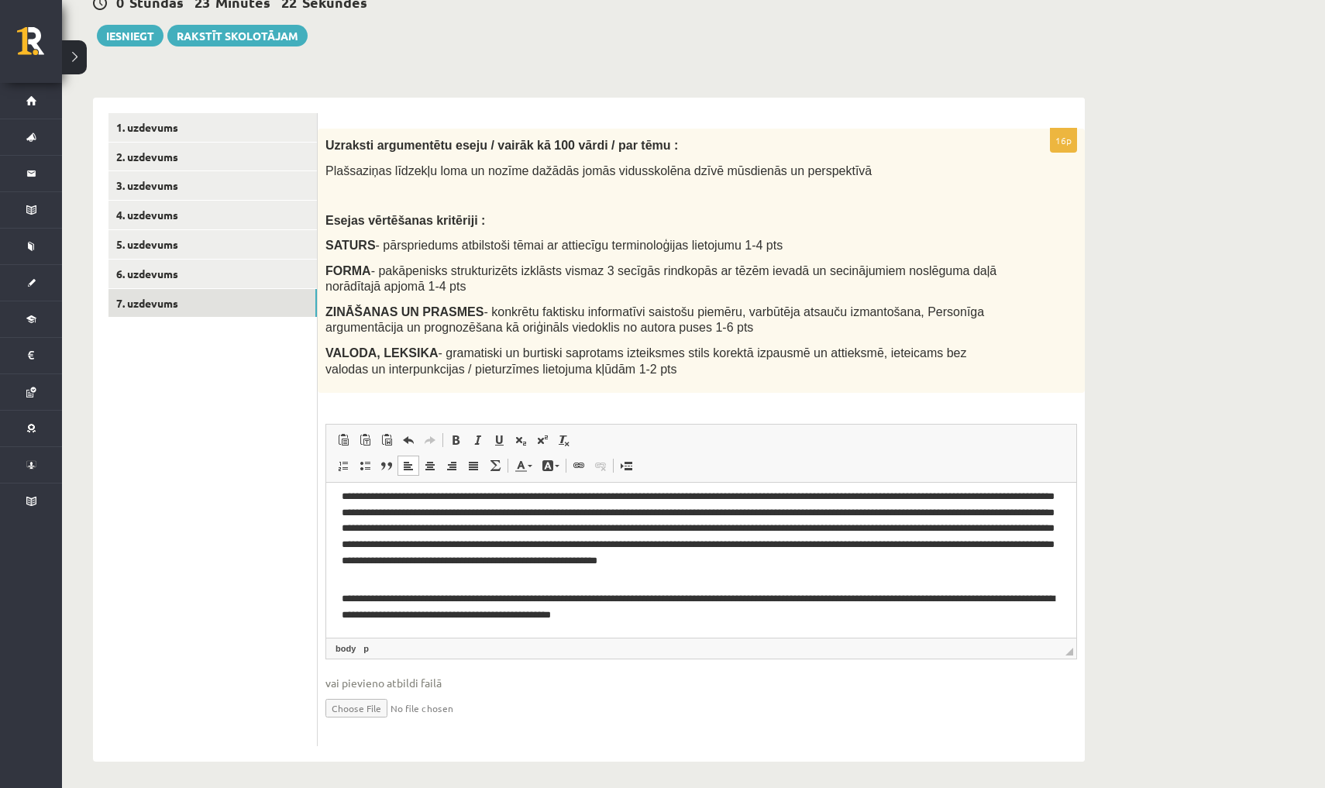
scroll to position [108, 0]
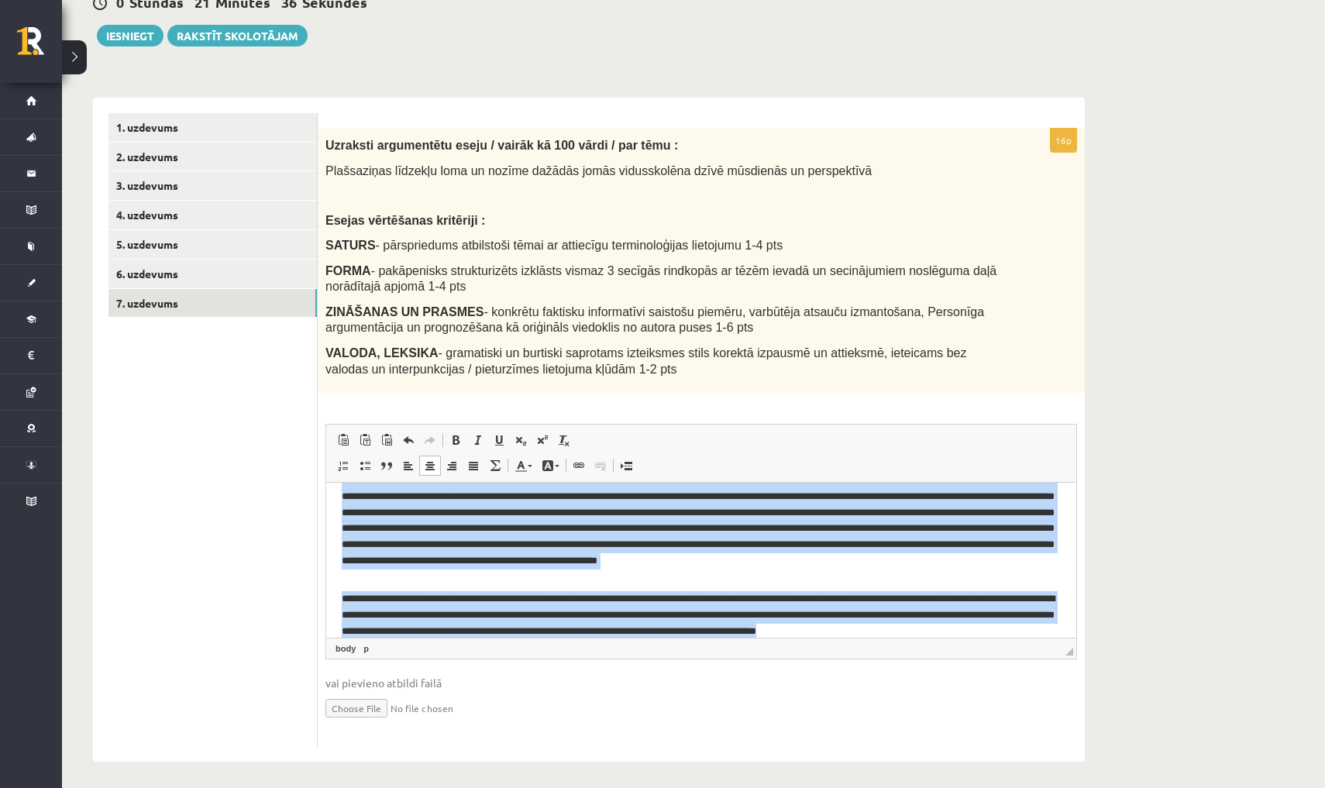
click at [975, 588] on body "**********" at bounding box center [701, 513] width 719 height 247
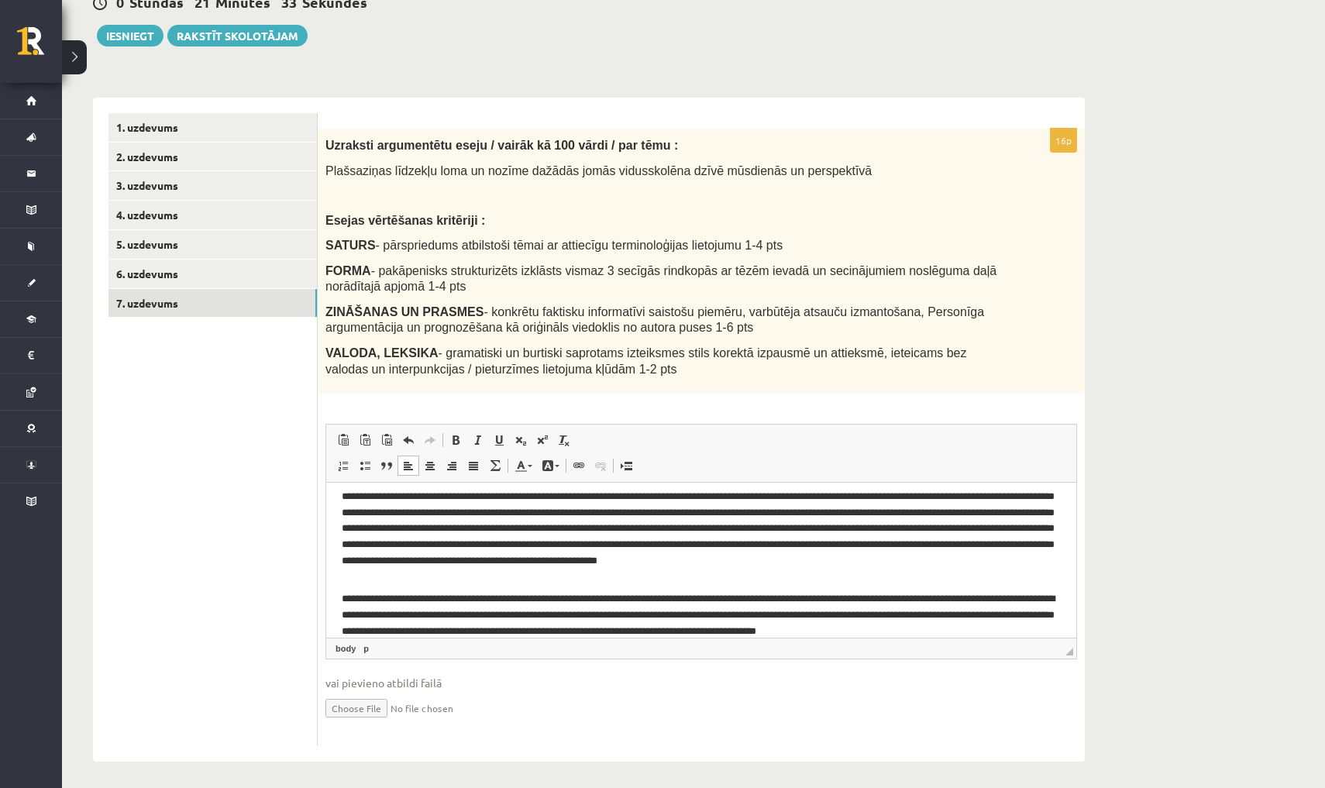
click at [1043, 624] on p "**********" at bounding box center [701, 614] width 719 height 46
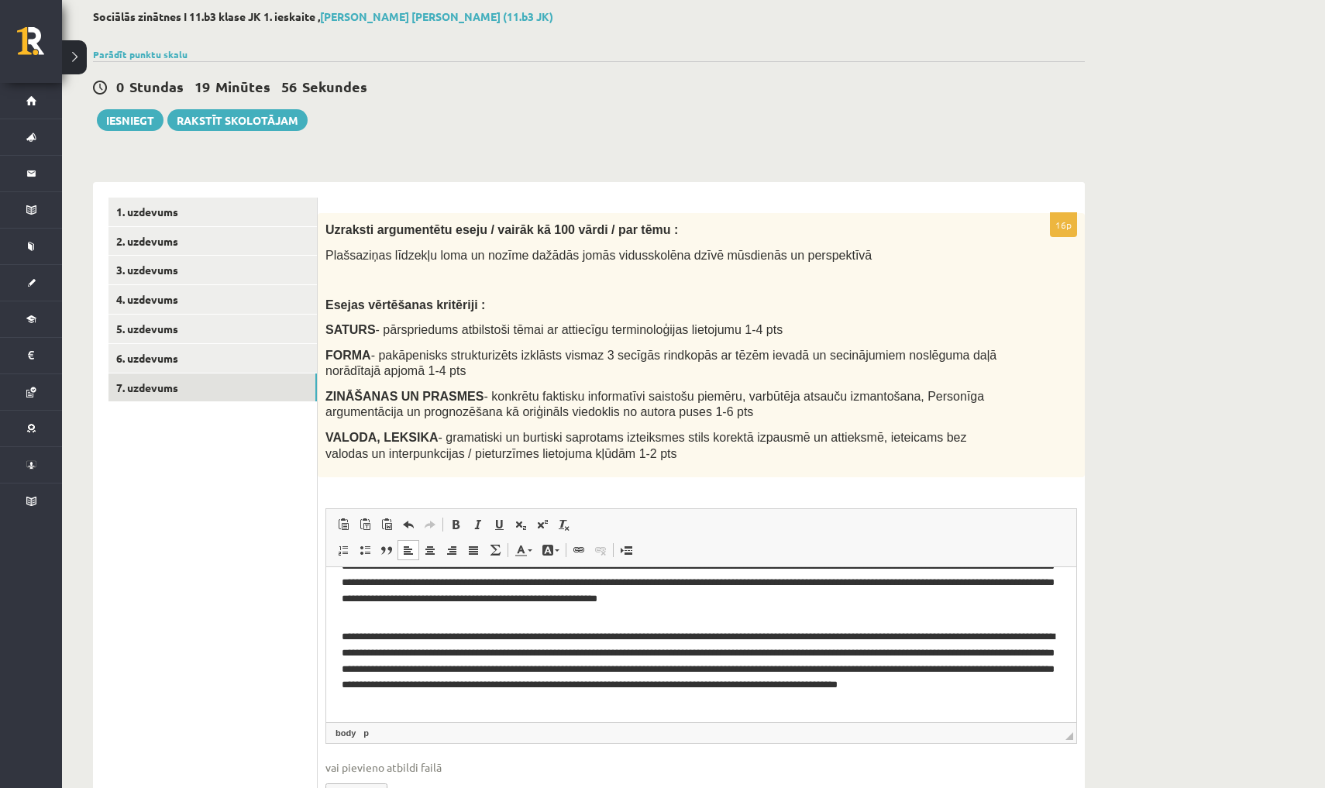
scroll to position [81, 0]
click at [145, 125] on button "Iesniegt" at bounding box center [130, 120] width 67 height 22
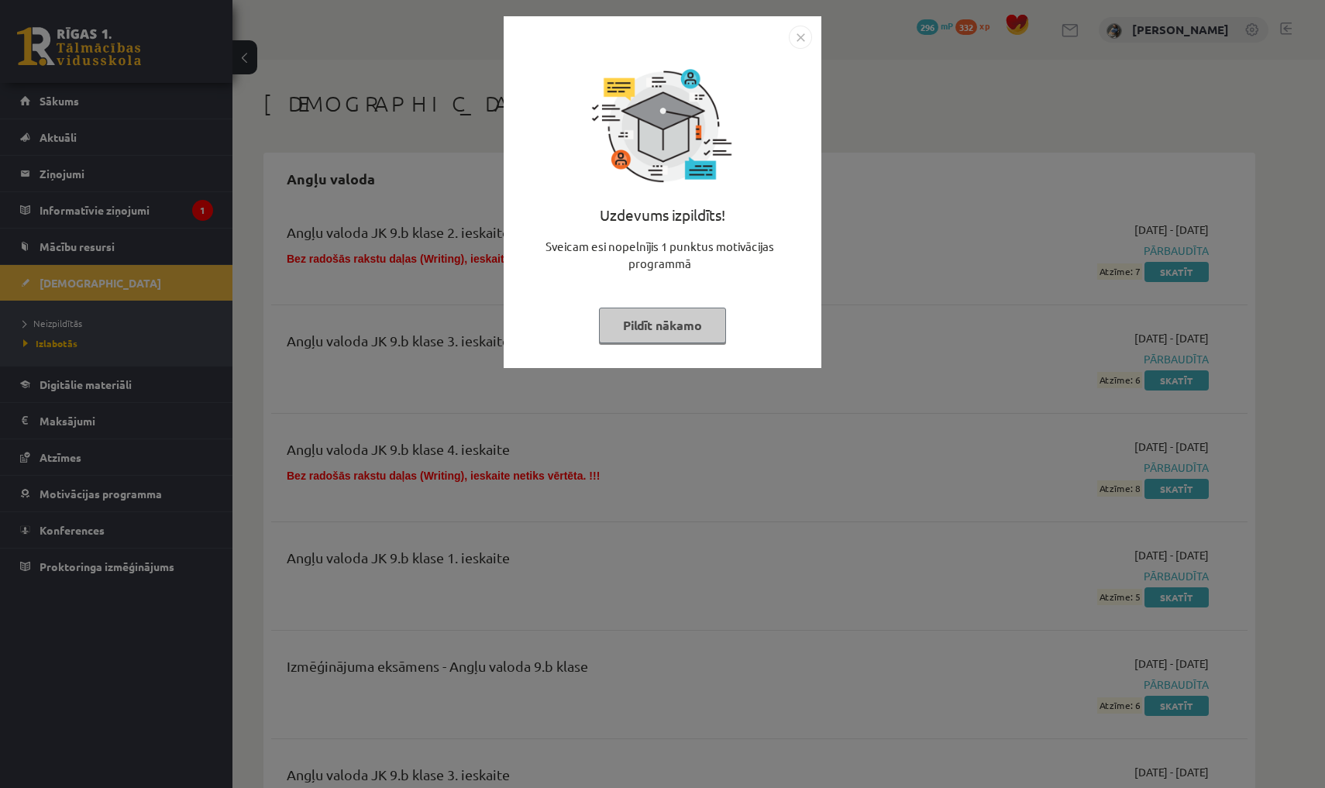
click at [802, 34] on img "Close" at bounding box center [800, 37] width 23 height 23
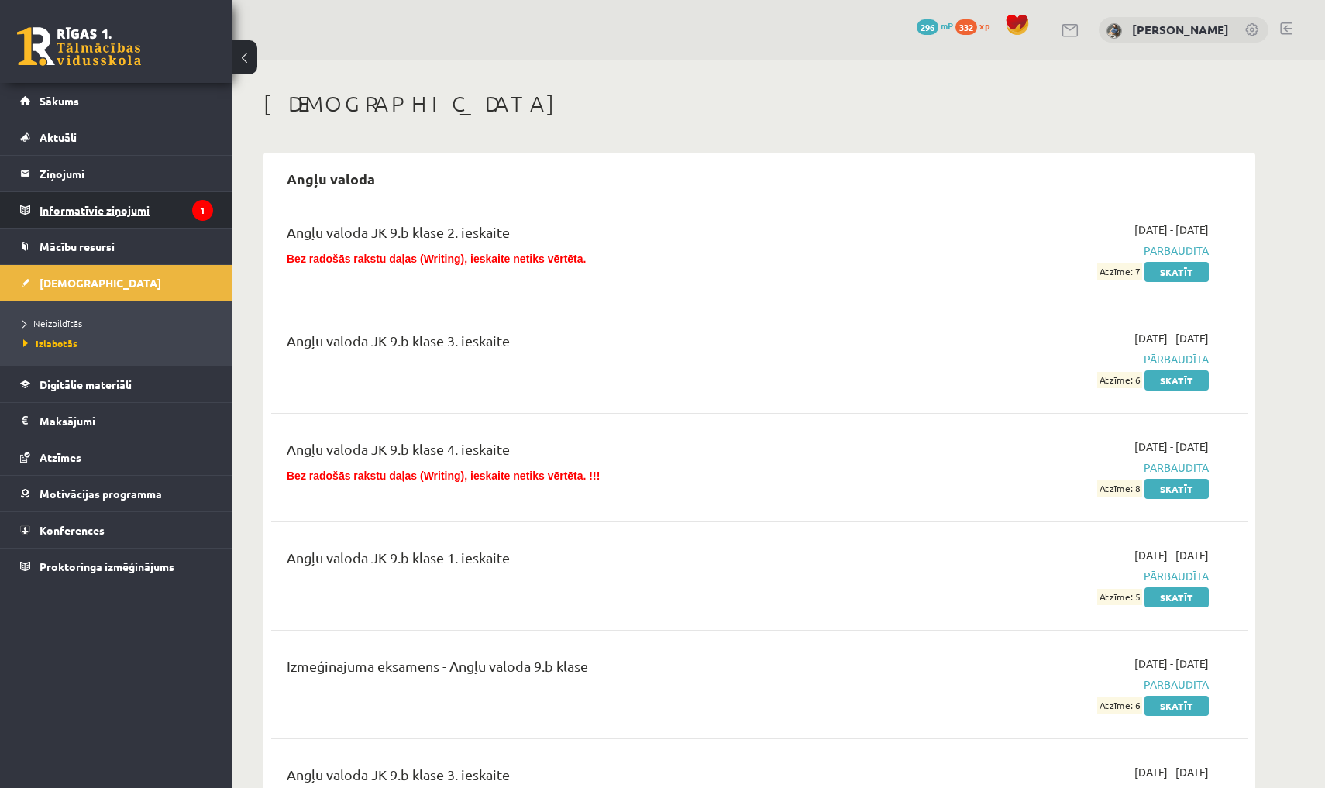
click at [212, 202] on legend "Informatīvie ziņojumi 1" at bounding box center [127, 210] width 174 height 36
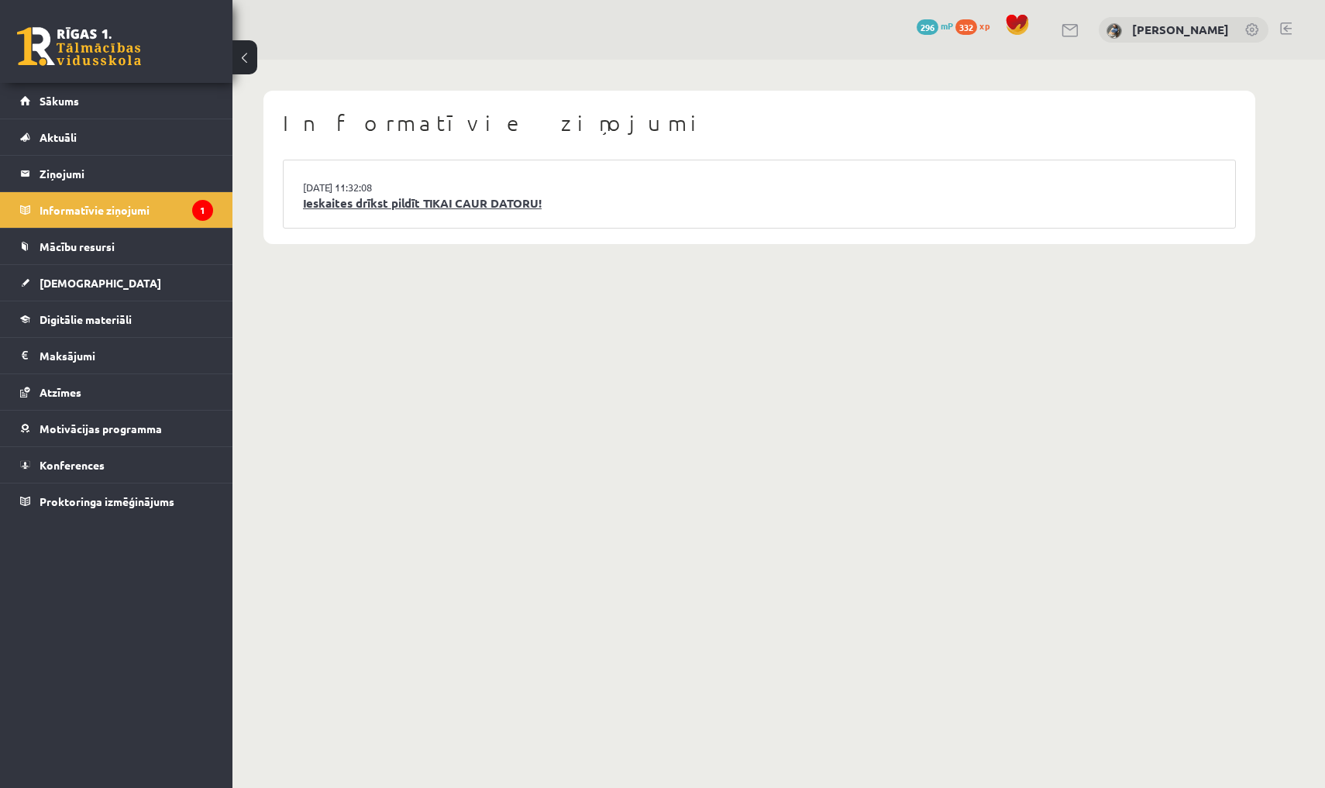
click at [378, 203] on link "Ieskaites drīkst pildīt TIKAI CAUR DATORU!" at bounding box center [759, 203] width 912 height 18
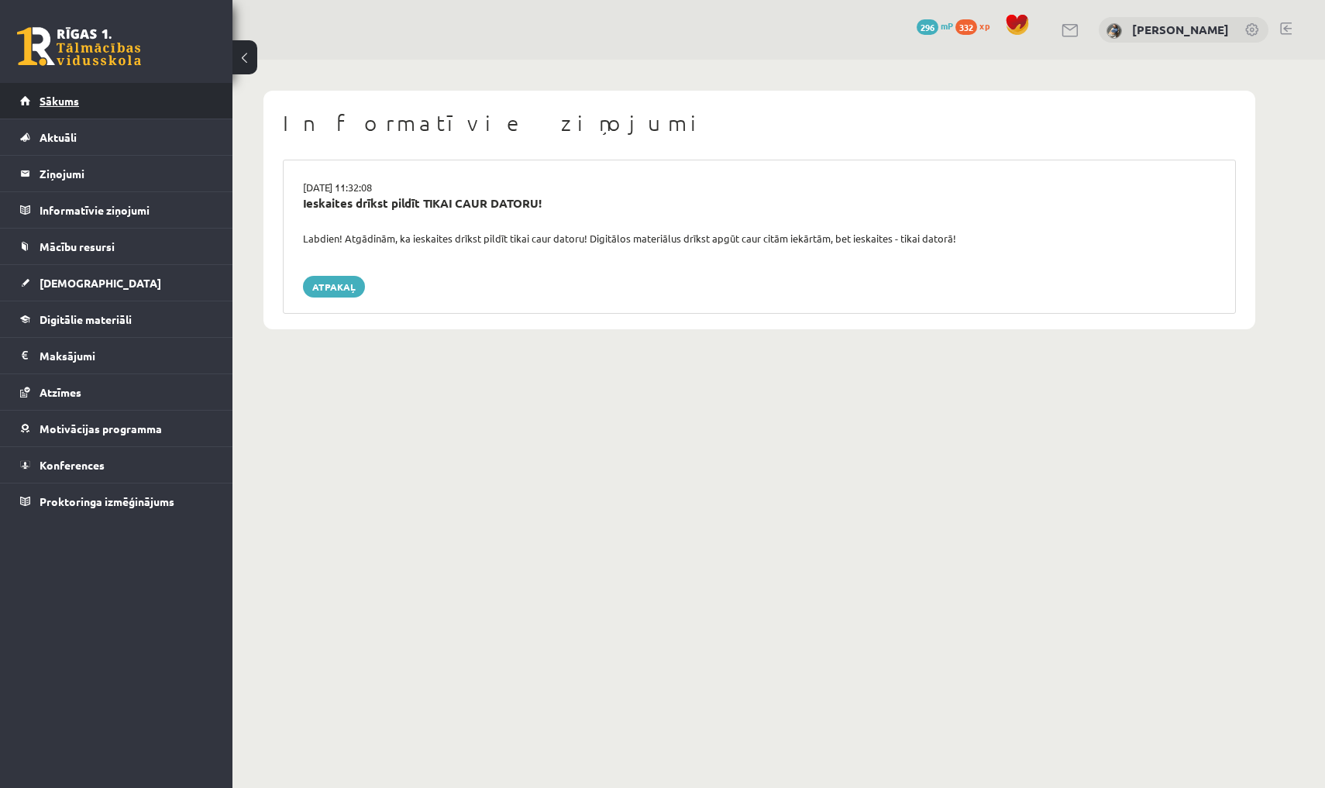
click at [127, 95] on link "Sākums" at bounding box center [116, 101] width 193 height 36
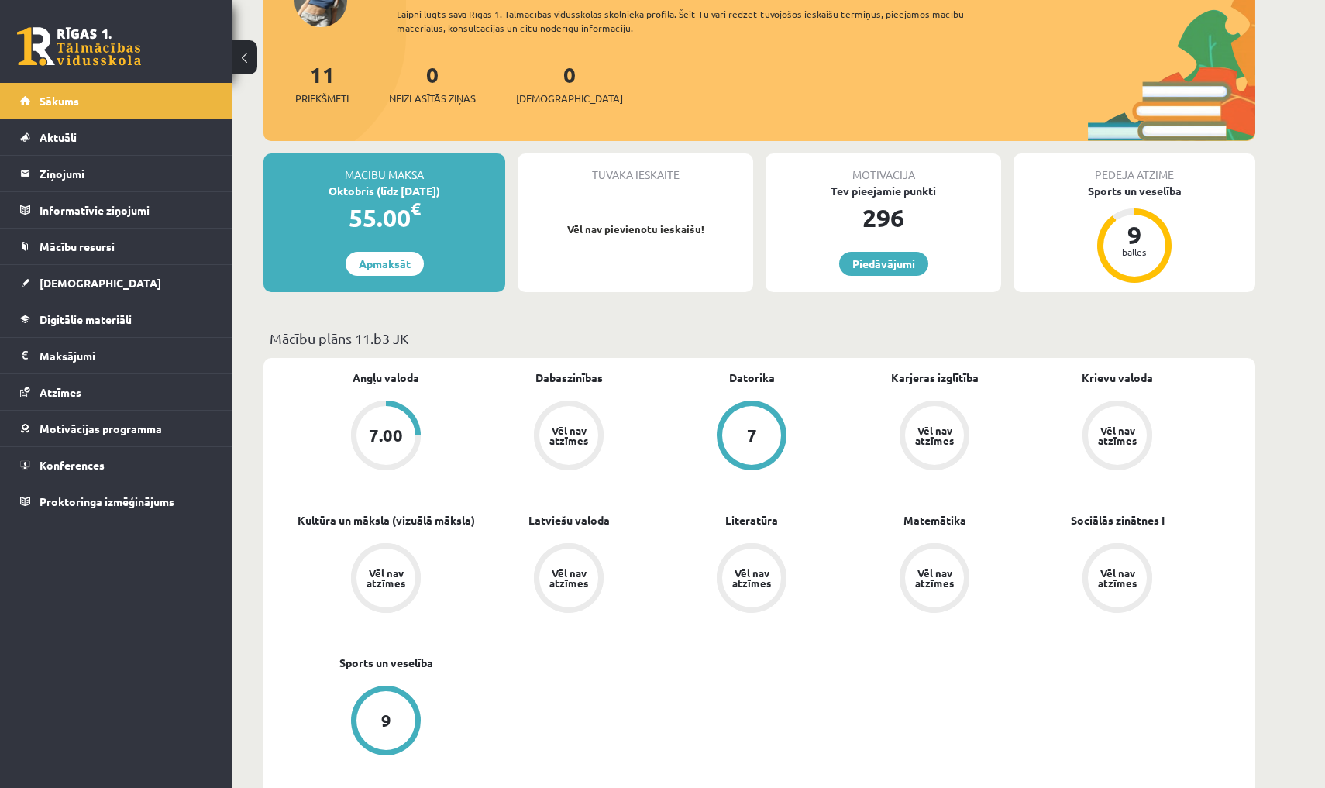
scroll to position [149, 0]
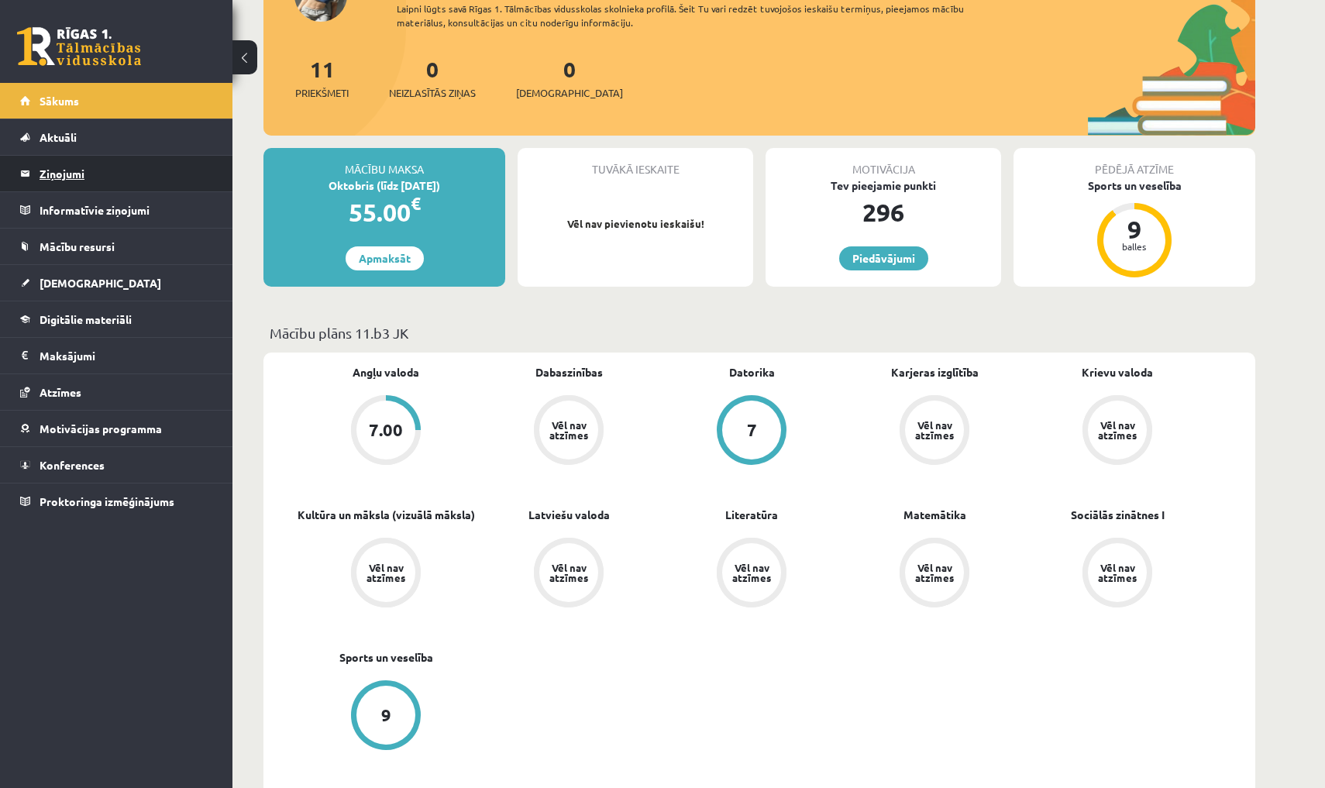
click at [88, 179] on legend "Ziņojumi 0" at bounding box center [127, 174] width 174 height 36
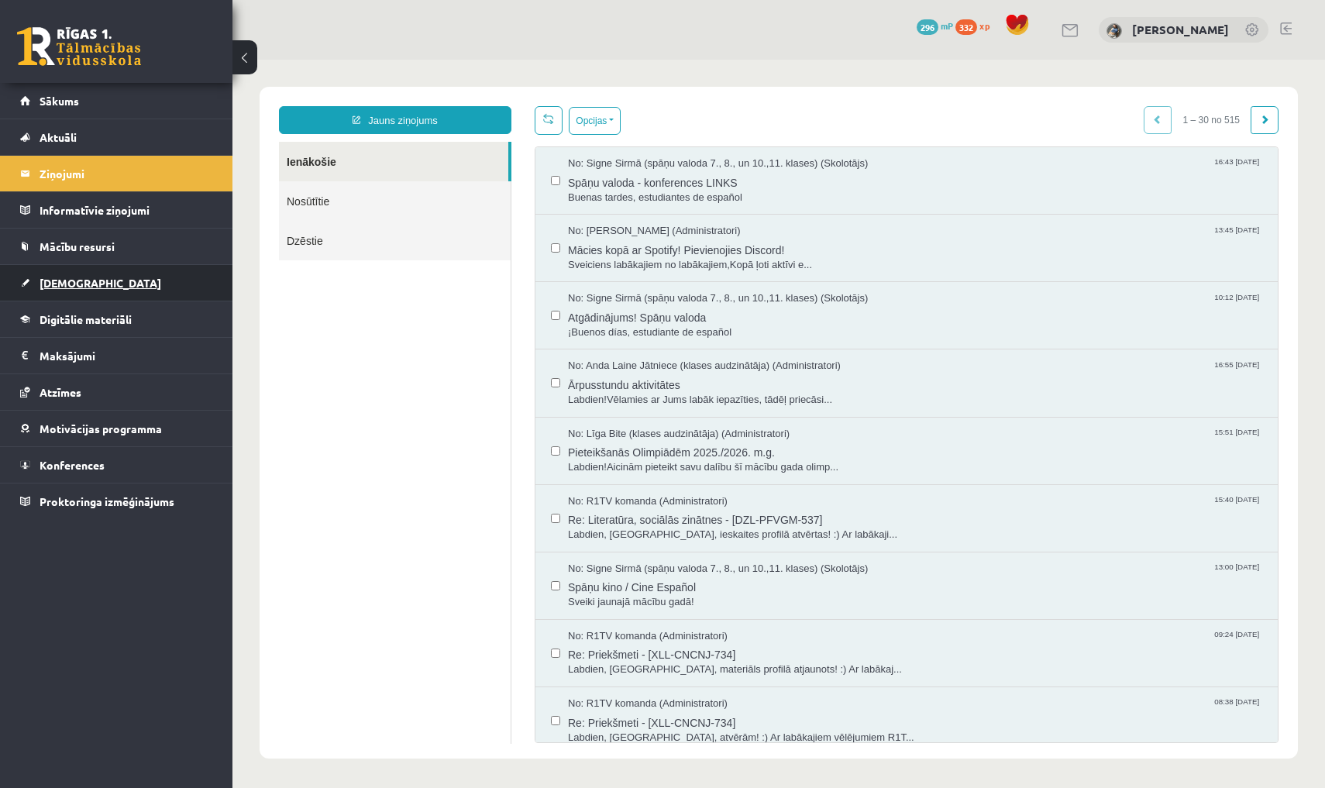
click at [98, 277] on link "[DEMOGRAPHIC_DATA]" at bounding box center [116, 283] width 193 height 36
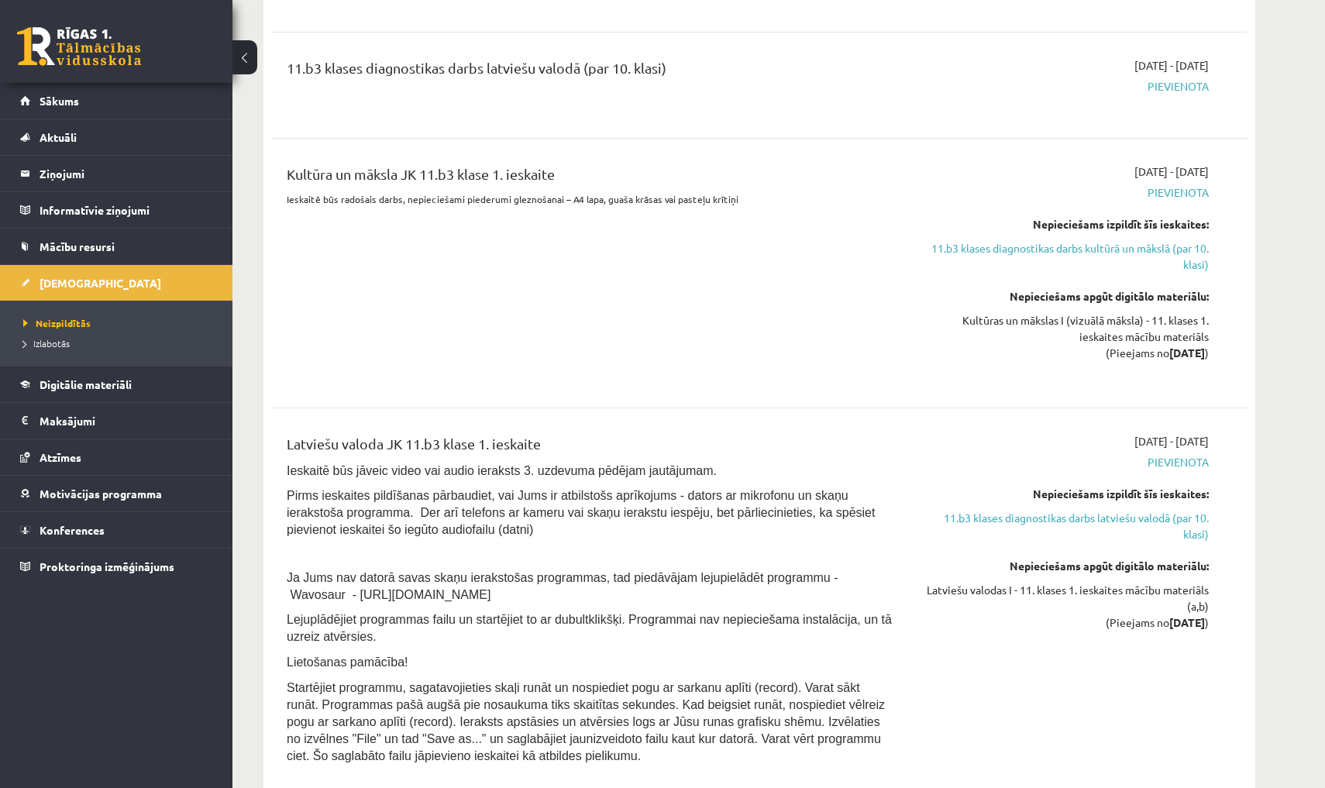
scroll to position [792, 0]
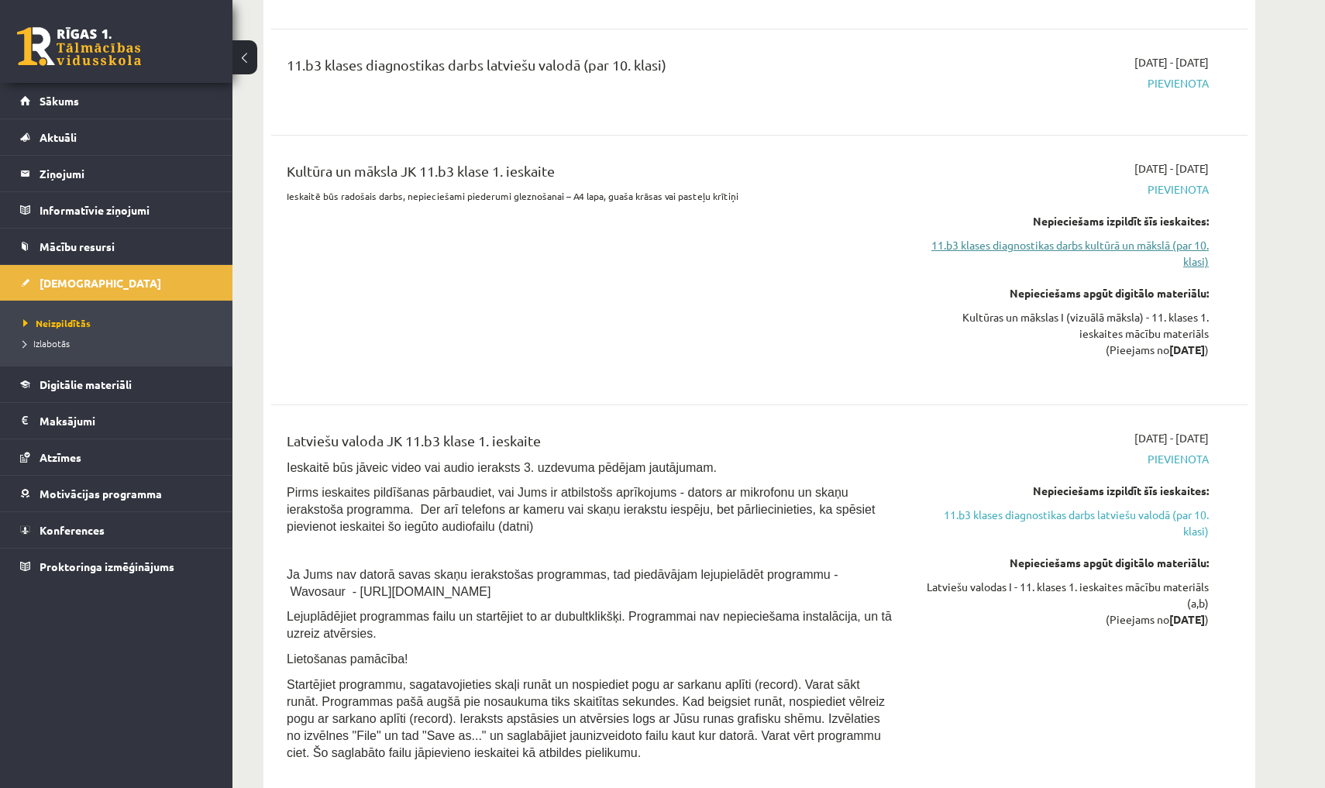
click at [1057, 247] on link "11.b3 klases diagnostikas darbs kultūrā un mākslā (par 10. klasi)" at bounding box center [1062, 253] width 292 height 33
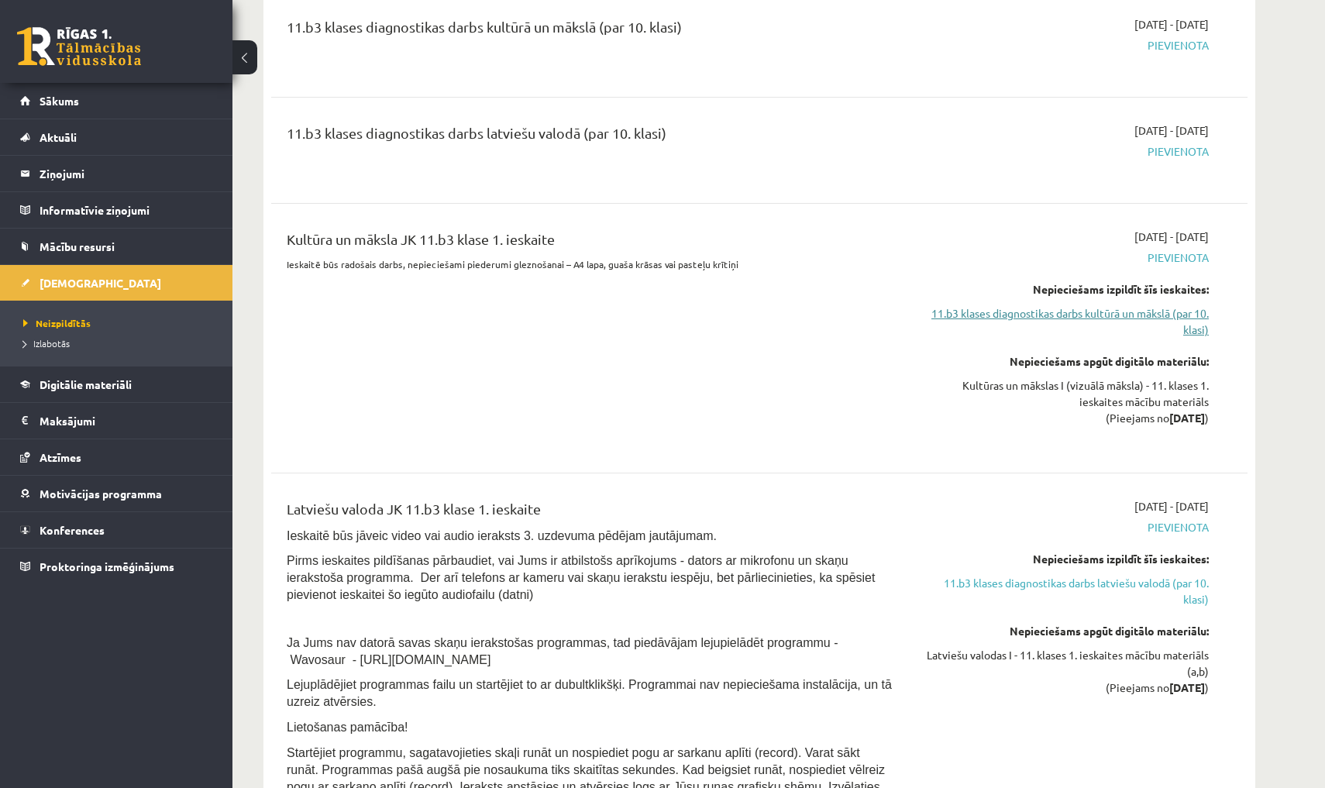
click at [1061, 314] on link "11.b3 klases diagnostikas darbs kultūrā un mākslā (par 10. klasi)" at bounding box center [1062, 321] width 292 height 33
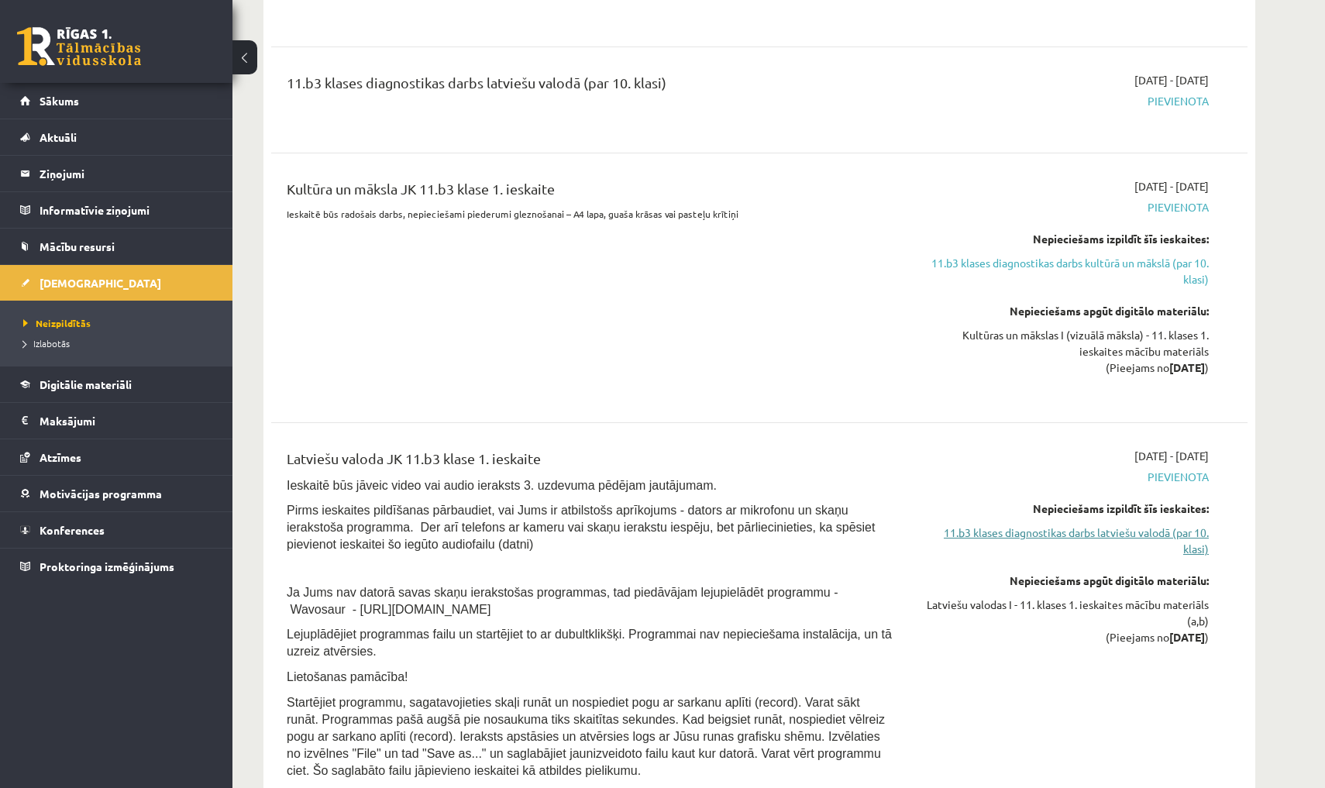
click at [1067, 535] on link "11.b3 klases diagnostikas darbs latviešu valodā (par 10. klasi)" at bounding box center [1062, 540] width 292 height 33
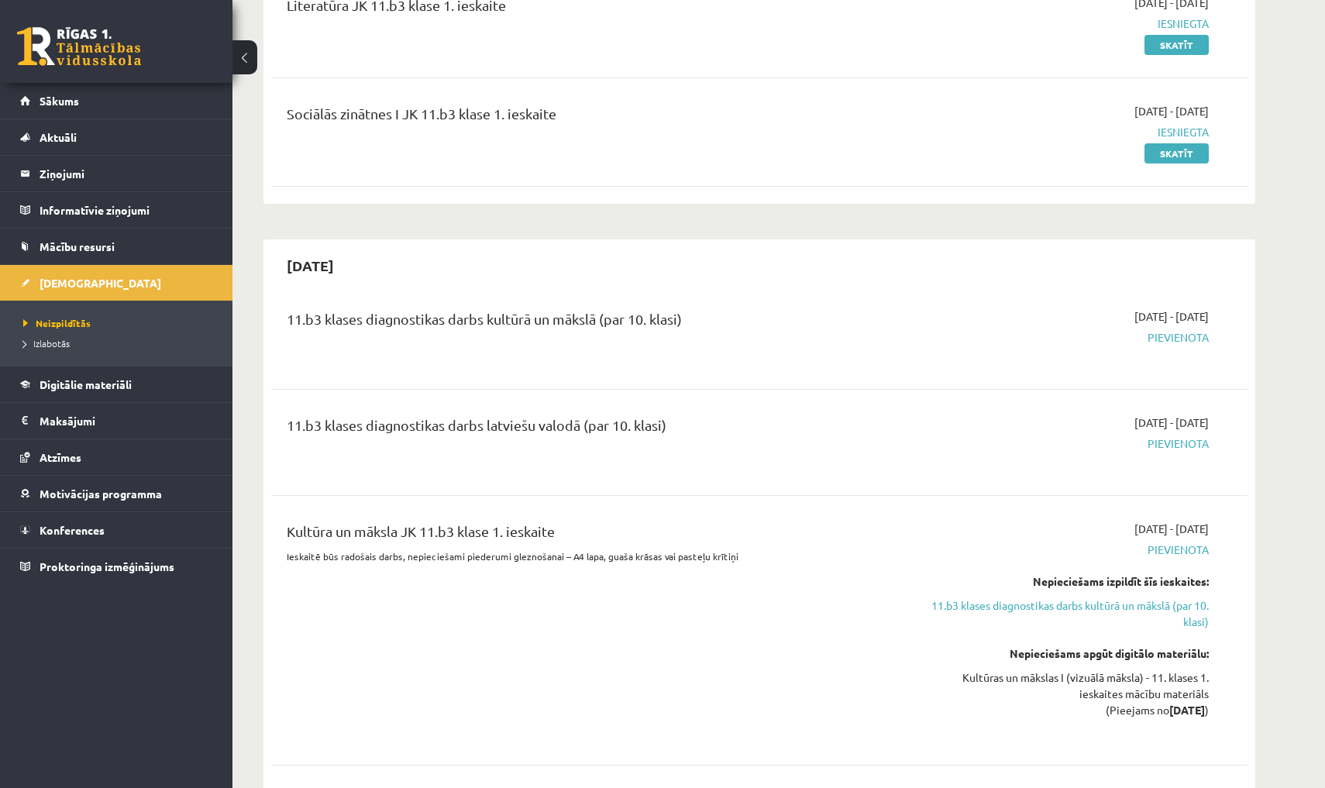
scroll to position [418, 0]
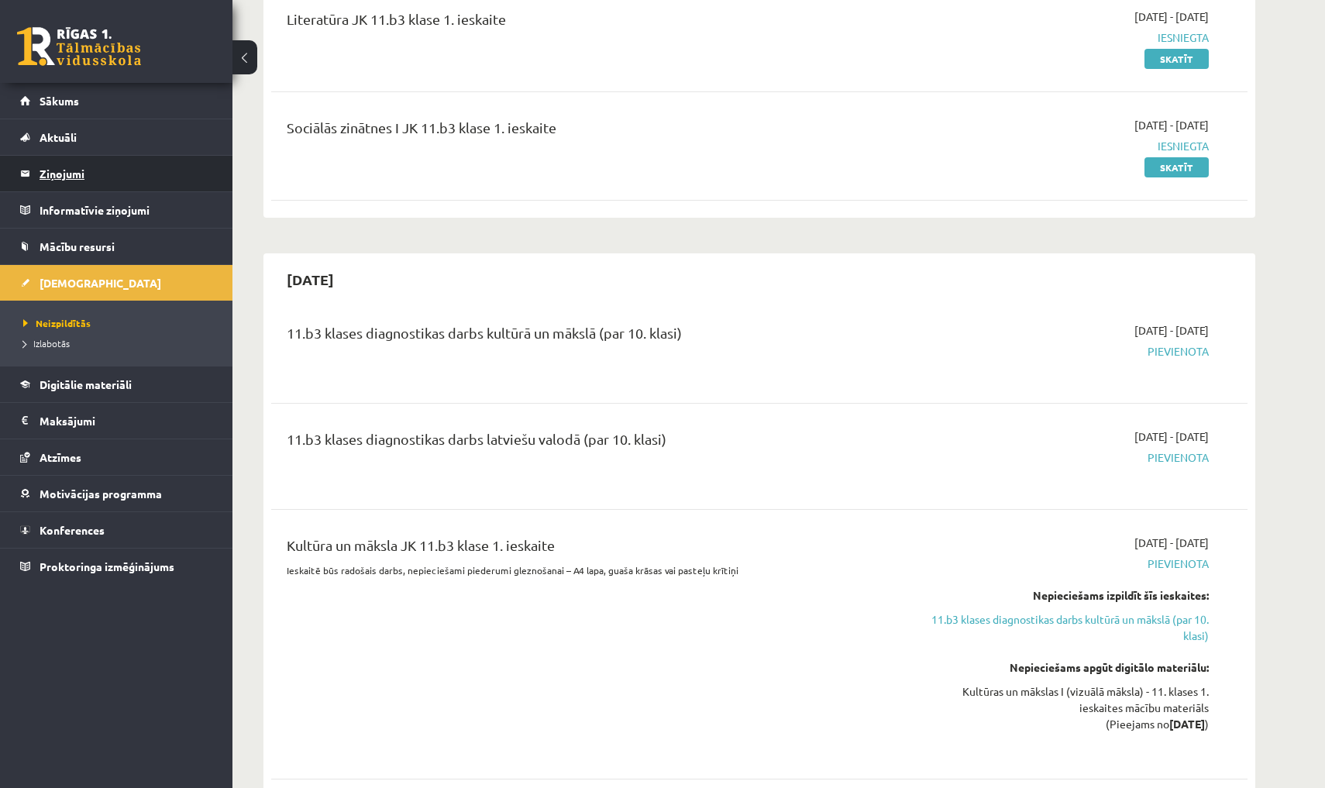
click at [164, 188] on legend "Ziņojumi 0" at bounding box center [127, 174] width 174 height 36
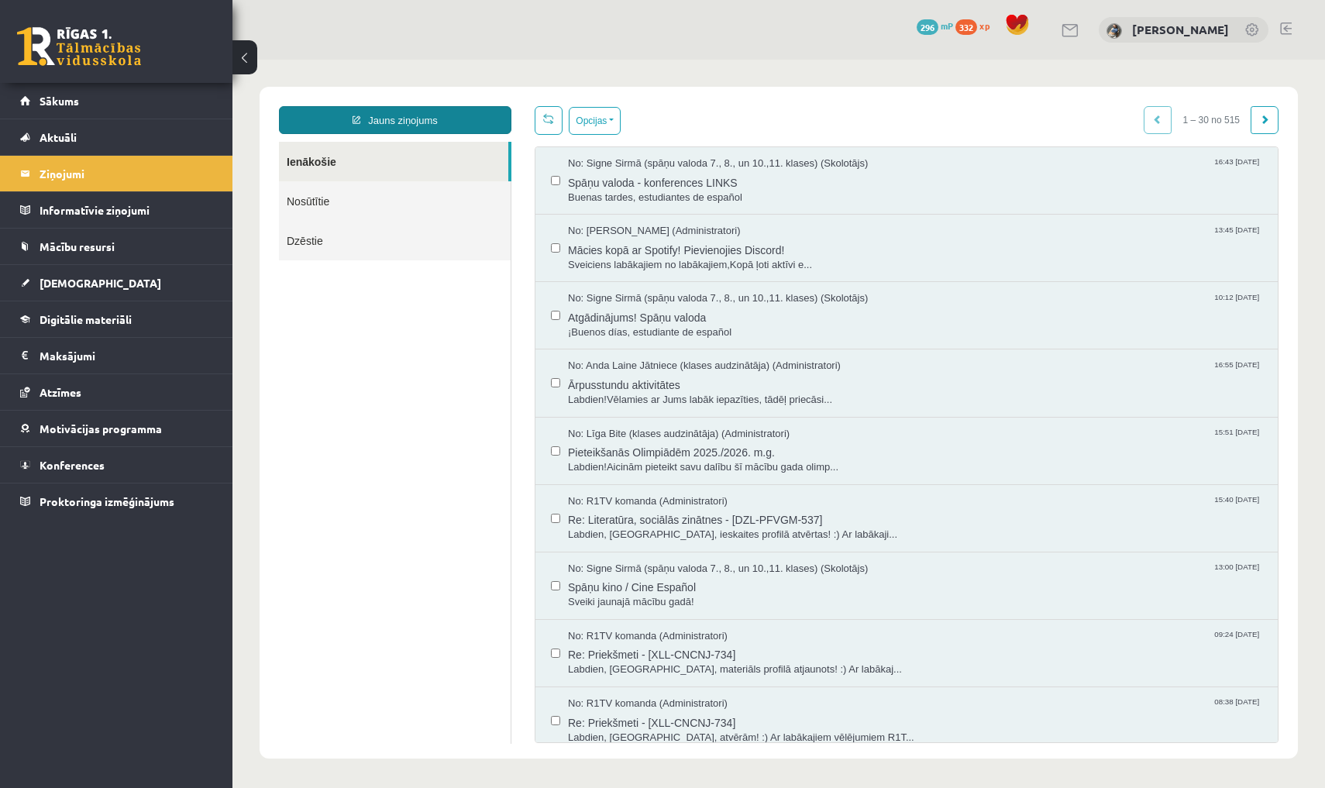
click at [421, 117] on link "Jauns ziņojums" at bounding box center [395, 120] width 232 height 28
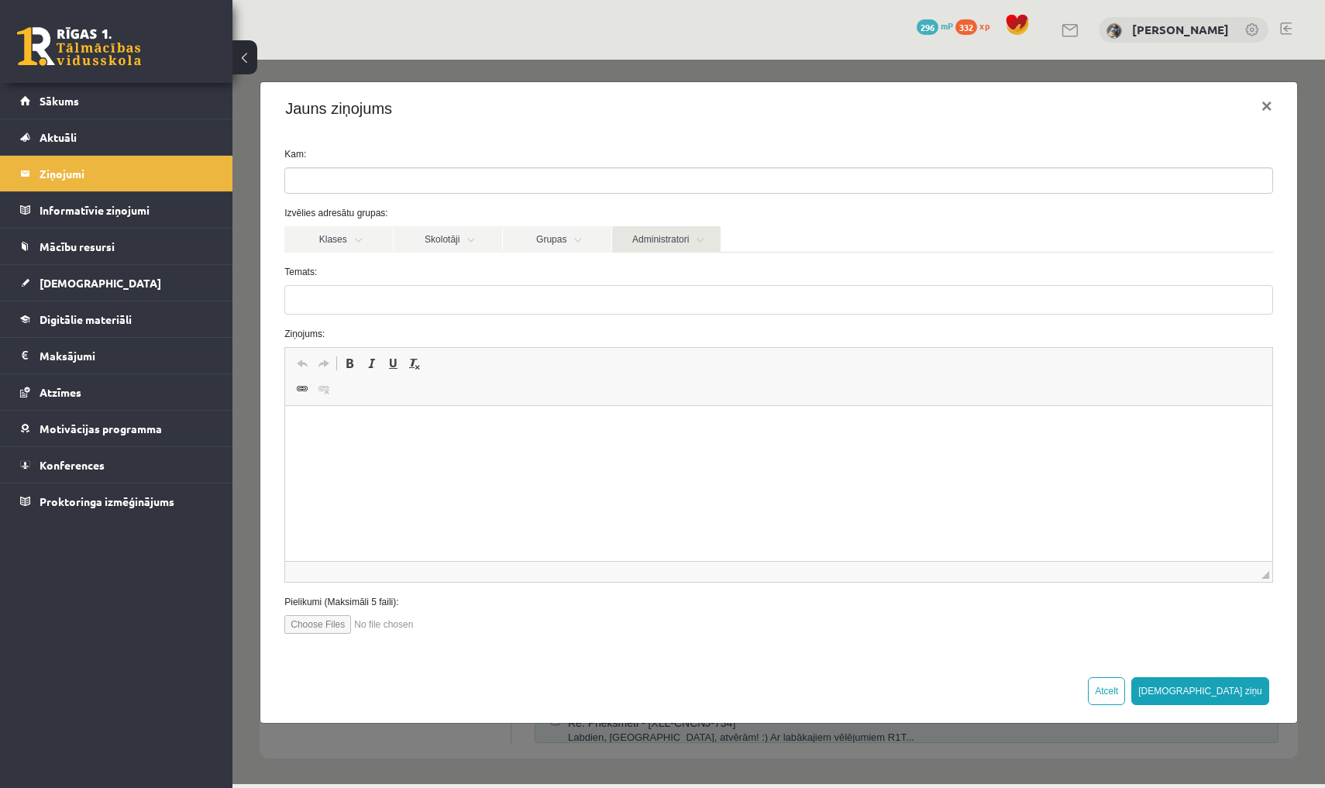
click at [641, 241] on link "Administratori" at bounding box center [666, 239] width 108 height 26
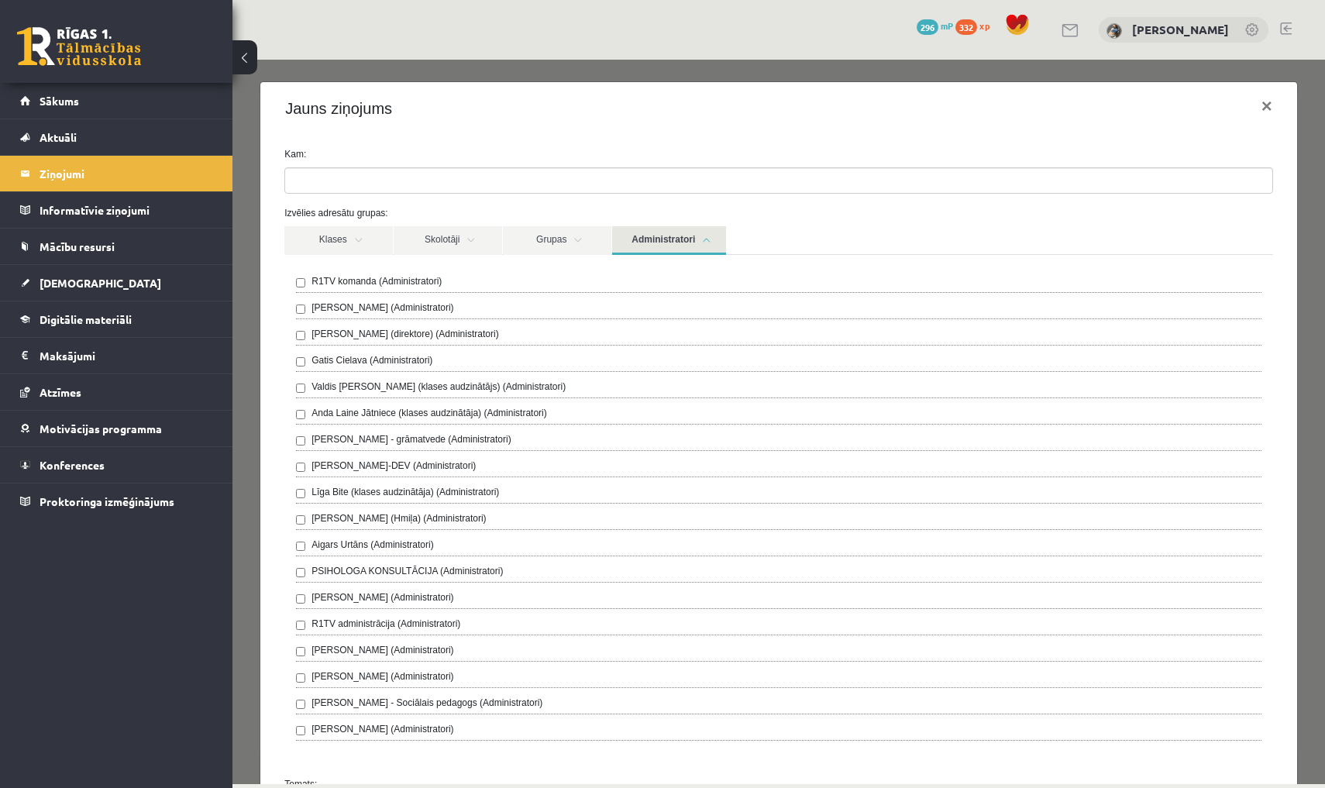
click at [301, 407] on div "Anda Laine Jātniece (klases audzinātāja) (Administratori)" at bounding box center [778, 415] width 965 height 19
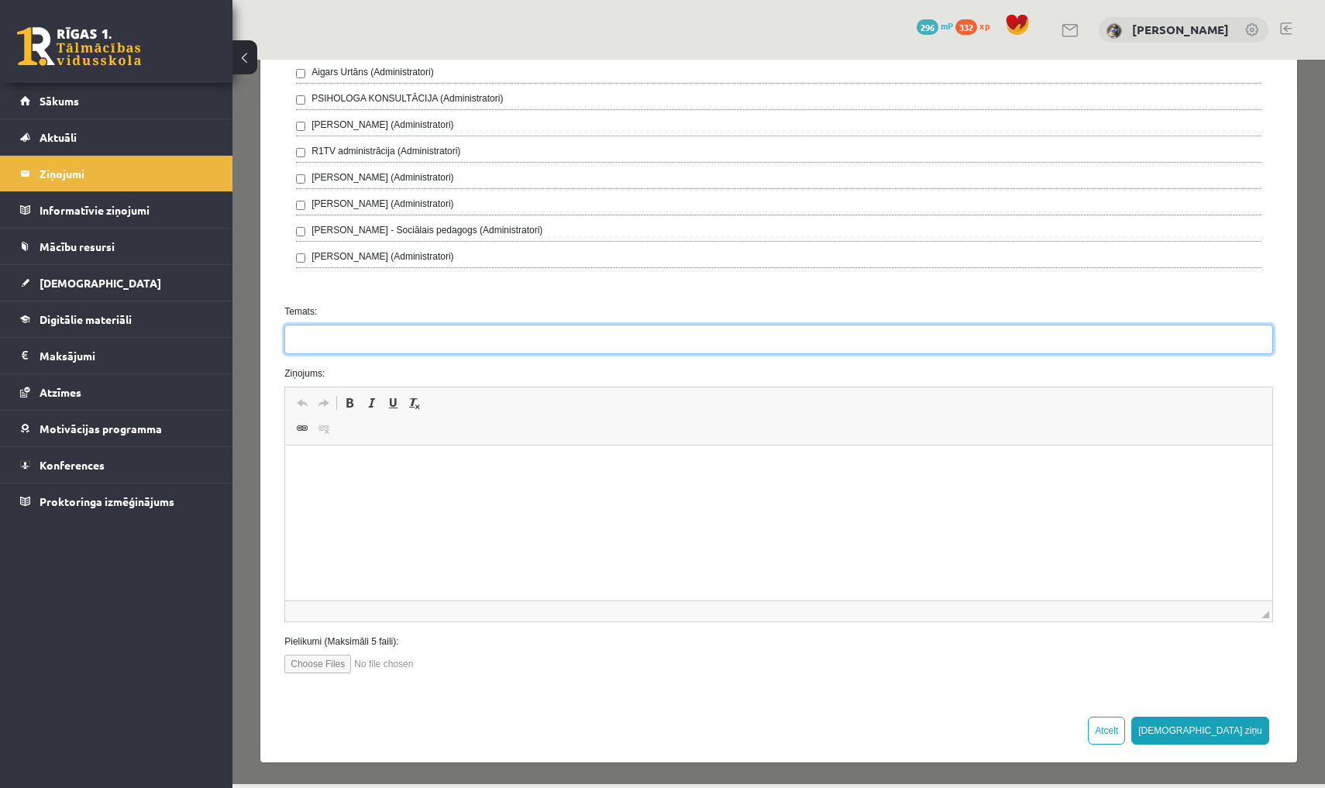
click at [371, 342] on input "Temats:" at bounding box center [778, 339] width 988 height 29
type input "**********"
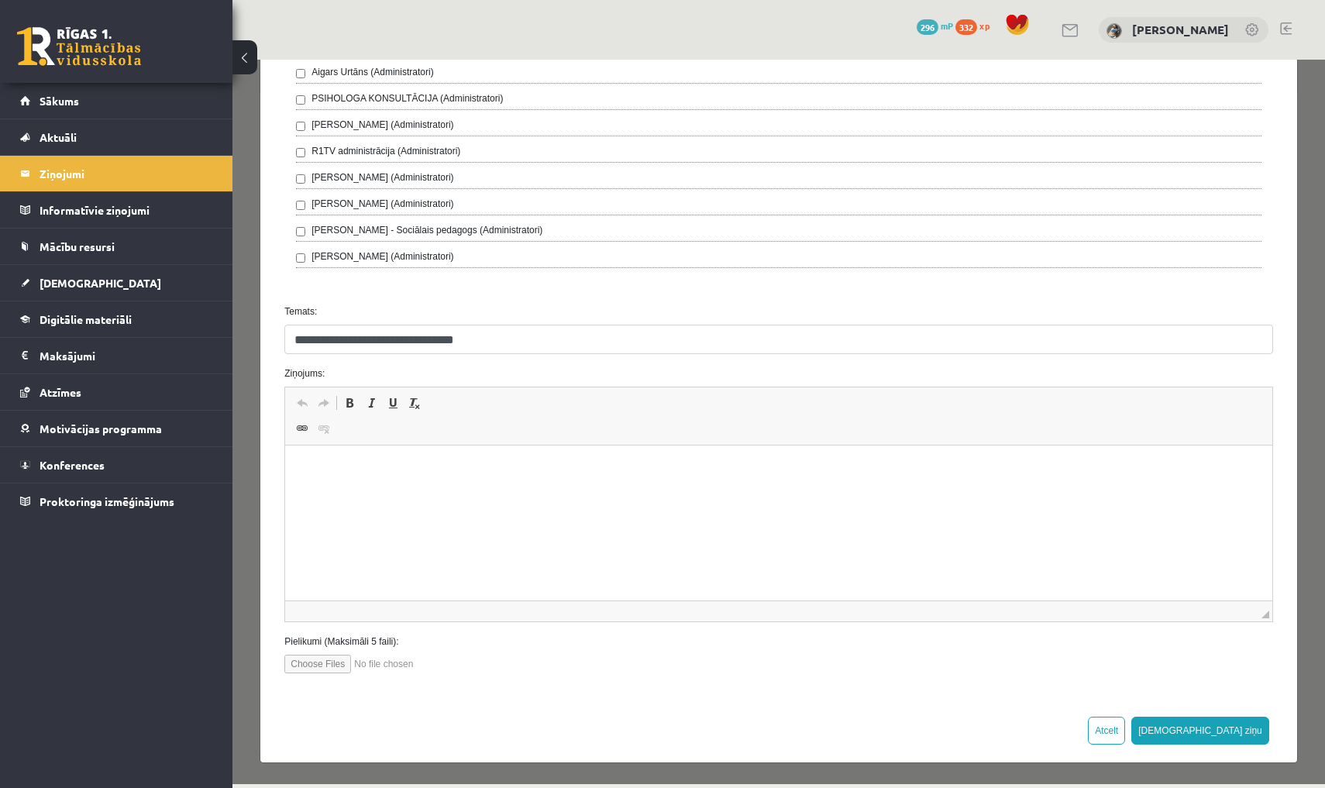
click at [334, 454] on html at bounding box center [778, 468] width 987 height 47
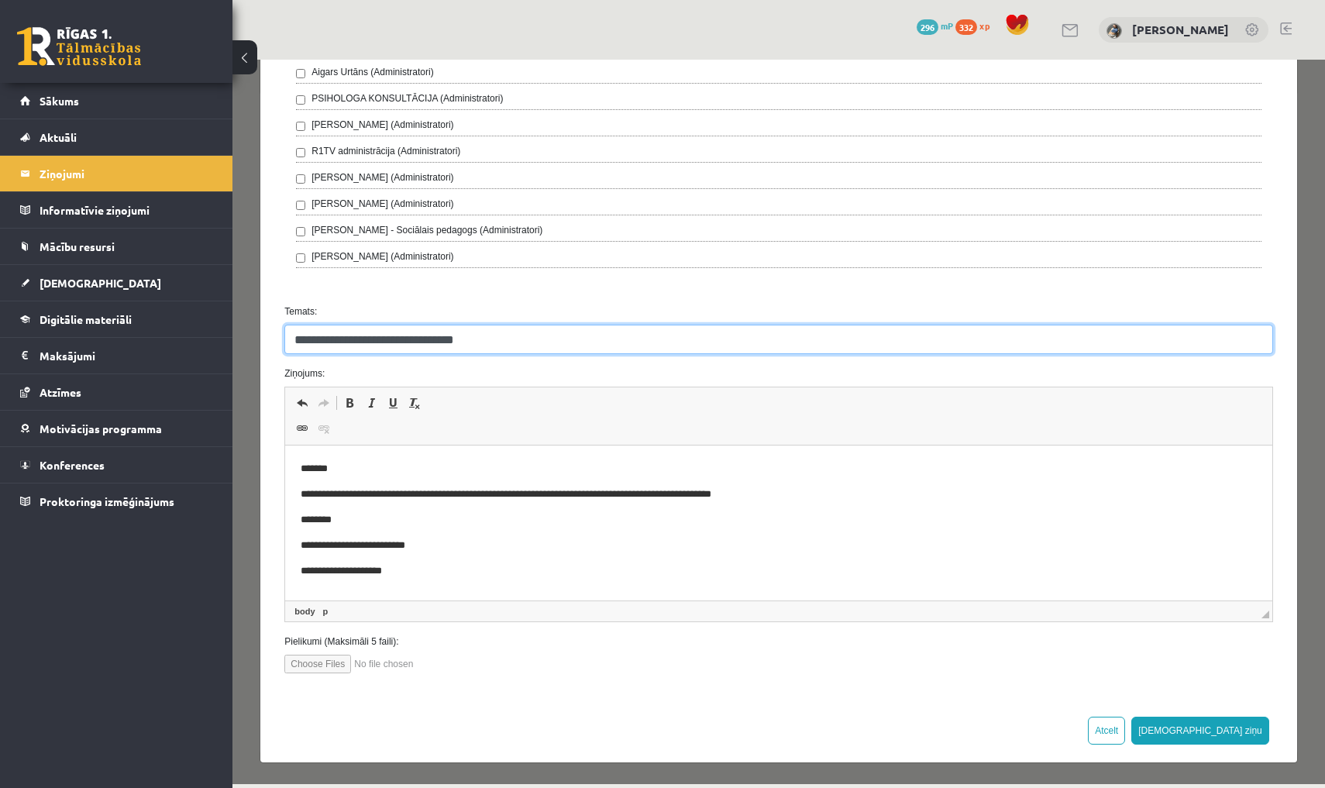
click at [380, 340] on input "**********" at bounding box center [778, 339] width 988 height 29
click at [510, 333] on input "**********" at bounding box center [778, 339] width 988 height 29
type input "**********"
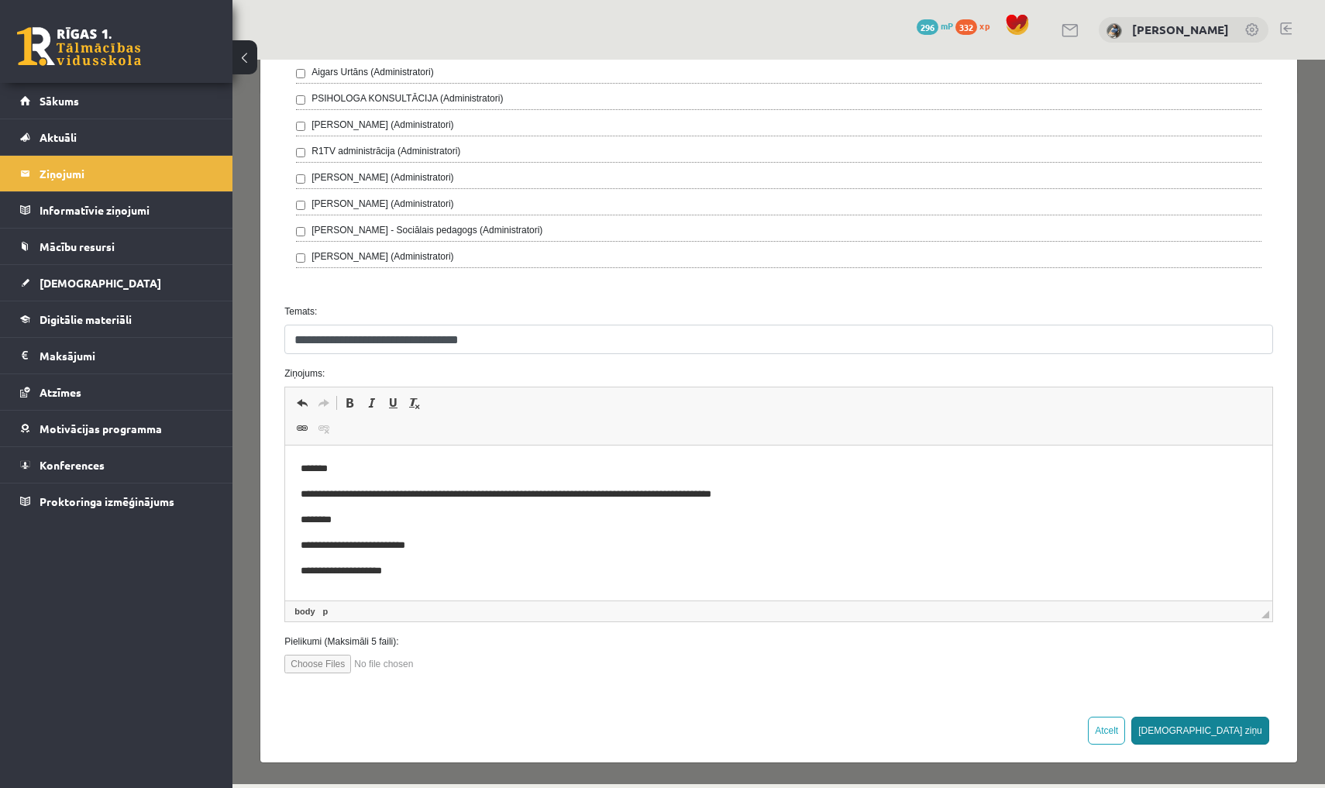
click at [1233, 730] on button "Sūtīt ziņu" at bounding box center [1200, 730] width 138 height 28
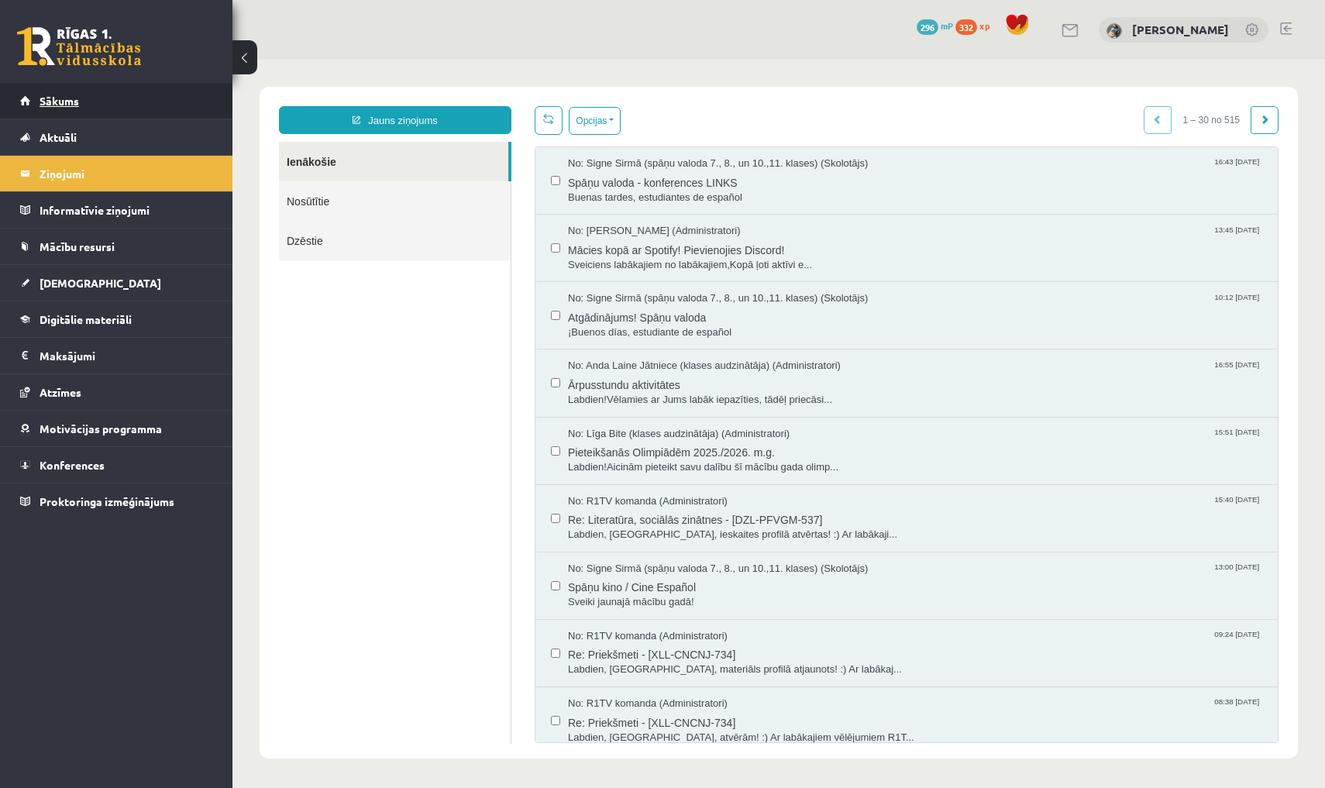
click at [77, 92] on link "Sākums" at bounding box center [116, 101] width 193 height 36
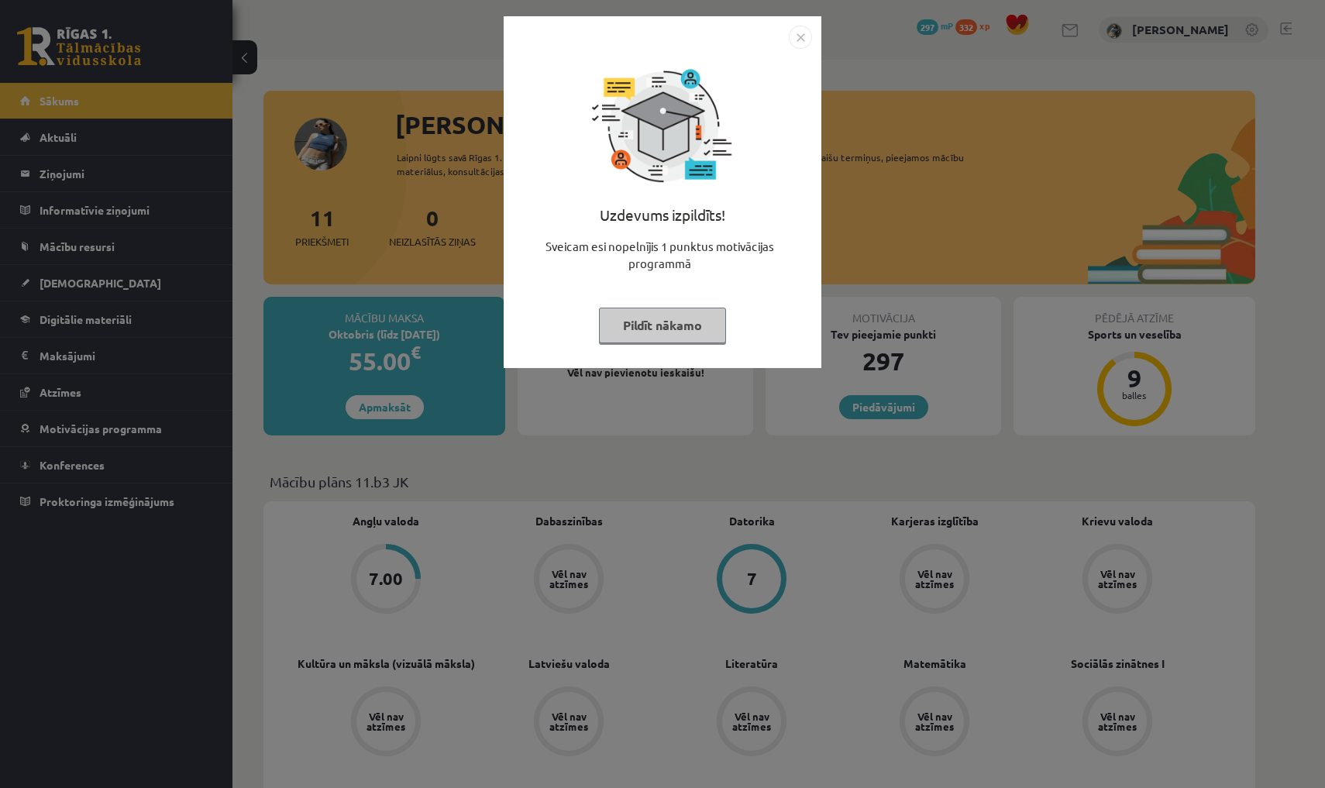
click at [796, 33] on img "Close" at bounding box center [800, 37] width 23 height 23
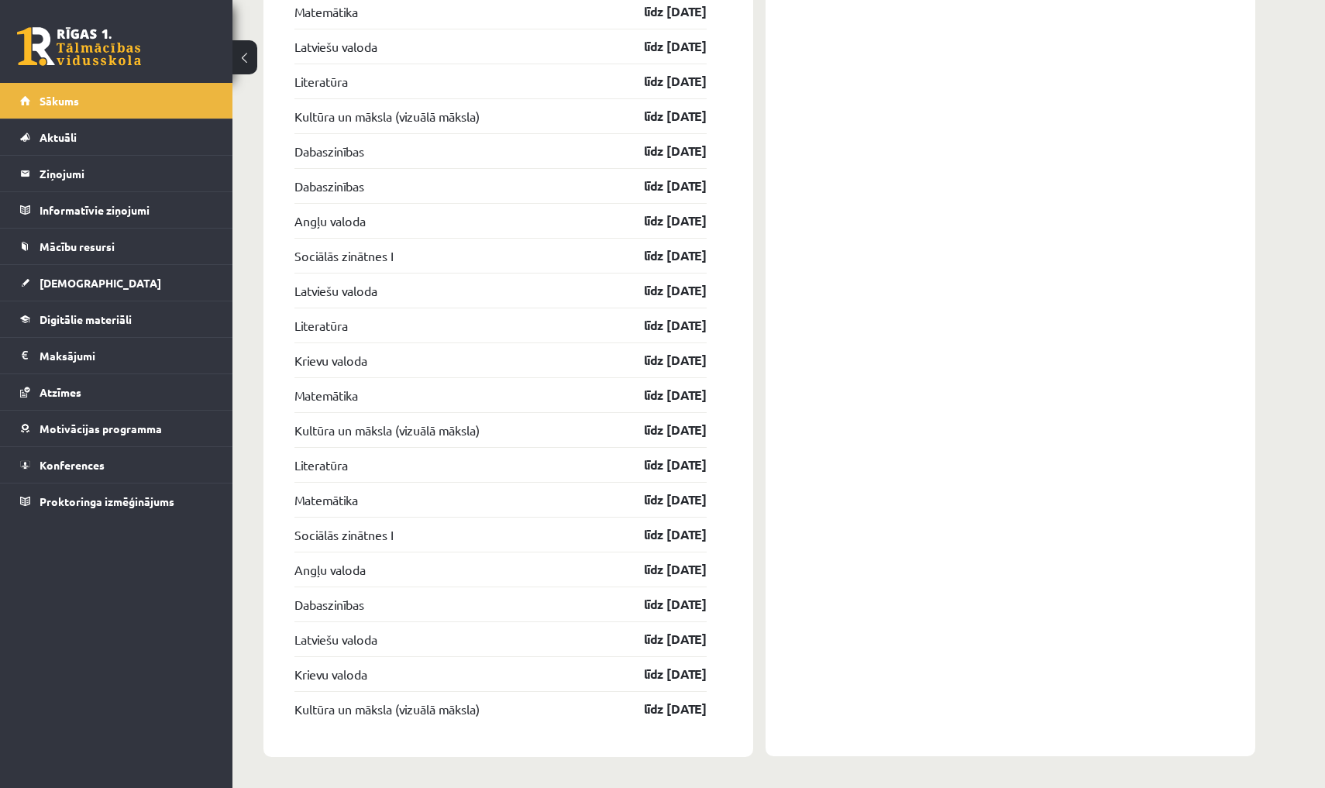
scroll to position [1861, 0]
